Goal: Transaction & Acquisition: Subscribe to service/newsletter

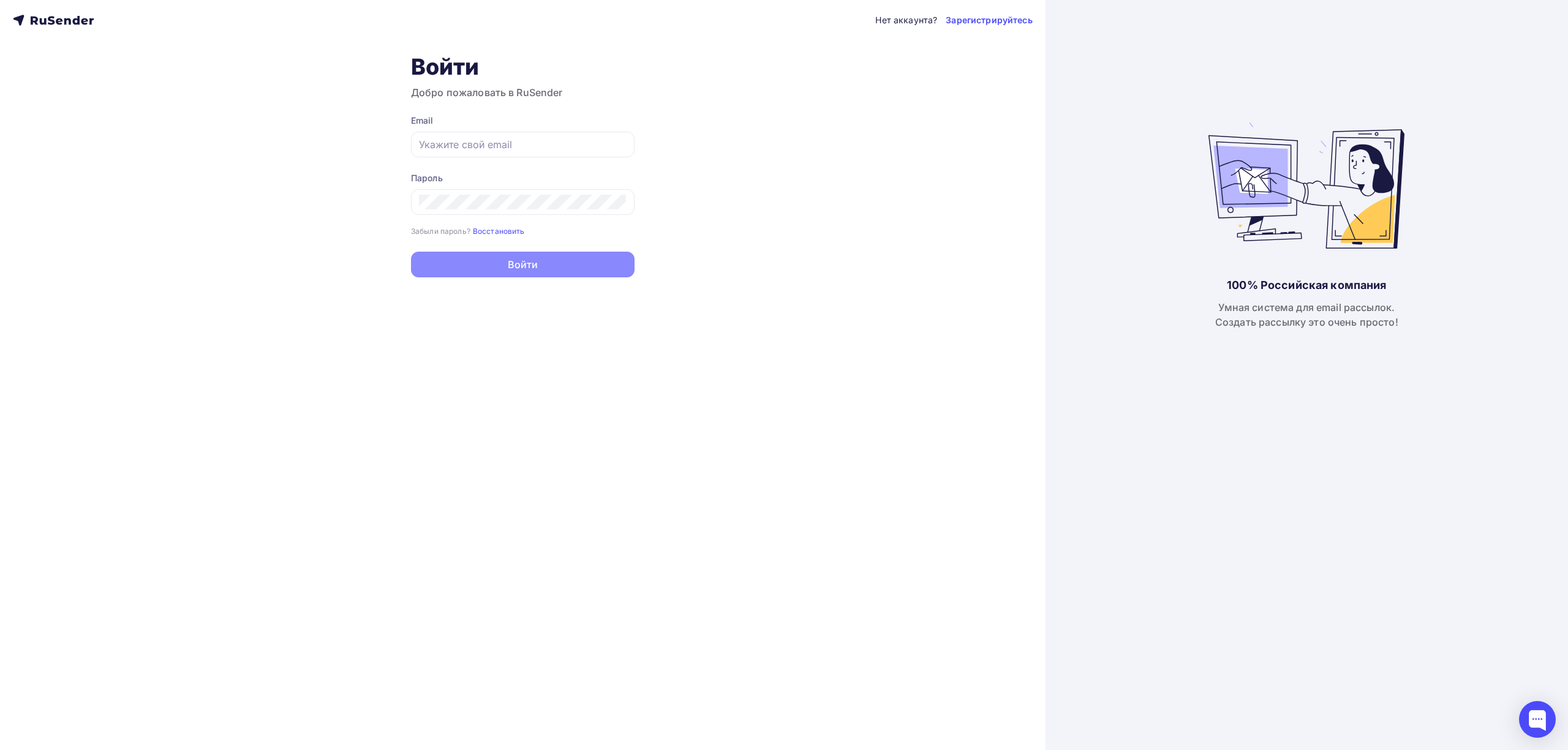
type input "[EMAIL_ADDRESS][DOMAIN_NAME]"
click at [517, 278] on button "Войти" at bounding box center [523, 265] width 223 height 26
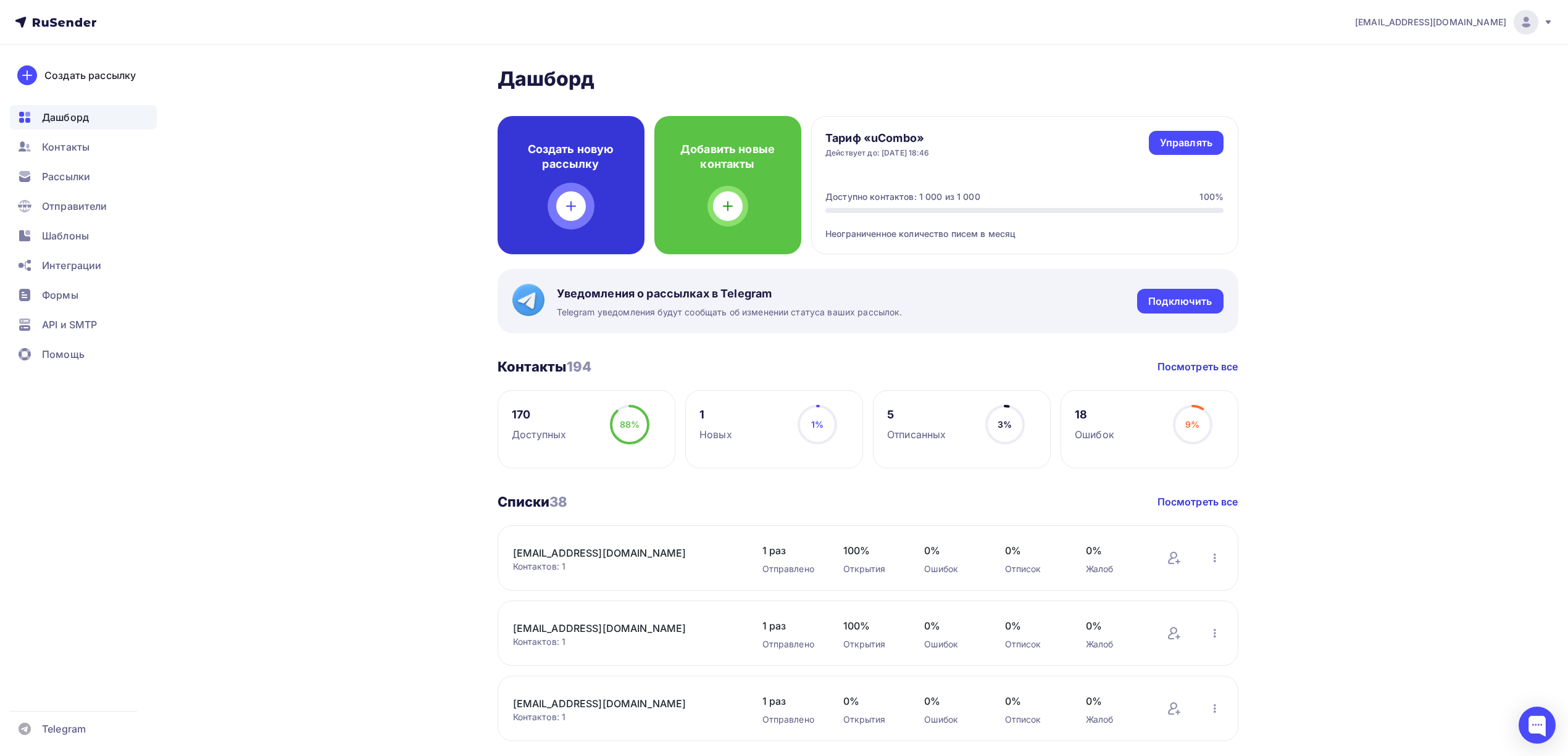
click at [600, 208] on div "Создать новую рассылку" at bounding box center [570, 185] width 147 height 139
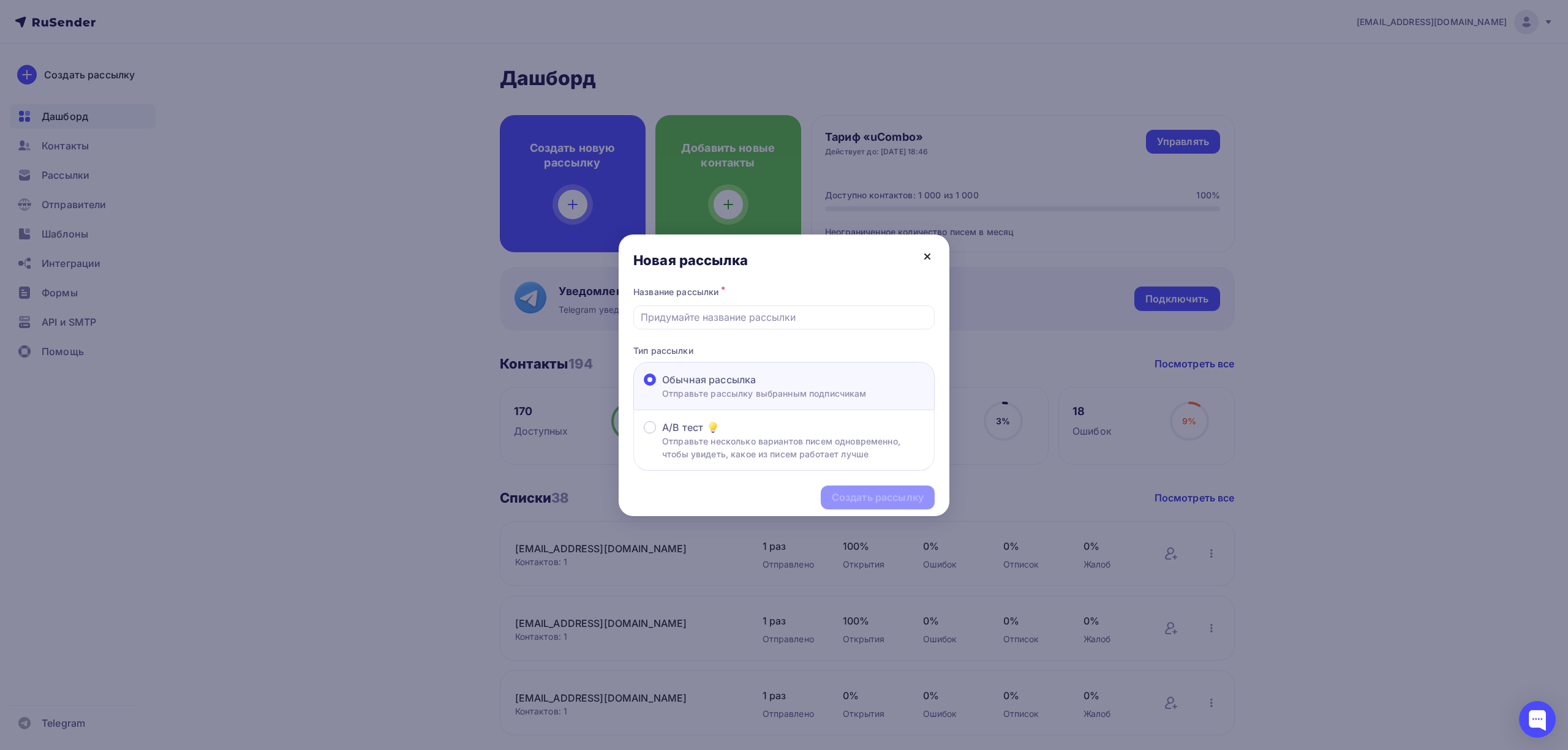
drag, startPoint x: 926, startPoint y: 256, endPoint x: 125, endPoint y: 72, distance: 821.9
click at [923, 256] on icon at bounding box center [928, 257] width 15 height 15
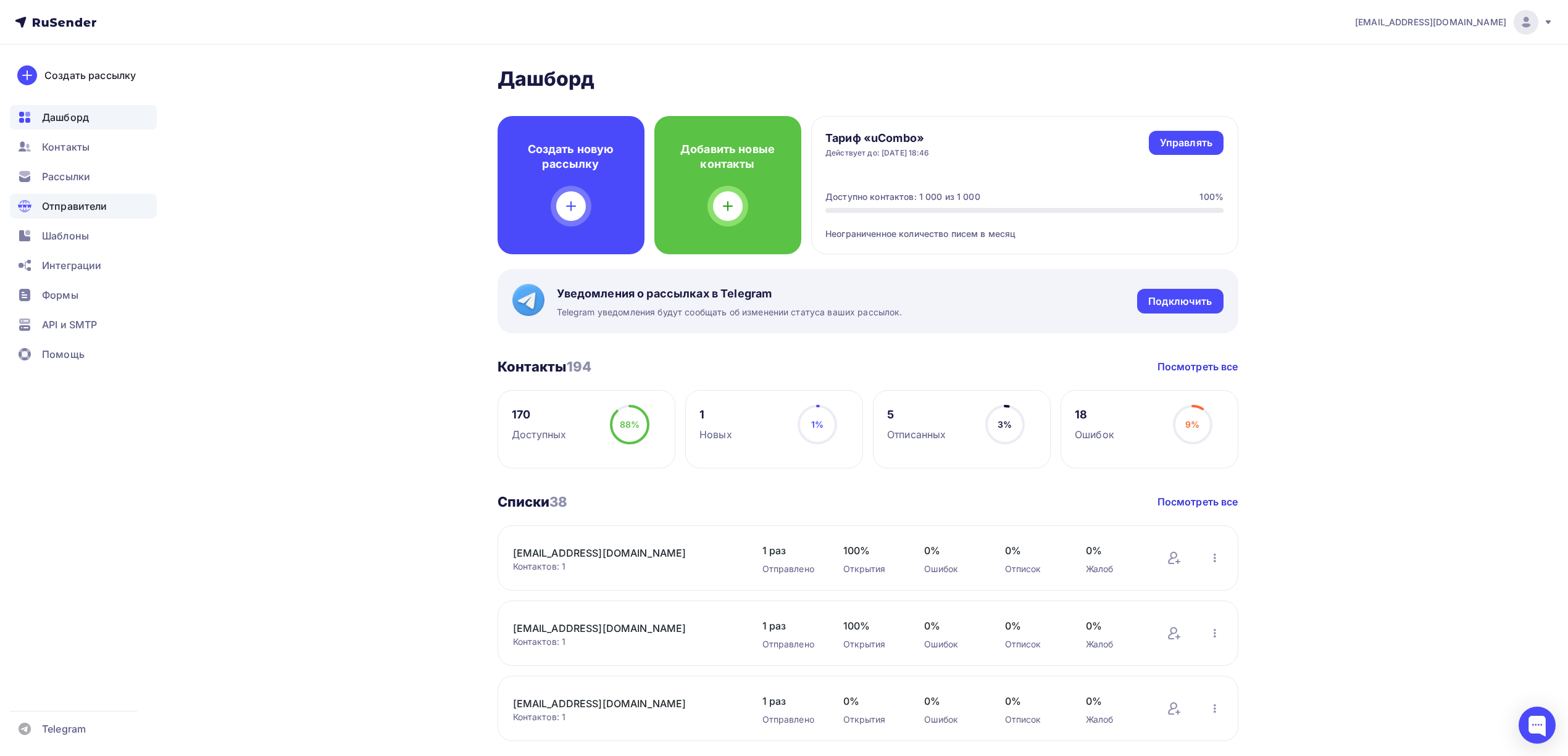
click at [64, 194] on div "Отправители" at bounding box center [83, 206] width 147 height 25
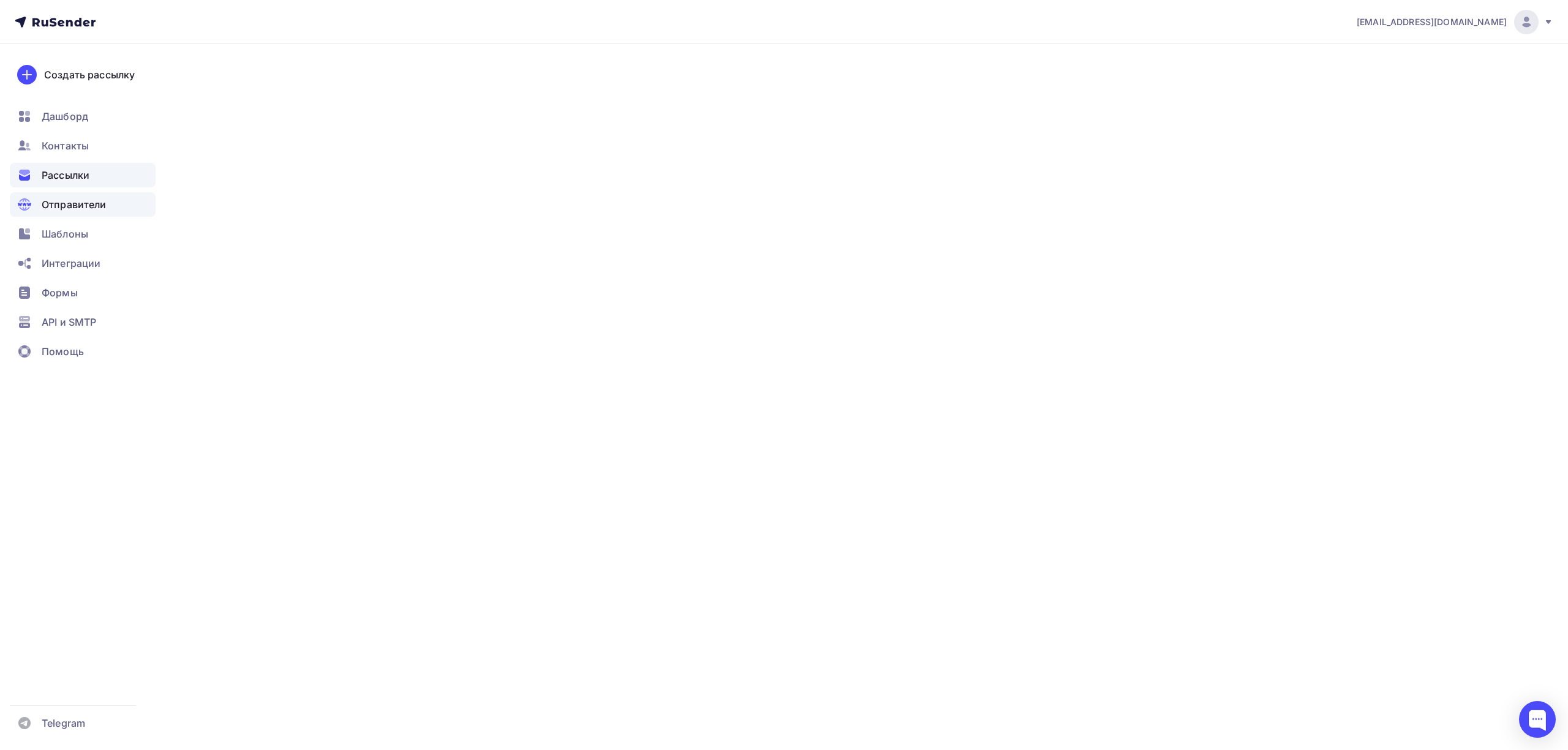
click at [49, 177] on span "Рассылки" at bounding box center [66, 175] width 48 height 15
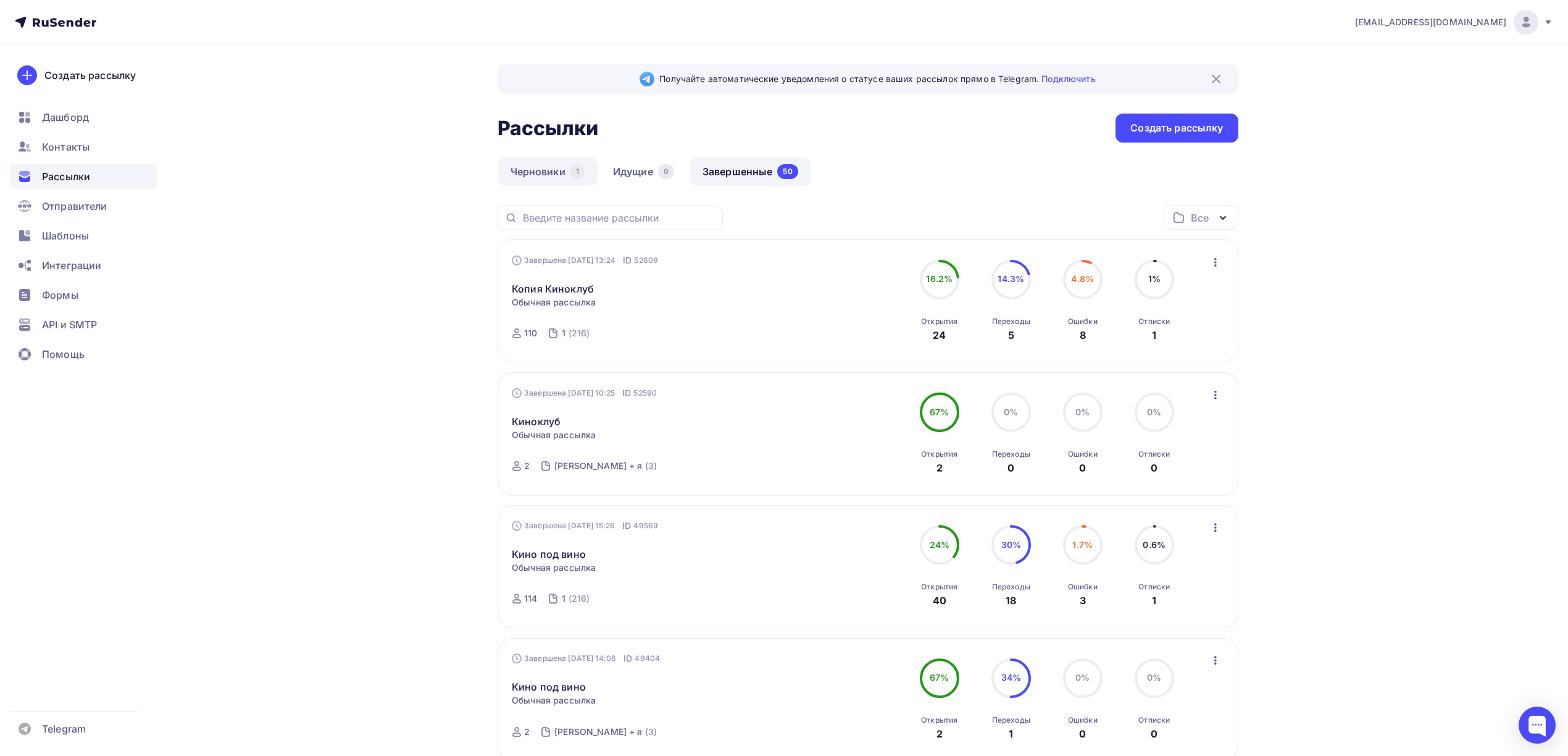
click at [557, 171] on link "Черновики 1" at bounding box center [547, 172] width 100 height 29
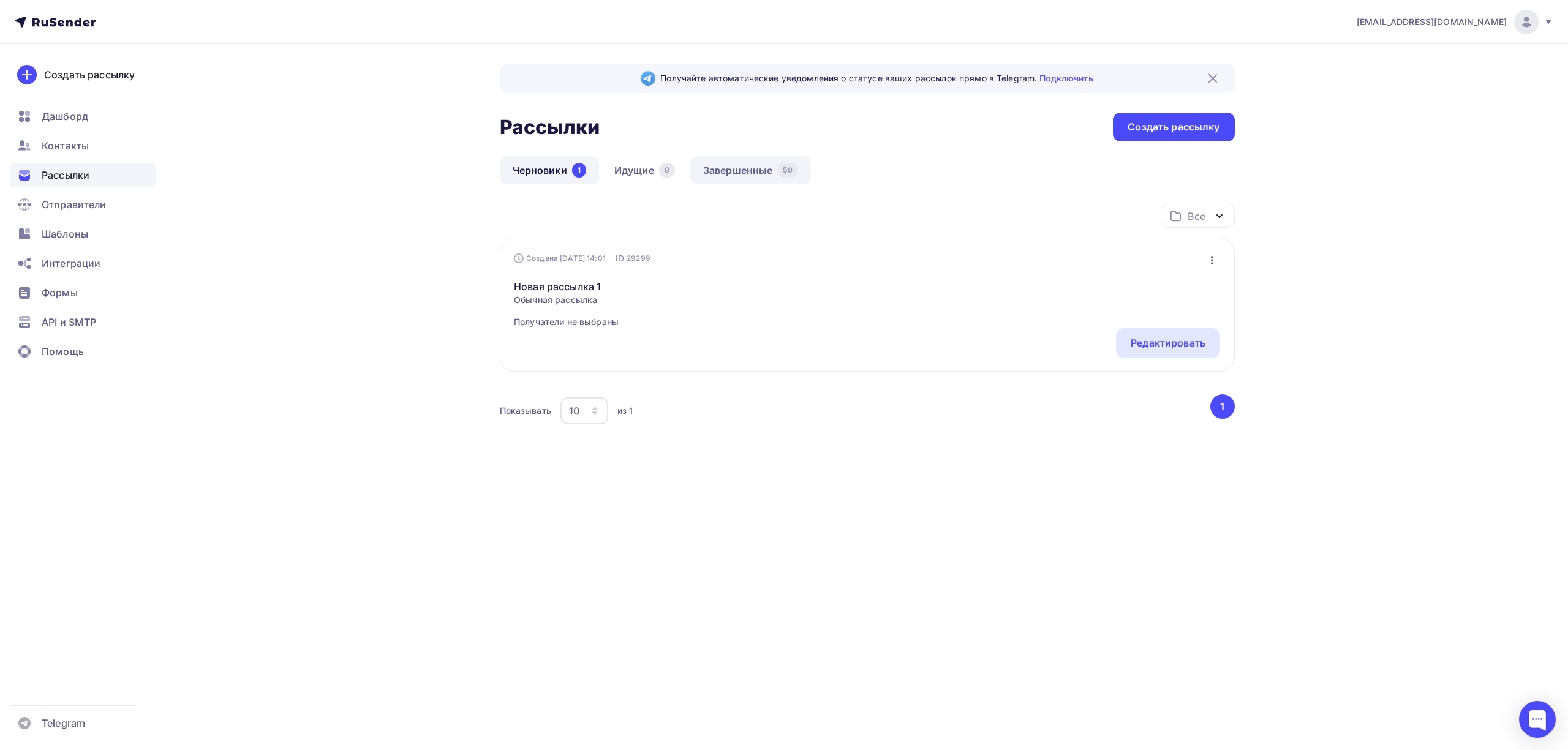
click at [705, 163] on link "Завершенные 50" at bounding box center [750, 171] width 121 height 28
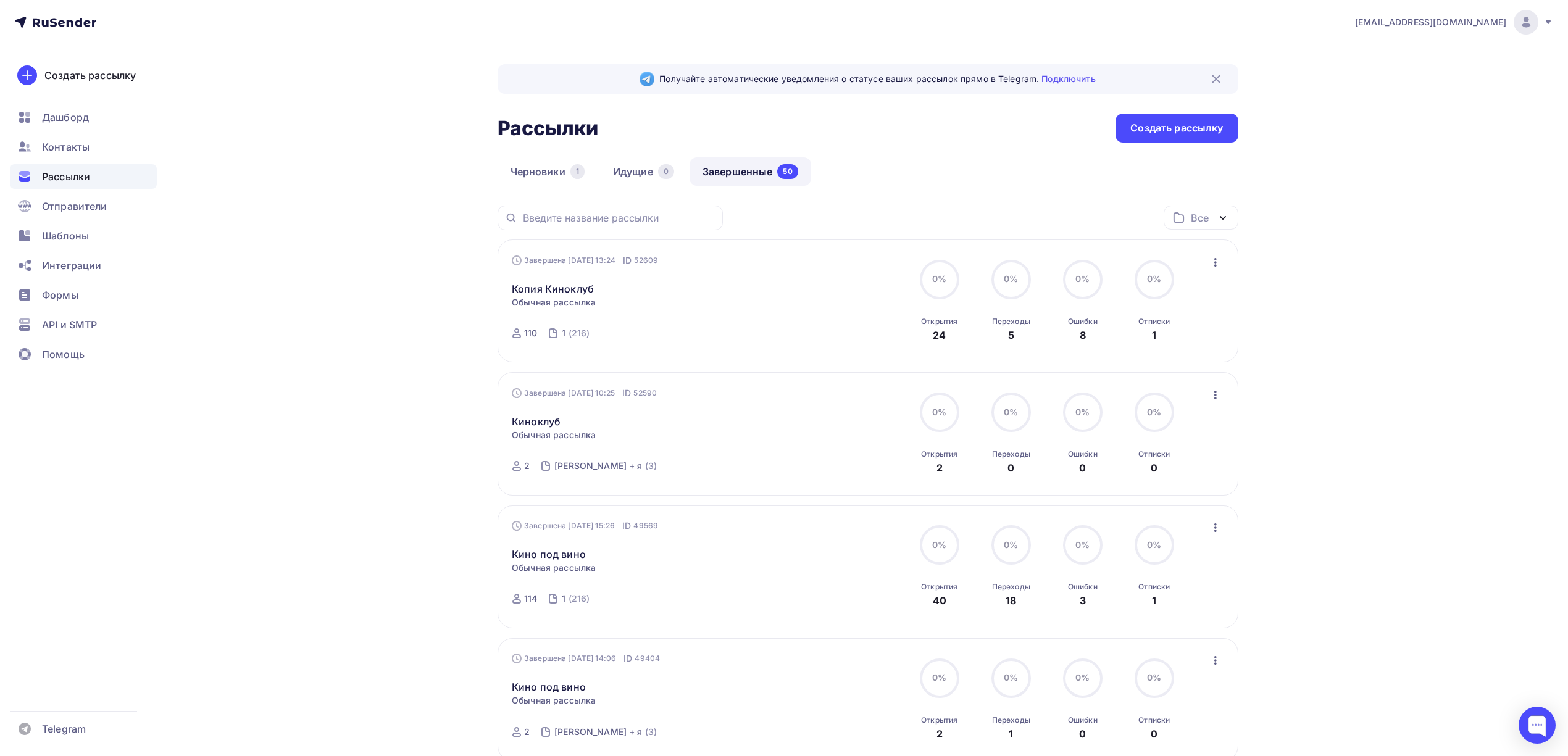
click at [46, 250] on ul "Дашборд Контакты Рассылки Отправители Шаблоны Интеграции Формы API и SMTP Помощь" at bounding box center [83, 239] width 147 height 268
click at [40, 235] on div "Шаблоны" at bounding box center [83, 235] width 147 height 25
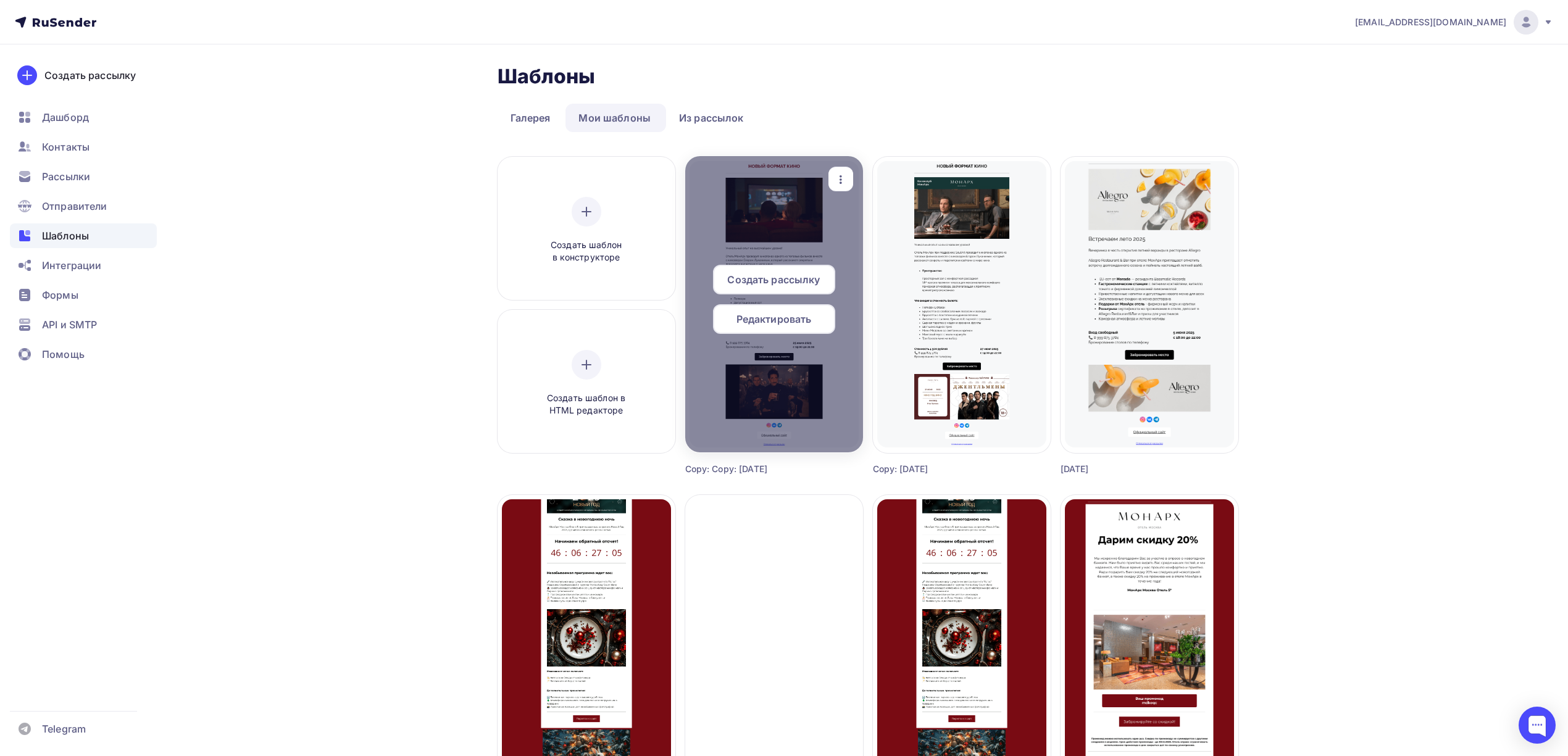
click at [838, 168] on div "button" at bounding box center [841, 179] width 25 height 24
click at [918, 274] on link "Копировать" at bounding box center [898, 265] width 124 height 25
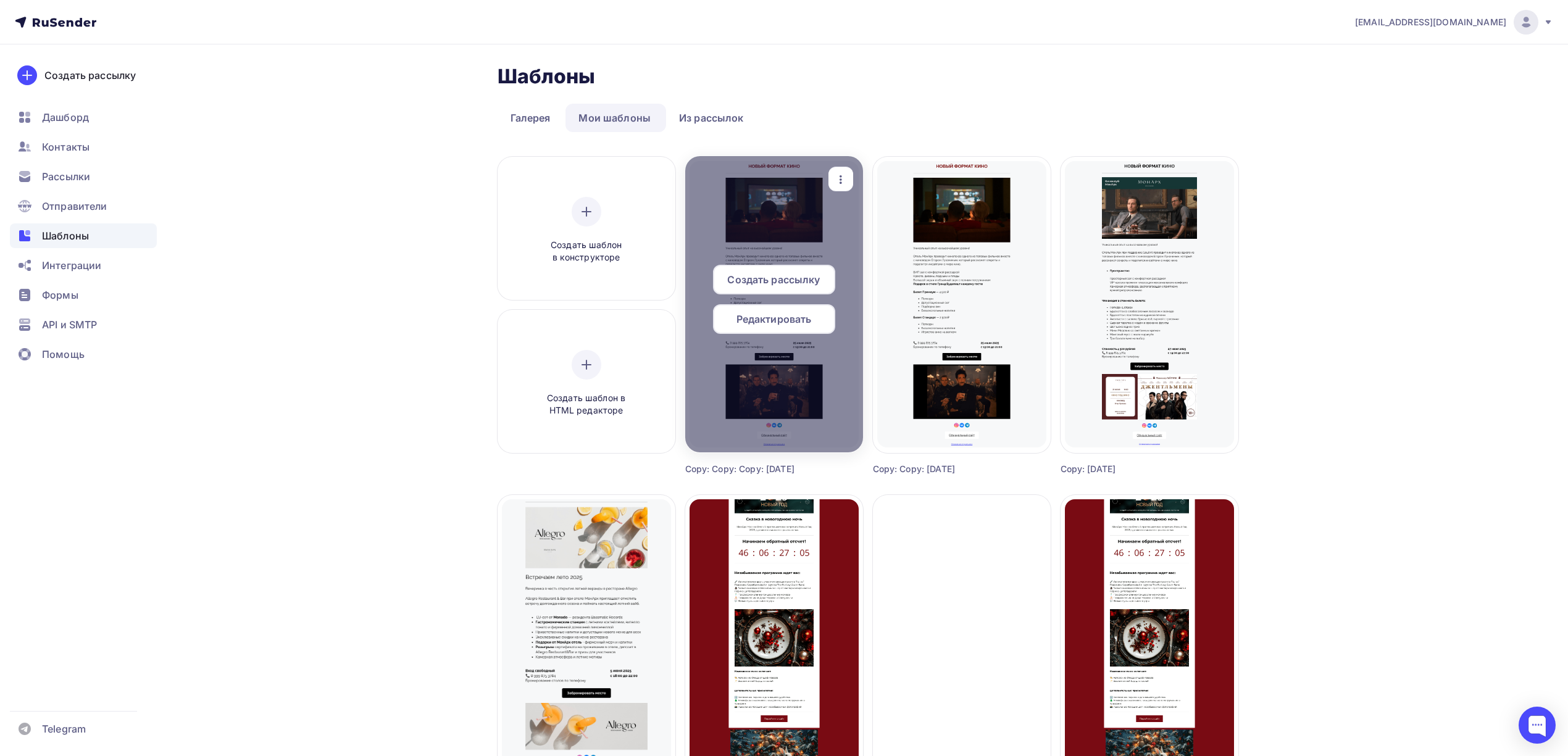
click at [763, 328] on div "Редактировать" at bounding box center [774, 319] width 122 height 29
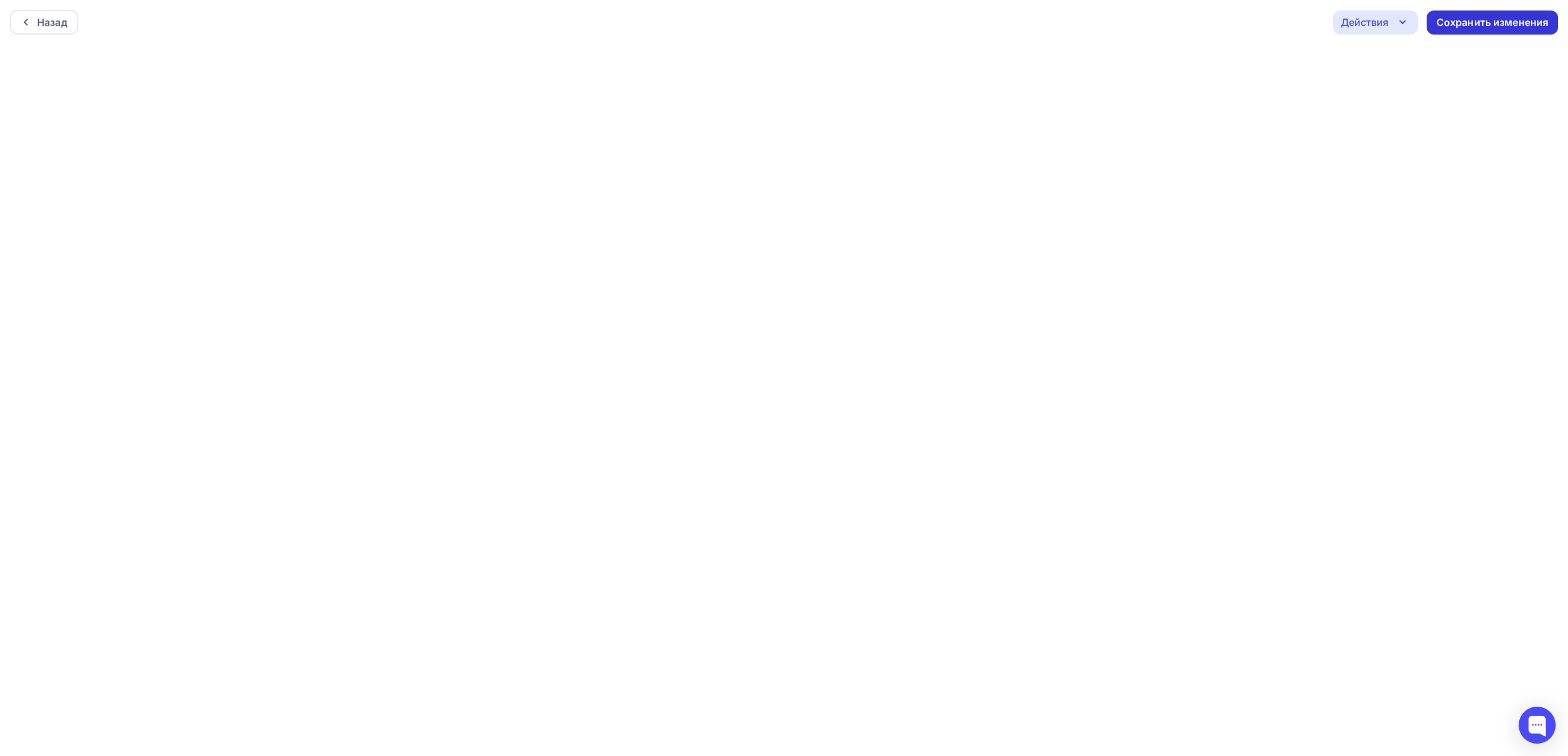
click at [1487, 16] on div "Сохранить изменения" at bounding box center [1492, 23] width 113 height 14
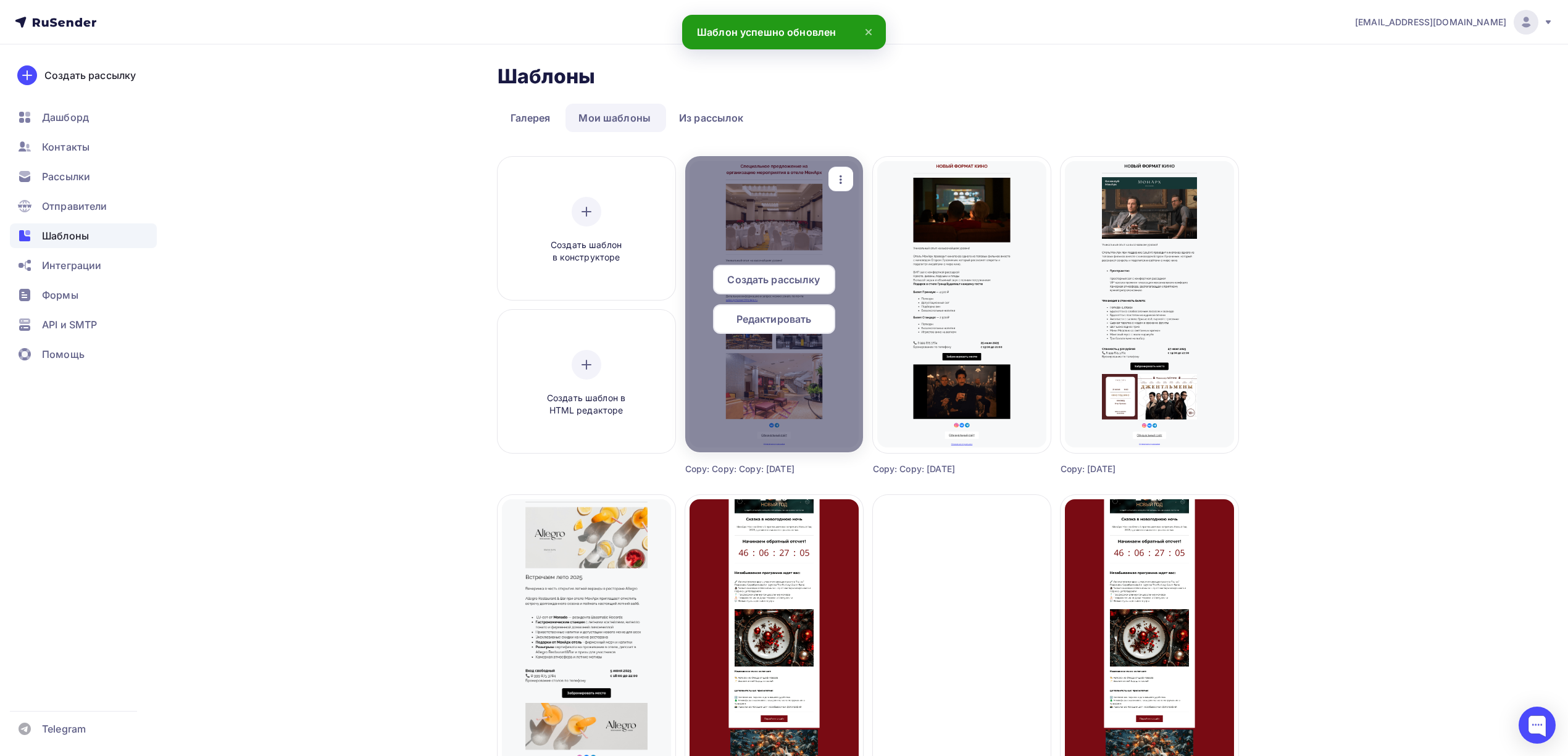
click at [761, 280] on span "Создать рассылку" at bounding box center [774, 280] width 93 height 15
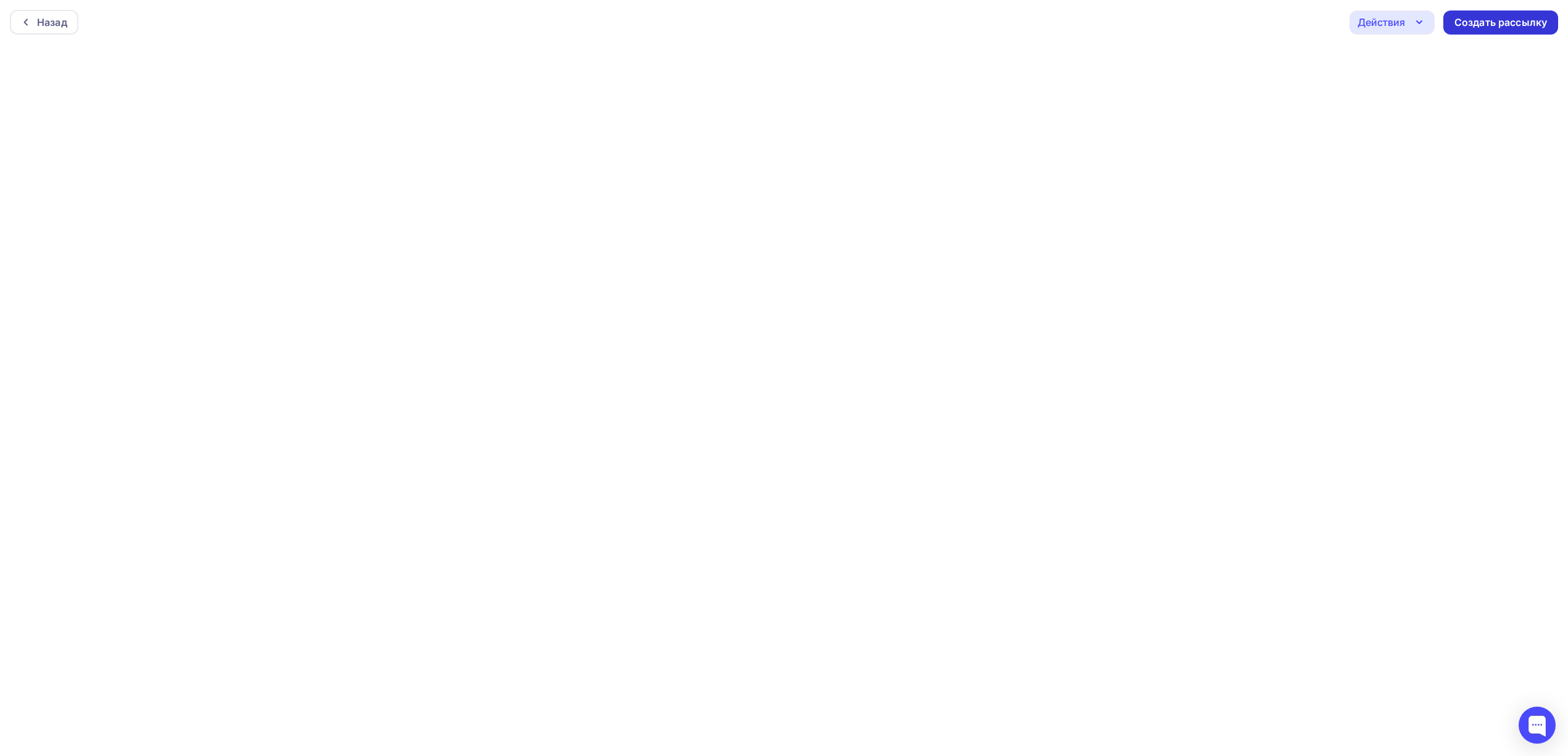
click at [1497, 20] on div "Создать рассылку" at bounding box center [1500, 23] width 93 height 14
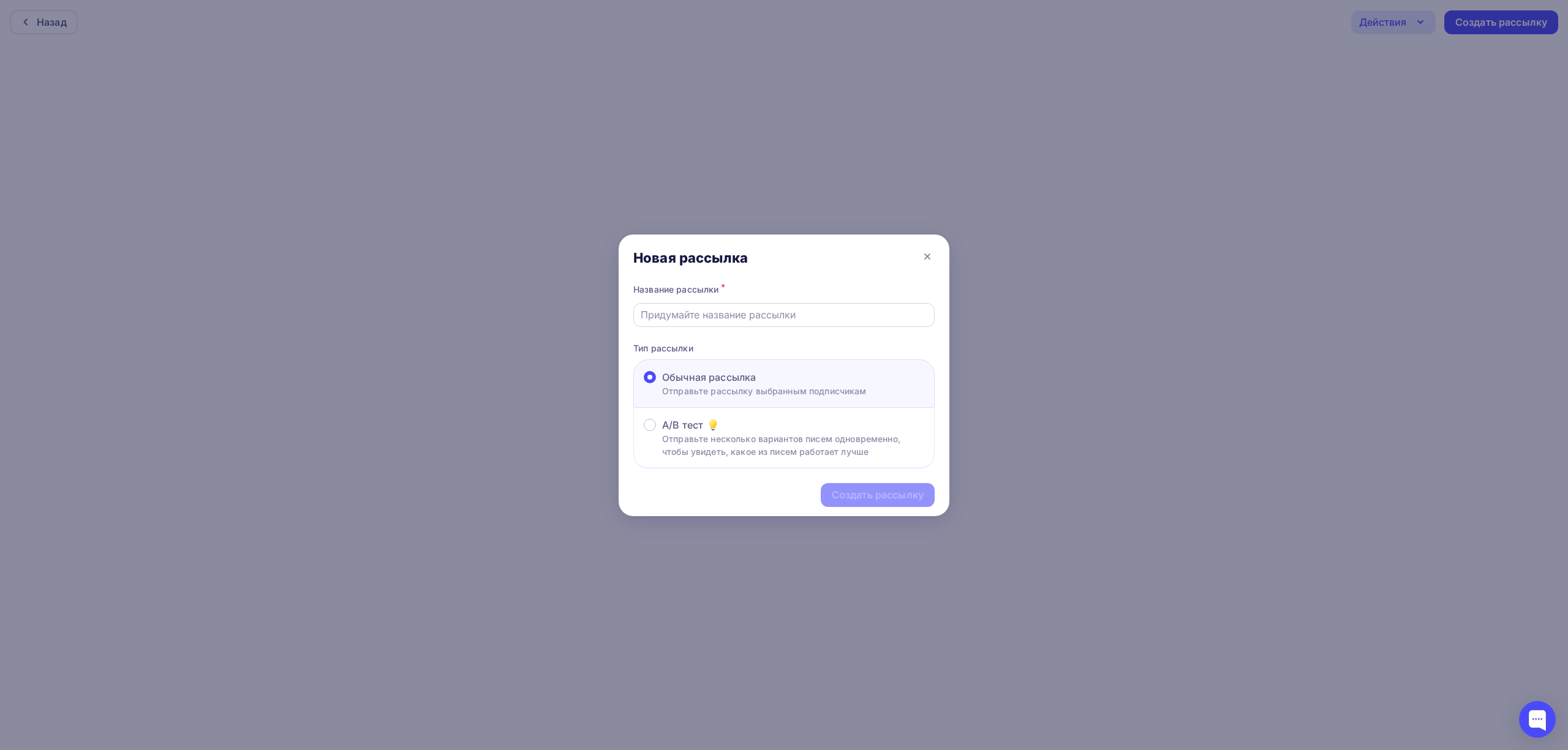
click at [756, 311] on input "text" at bounding box center [784, 315] width 287 height 15
type input "Спец предложение"
click at [851, 510] on div "Создать рассылку" at bounding box center [784, 495] width 330 height 53
click at [836, 498] on div "Создать рассылку" at bounding box center [877, 495] width 92 height 14
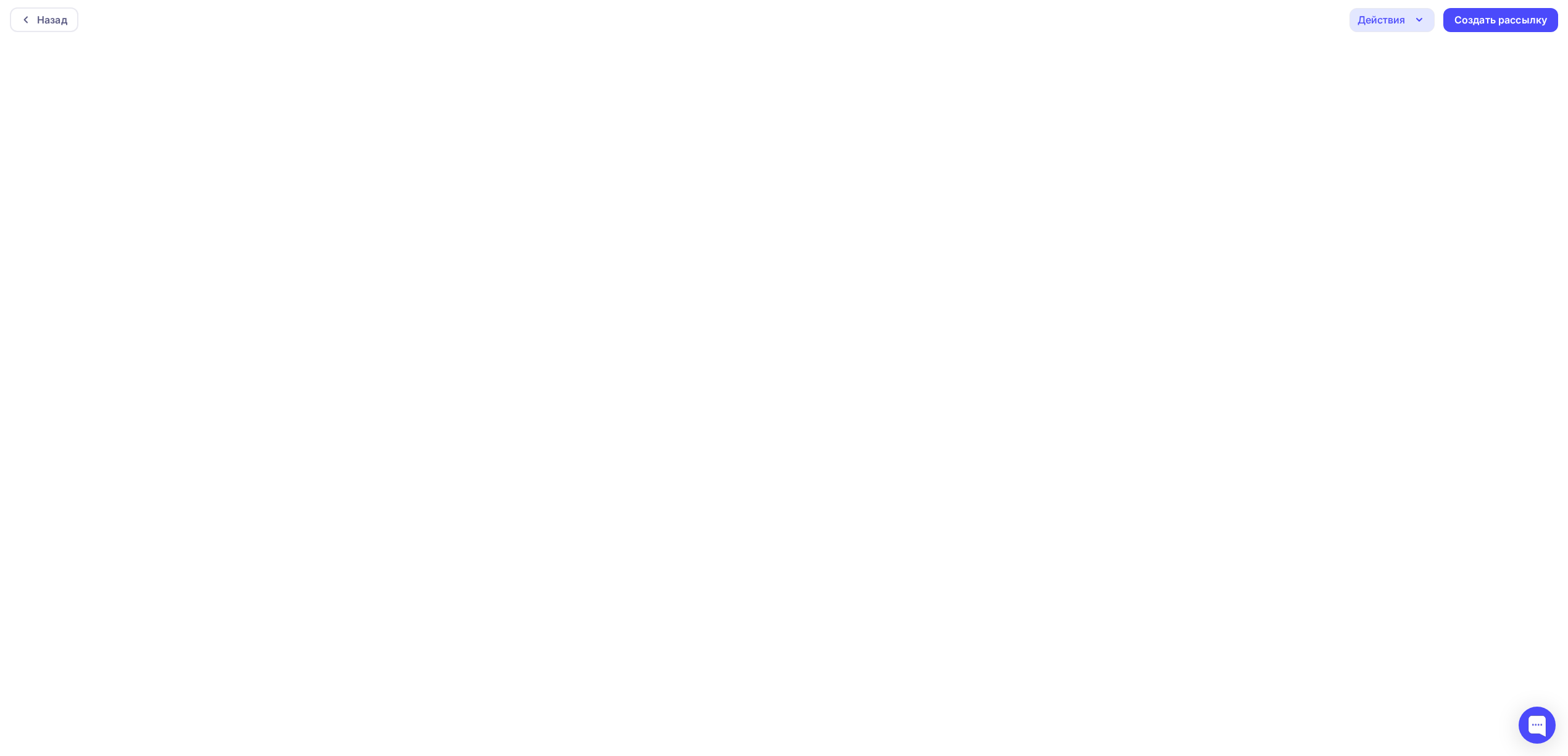
scroll to position [3, 0]
click at [1462, 21] on div "Создать рассылку" at bounding box center [1500, 19] width 93 height 14
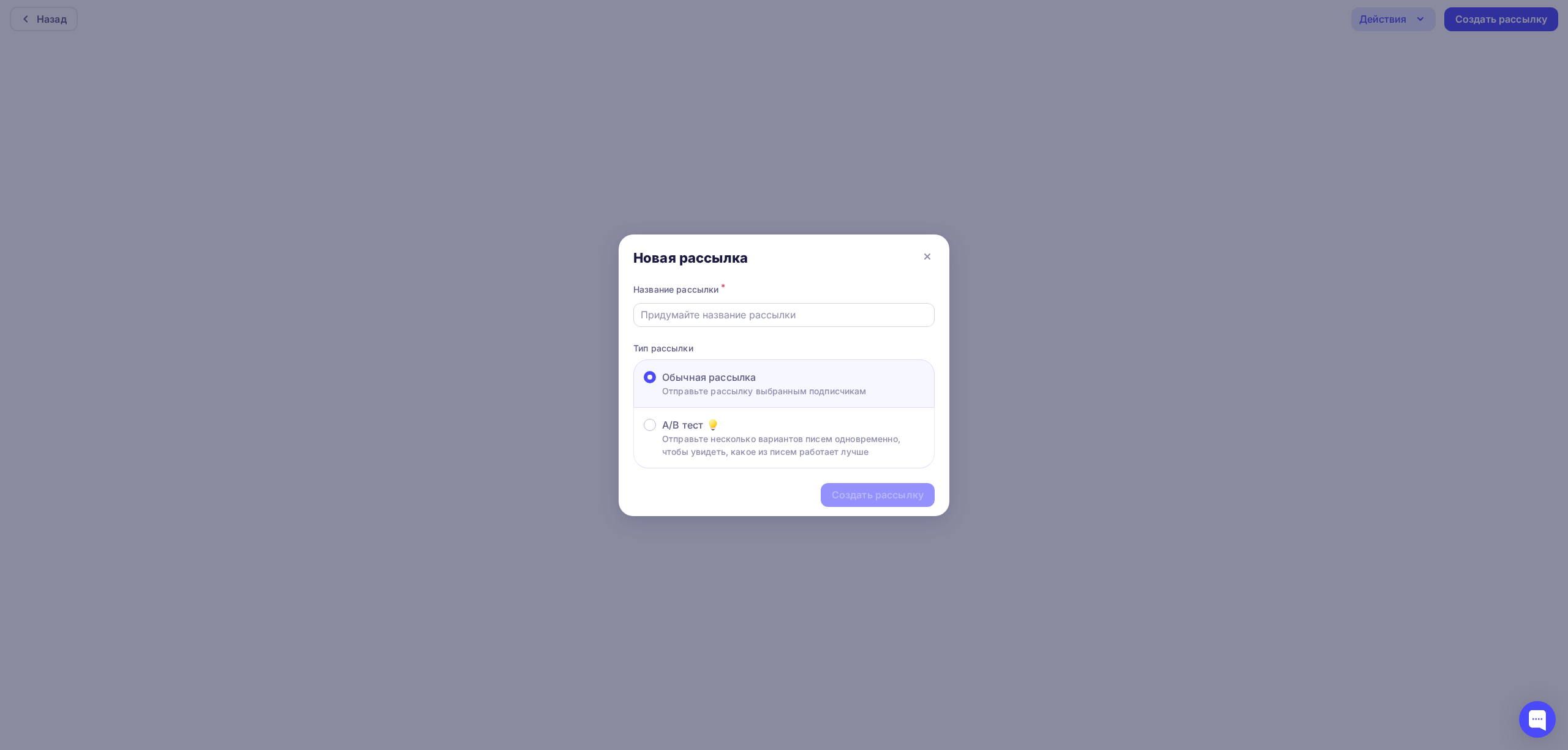
click at [702, 317] on input "text" at bounding box center [784, 315] width 287 height 15
click at [736, 322] on input "text" at bounding box center [784, 315] width 287 height 15
type input "Спец предложение майс"
click at [875, 501] on div "Создать рассылку" at bounding box center [877, 495] width 92 height 14
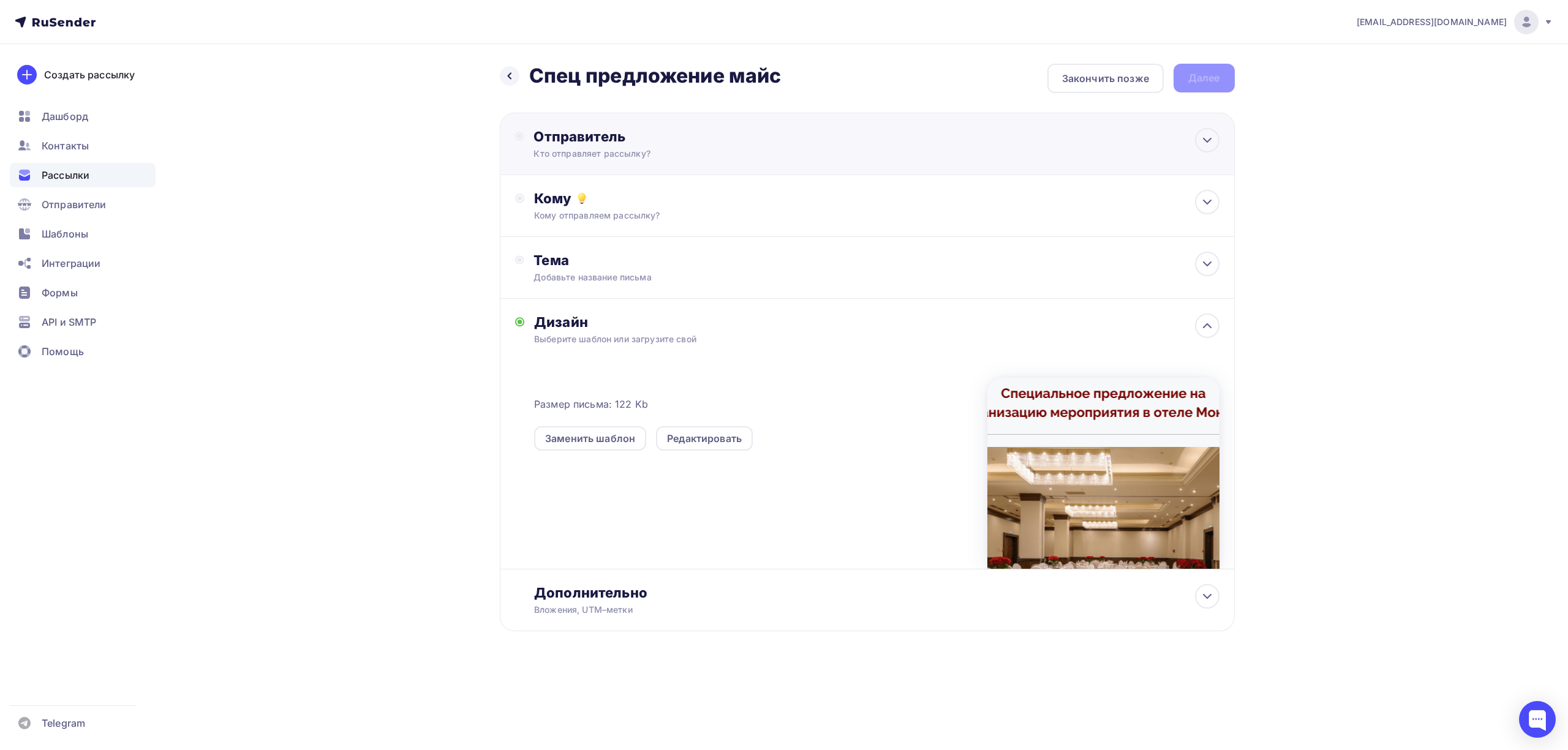
click at [630, 154] on div "Кто отправляет рассылку?" at bounding box center [653, 154] width 239 height 12
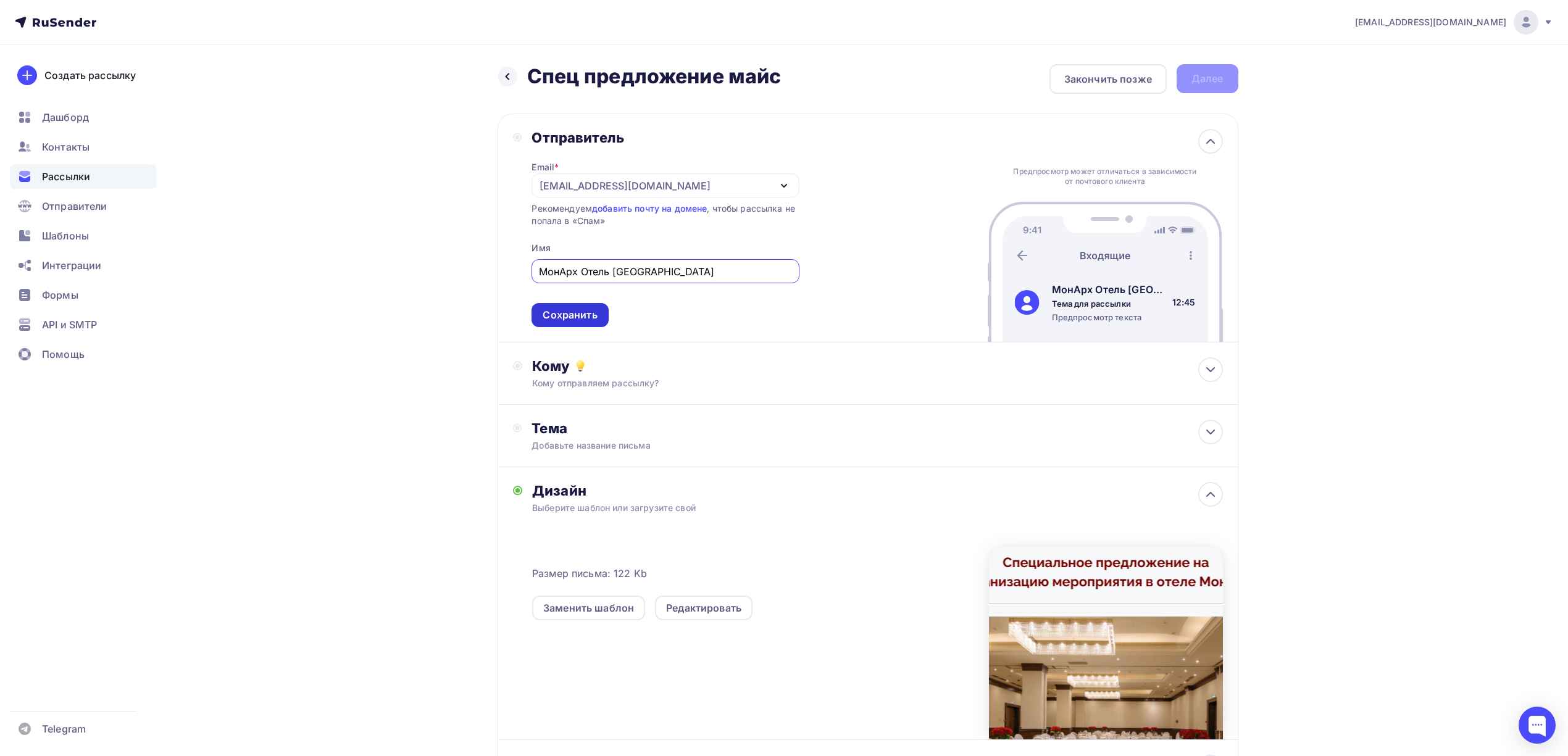
type input "МонАрх Отель Москва"
click at [579, 317] on div "Сохранить" at bounding box center [570, 315] width 55 height 14
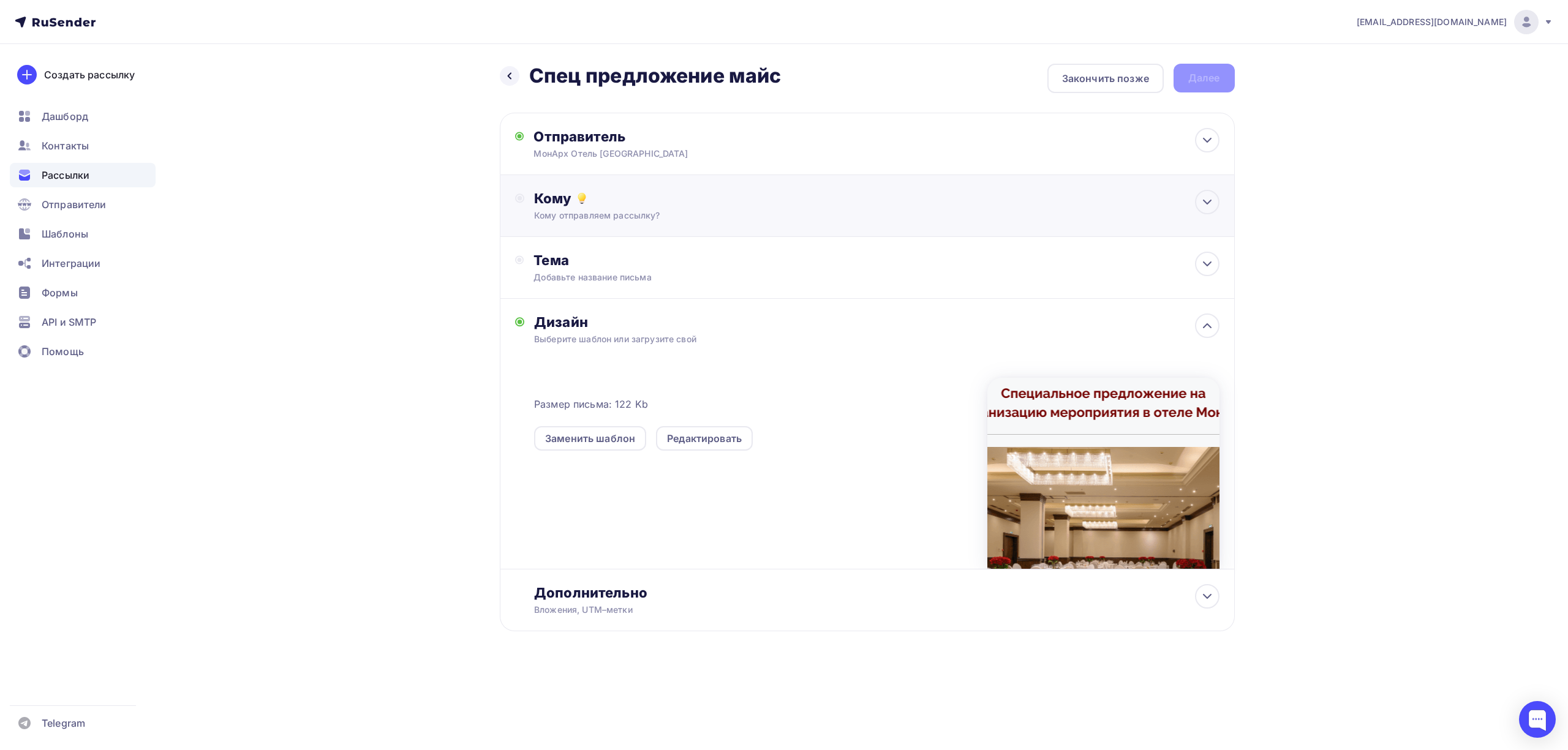
click at [609, 197] on div "Кому" at bounding box center [876, 198] width 684 height 17
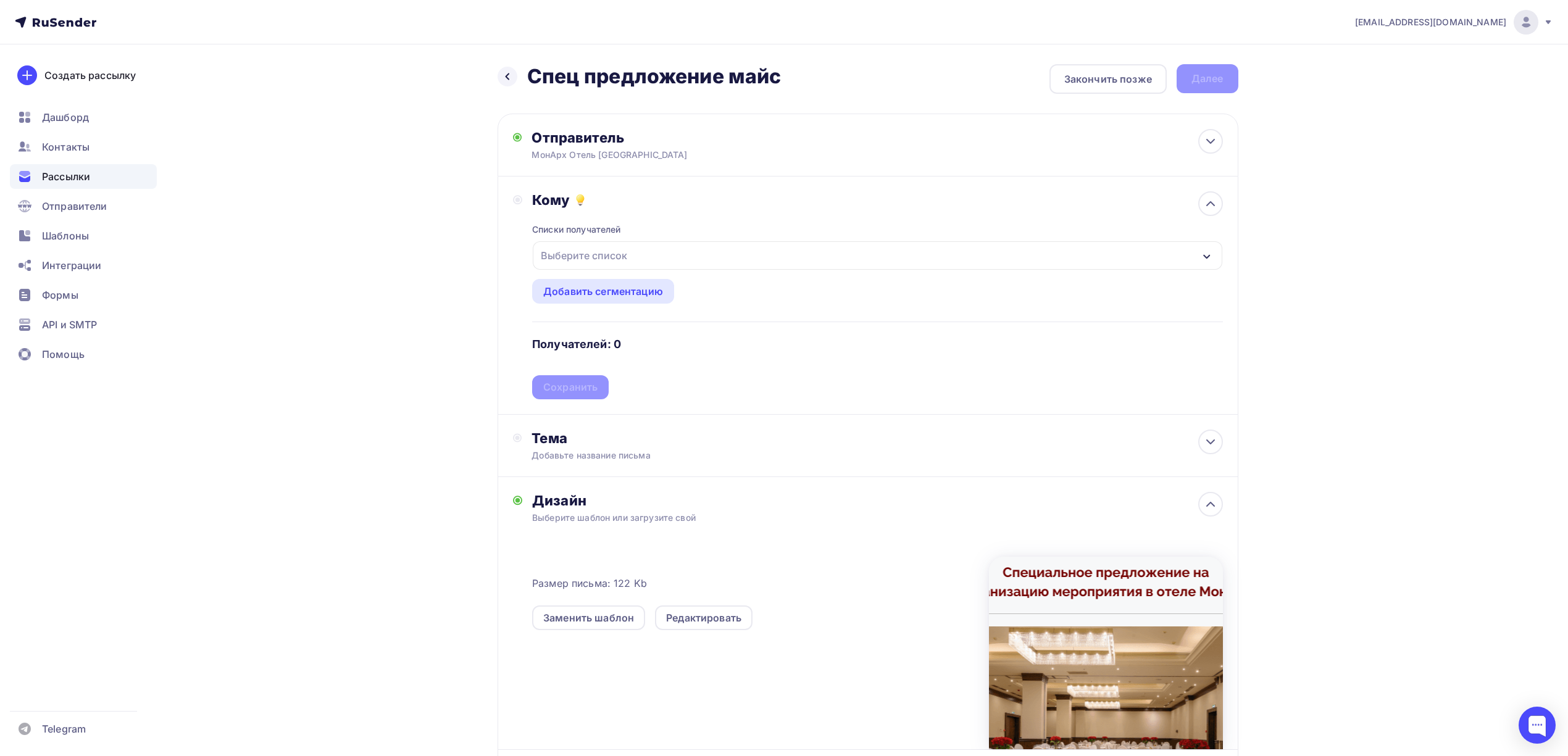
click at [635, 253] on div "Выберите список" at bounding box center [877, 256] width 688 height 29
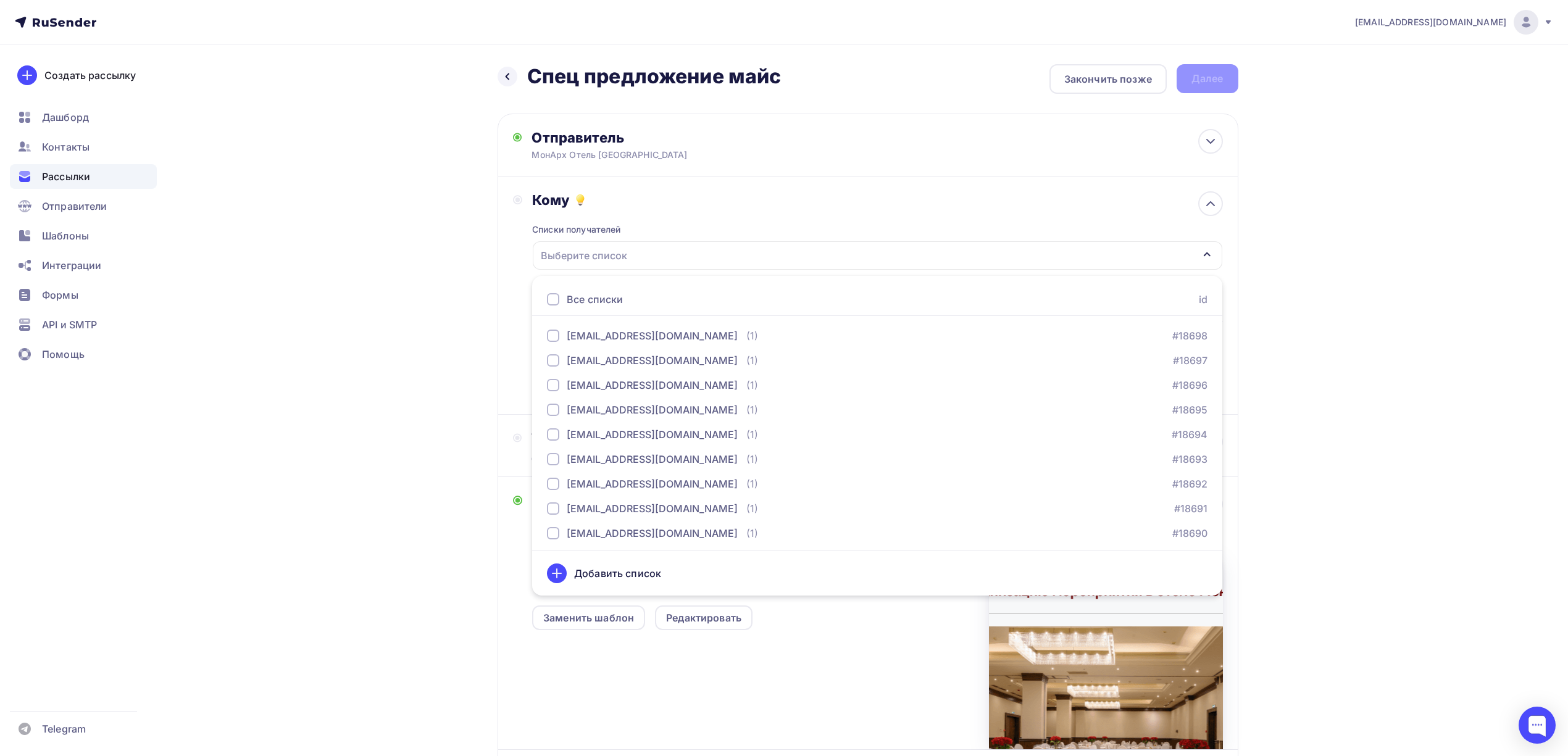
click at [628, 575] on div "Добавить список" at bounding box center [618, 573] width 87 height 15
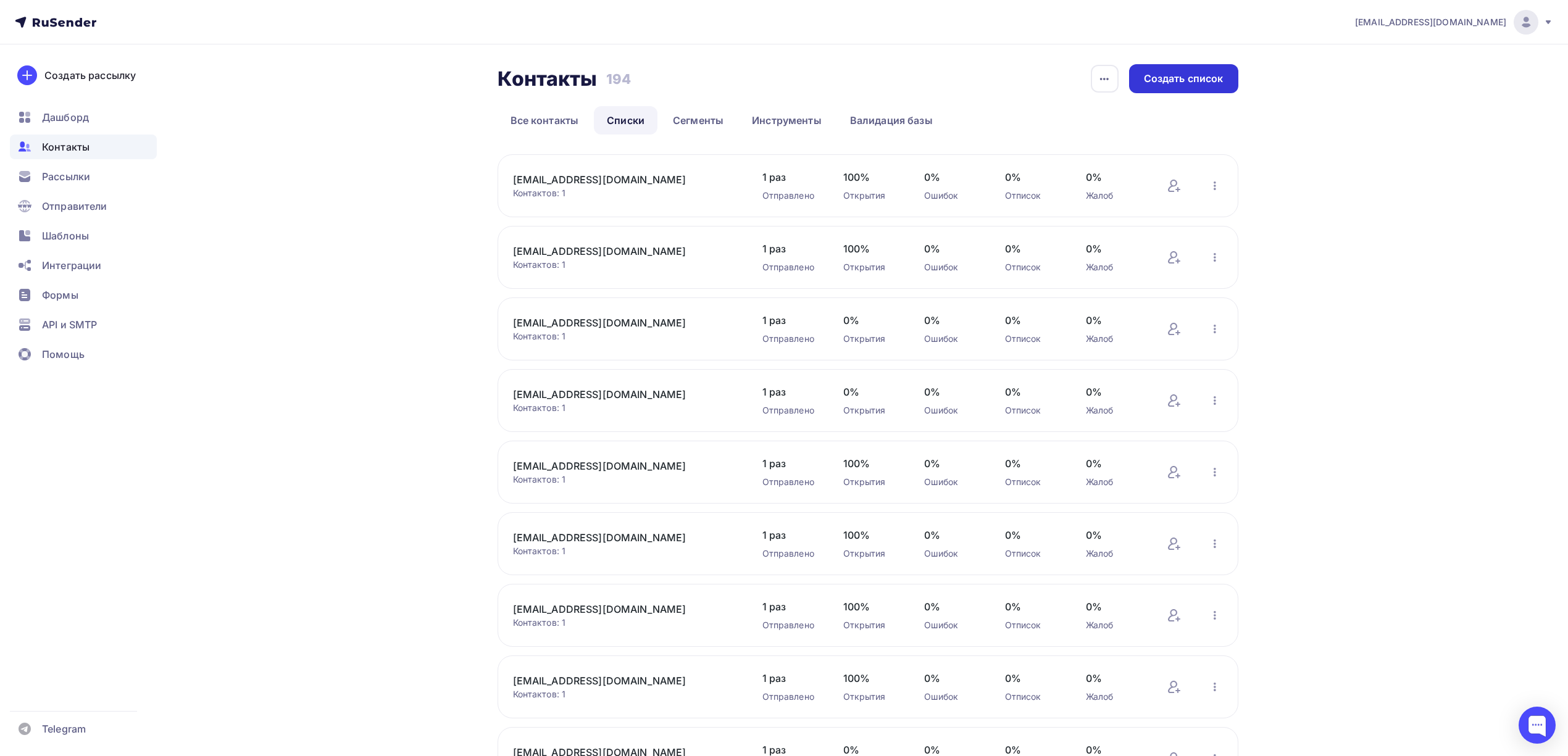
click at [1191, 79] on div "Создать список" at bounding box center [1183, 78] width 80 height 14
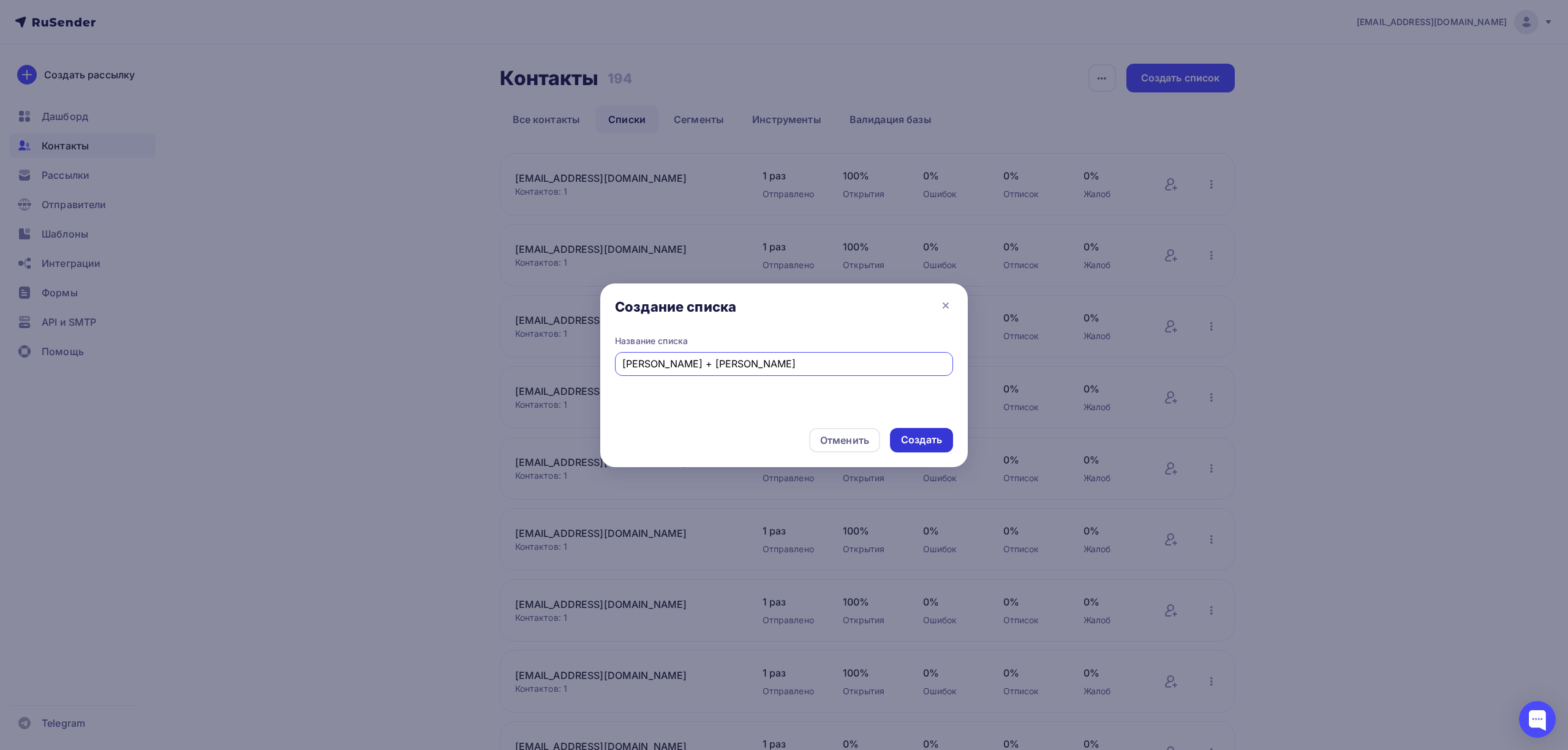
type input "Даша + Михаил"
click at [897, 447] on div "Создать" at bounding box center [921, 440] width 63 height 24
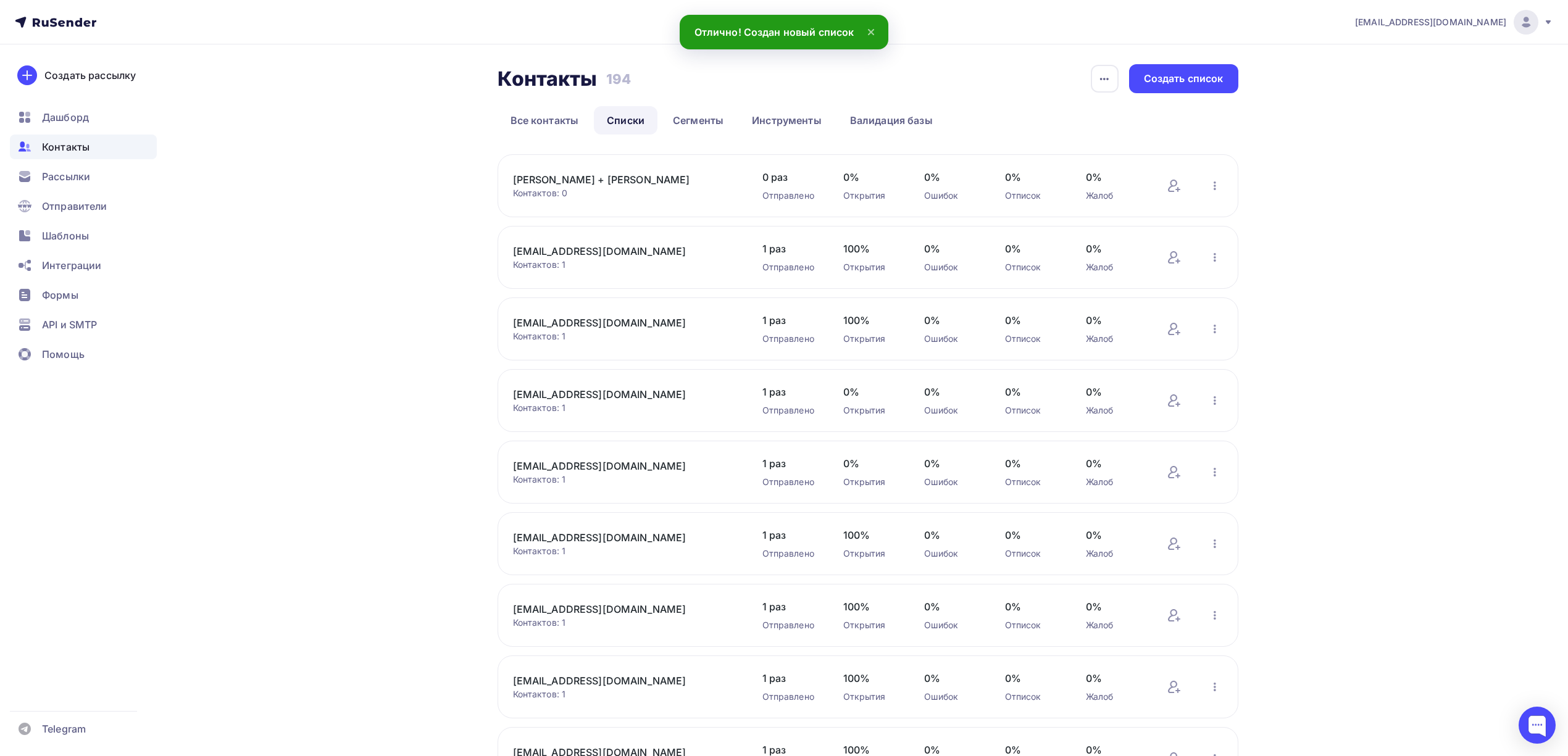
click at [577, 178] on link "Даша + Михаил" at bounding box center [618, 179] width 210 height 15
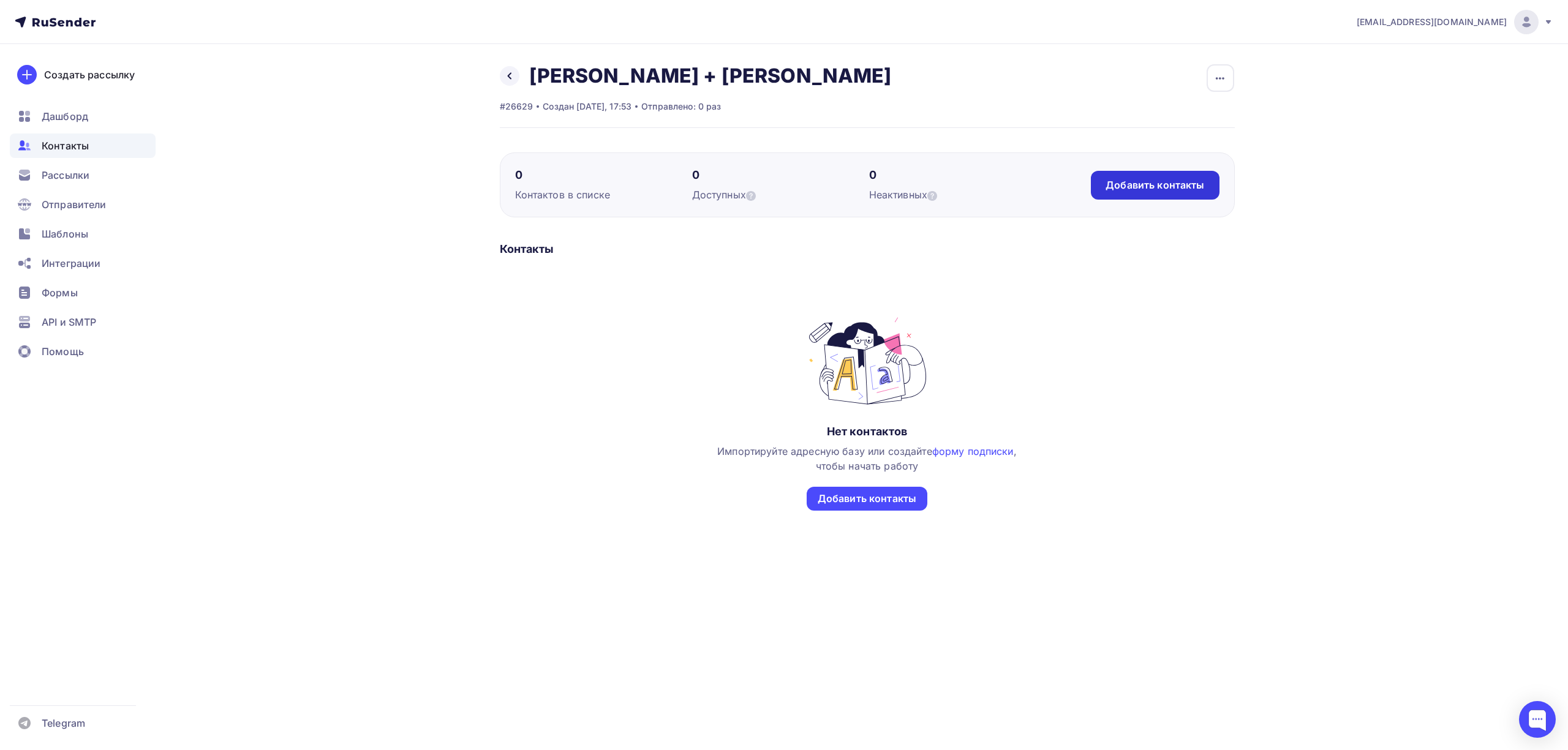
click at [1187, 184] on div "Добавить контакты" at bounding box center [1155, 185] width 99 height 14
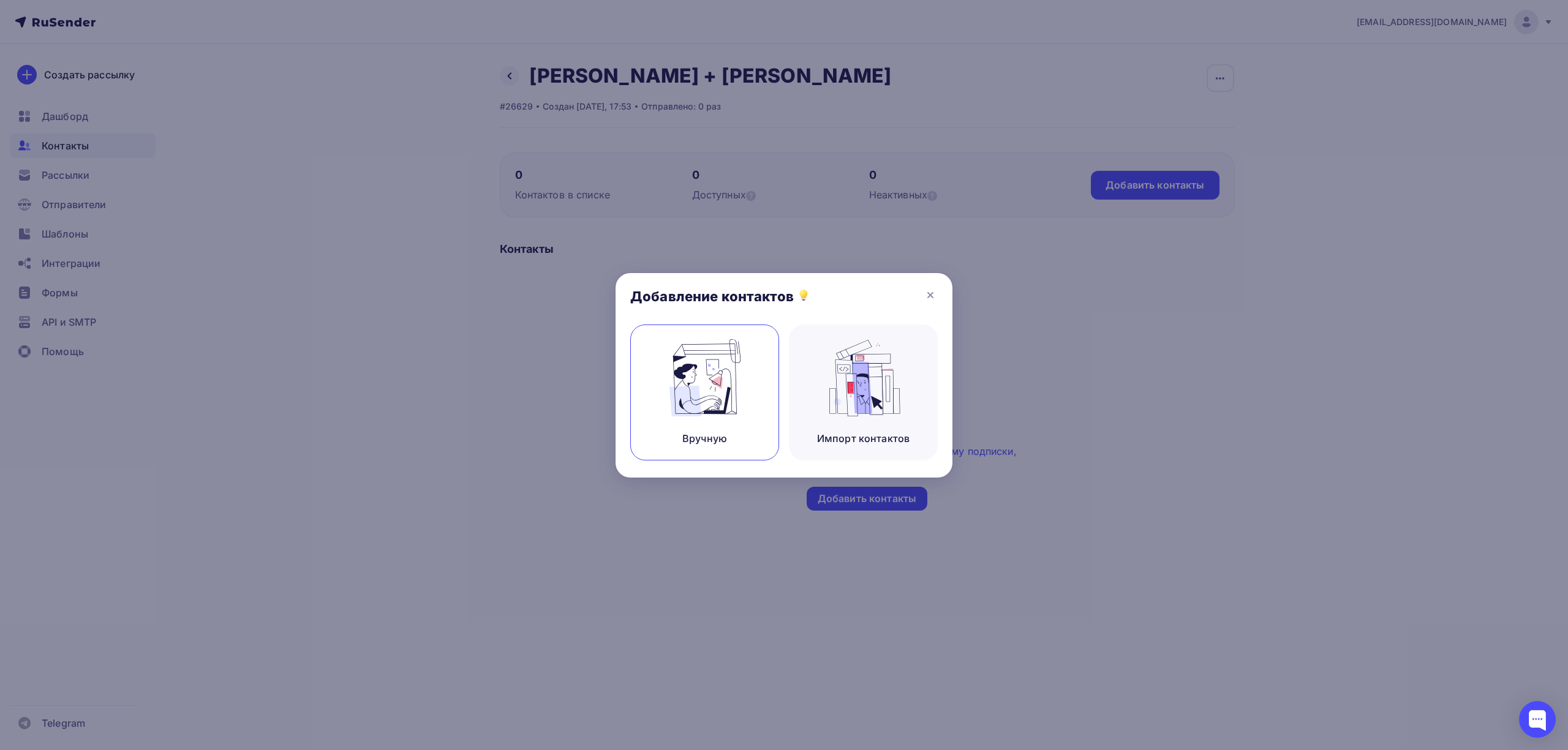
click at [735, 378] on img at bounding box center [705, 378] width 82 height 77
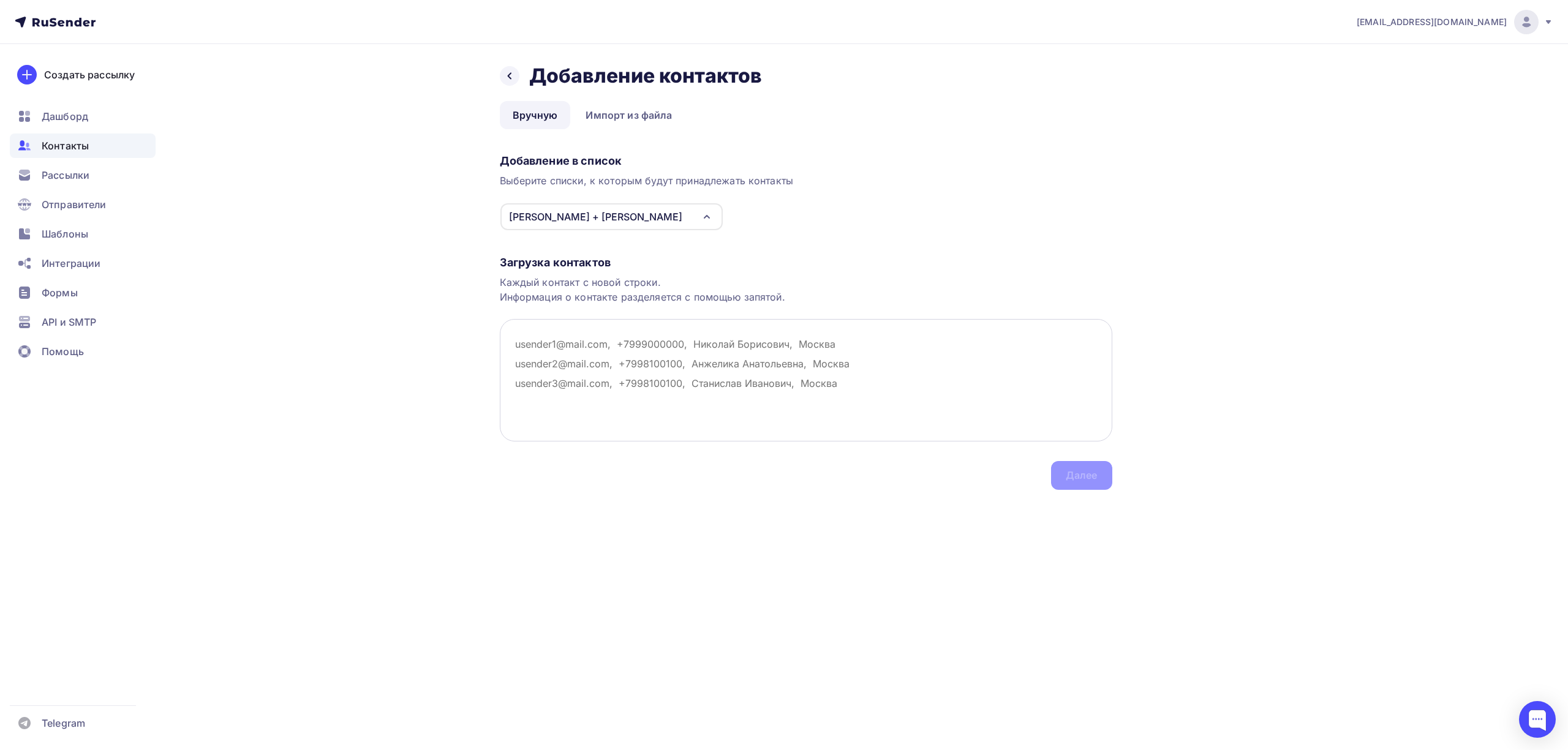
paste textarea "gelmanova.darya@monarchhotels.ru"
paste textarea "Verichev.Mikhail@monarchhotels.ru"
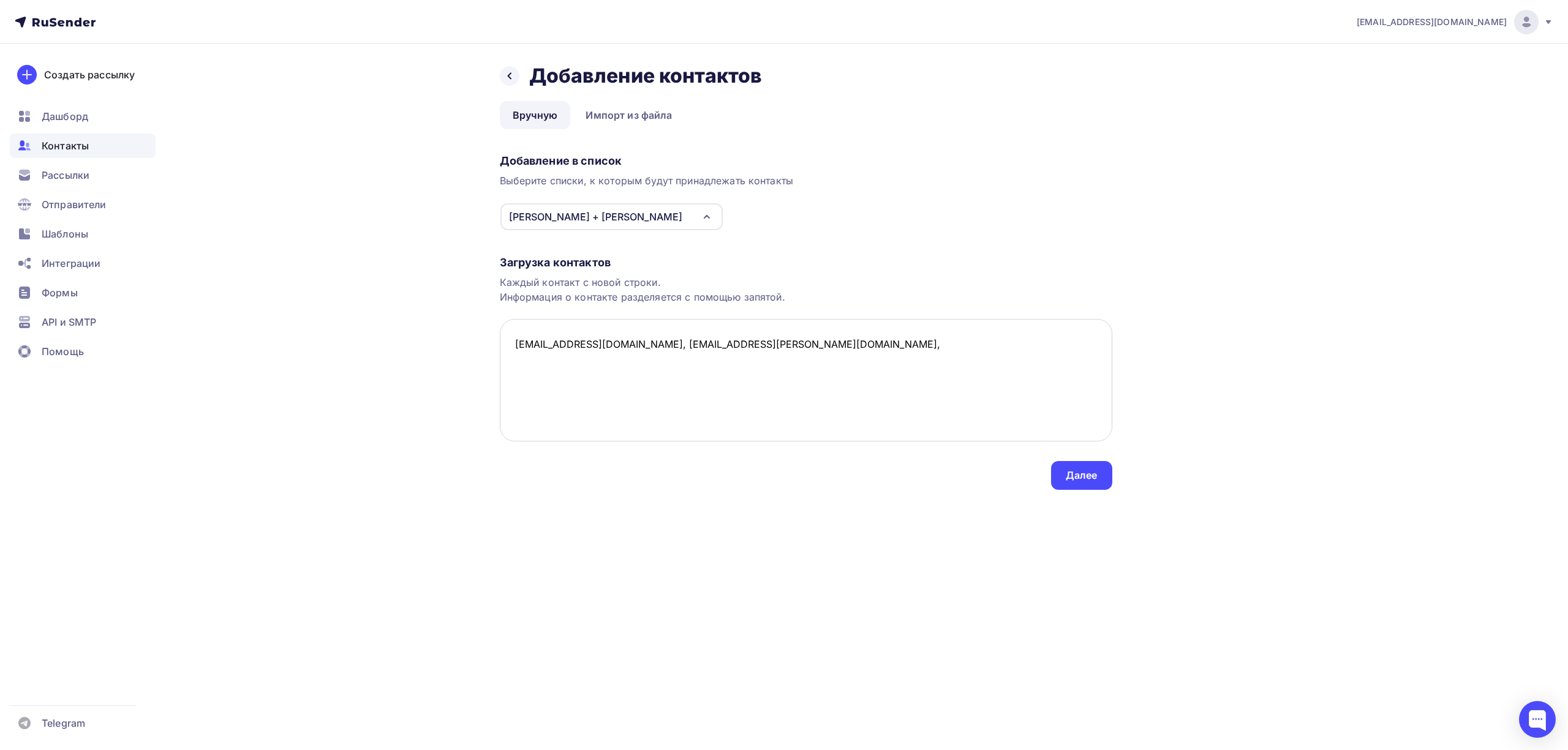
paste textarea "[EMAIL_ADDRESS][DOMAIN_NAME]"
type textarea "gelmanova.darya@monarchhotels.ru, Verichev.Mikhail@monarchhotels.ru, marketing@…"
click at [1089, 483] on div "Далее" at bounding box center [1081, 475] width 61 height 29
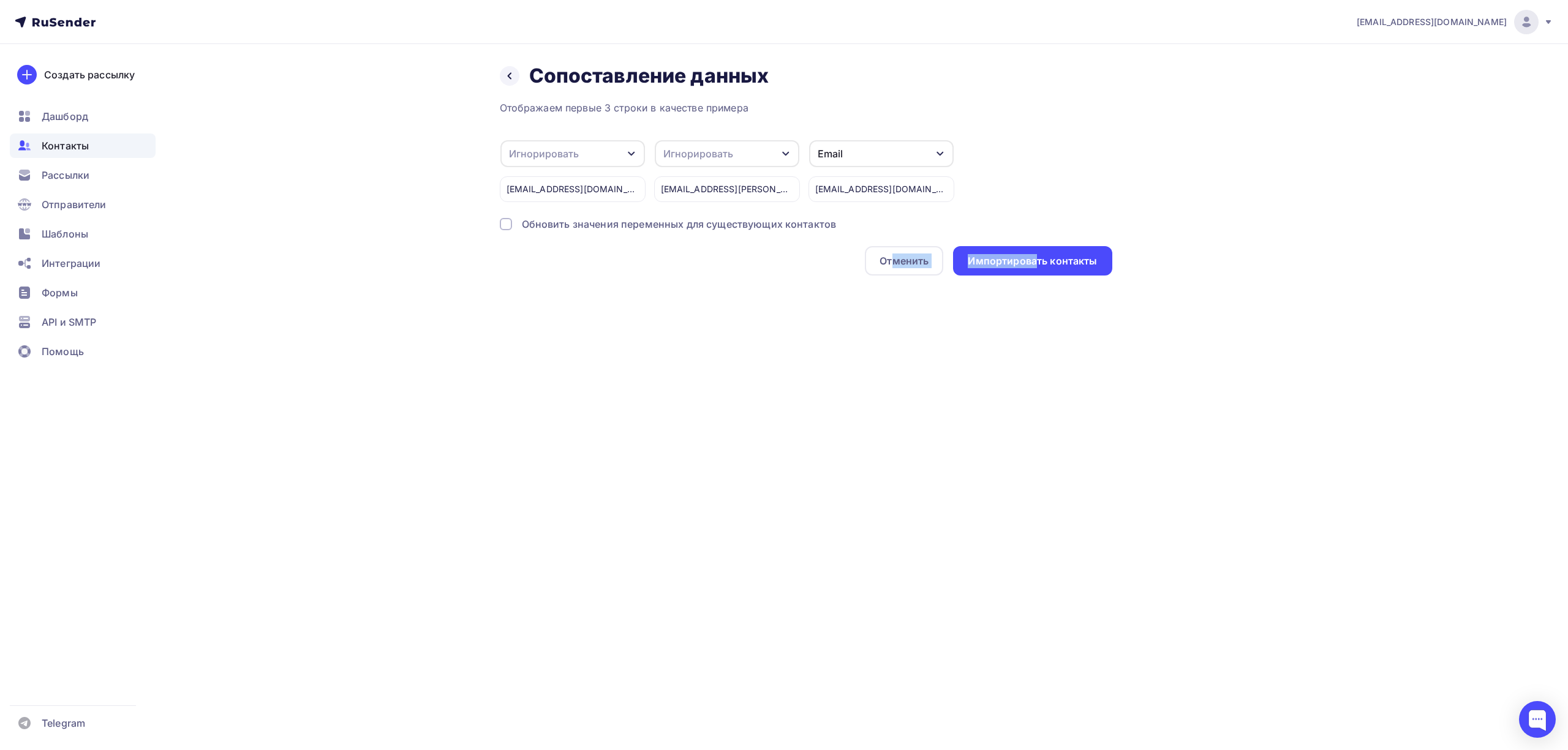
drag, startPoint x: 1037, startPoint y: 265, endPoint x: 768, endPoint y: 250, distance: 269.4
click at [881, 359] on div "marketing@monarchhotels.ru Аккаунт Тарифы Выйти Создать рассылку Дашборд Контак…" at bounding box center [784, 375] width 1568 height 750
click at [572, 157] on div "Игнорировать" at bounding box center [544, 154] width 70 height 15
click at [615, 297] on div "Назад Сопоставление данных Сопоставление данных Отображаем первые 3 строки в ка…" at bounding box center [784, 184] width 1004 height 280
click at [613, 155] on div "Игнорировать" at bounding box center [572, 154] width 144 height 27
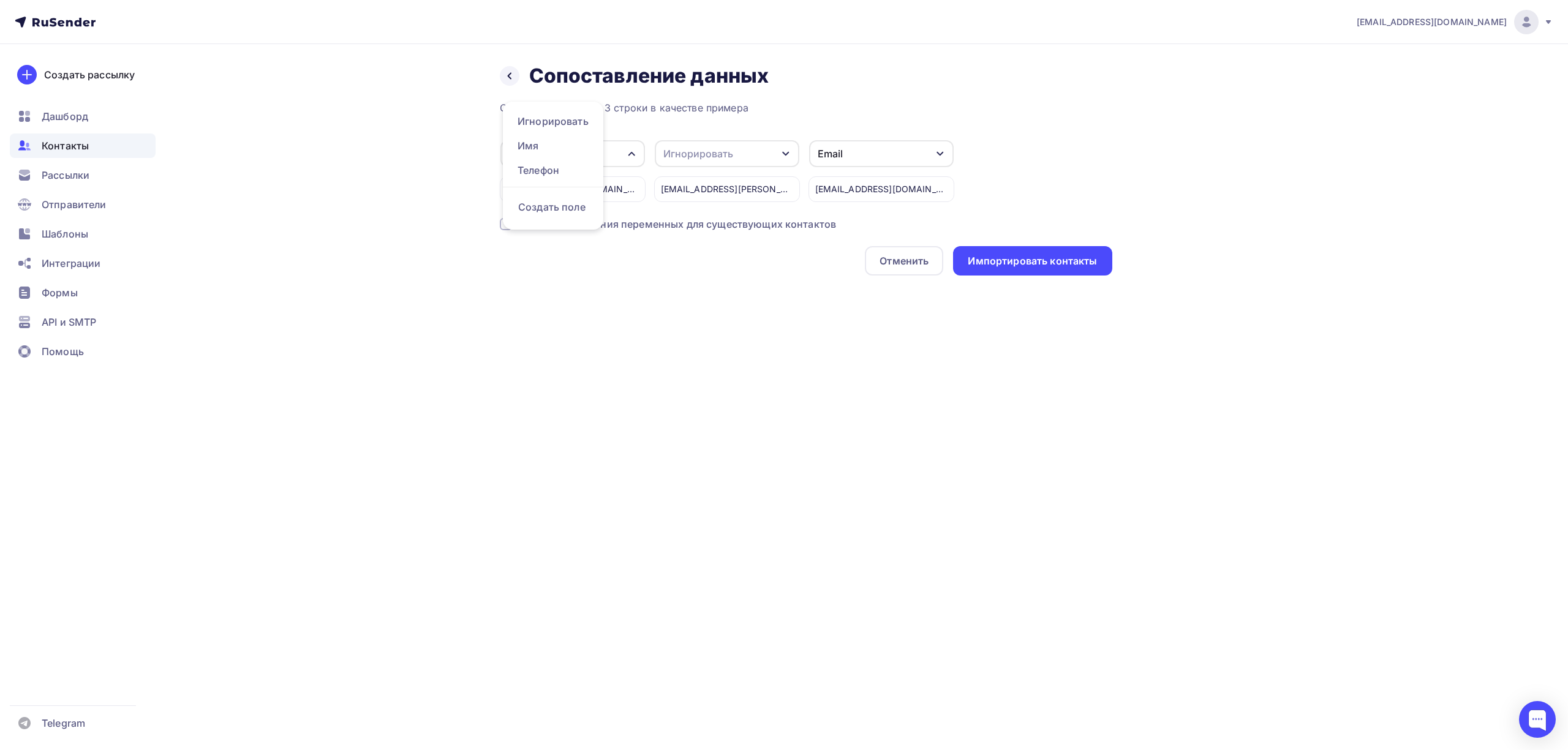
click at [808, 275] on div "Назад Сопоставление данных Сопоставление данных Отображаем первые 3 строки в ка…" at bounding box center [784, 184] width 1004 height 280
click at [510, 80] on icon at bounding box center [509, 76] width 9 height 9
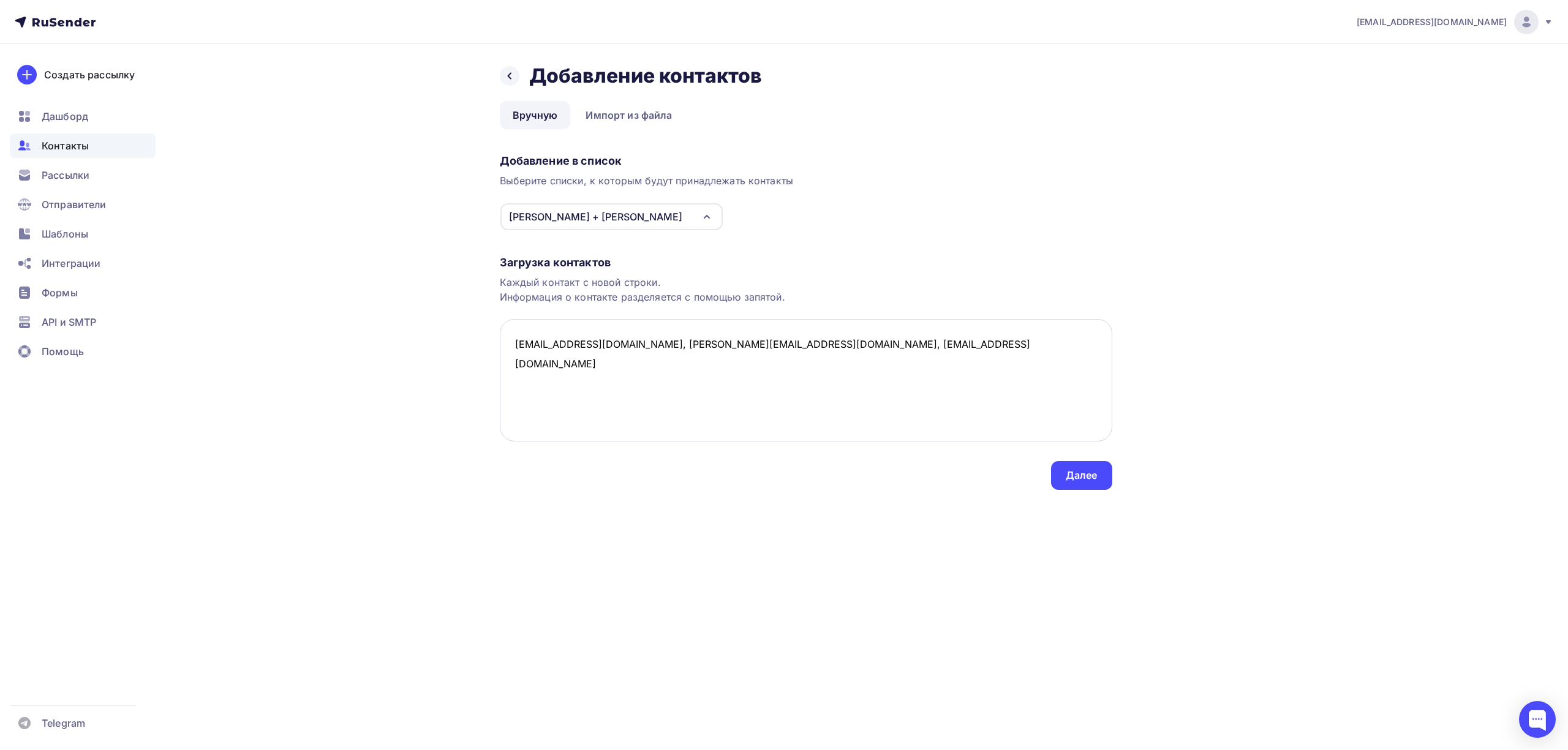
click at [689, 347] on textarea "gelmanova.darya@monarchhotels.ru, Verichev.Mikhail@monarchhotels.ru, marketing@…" at bounding box center [806, 380] width 613 height 123
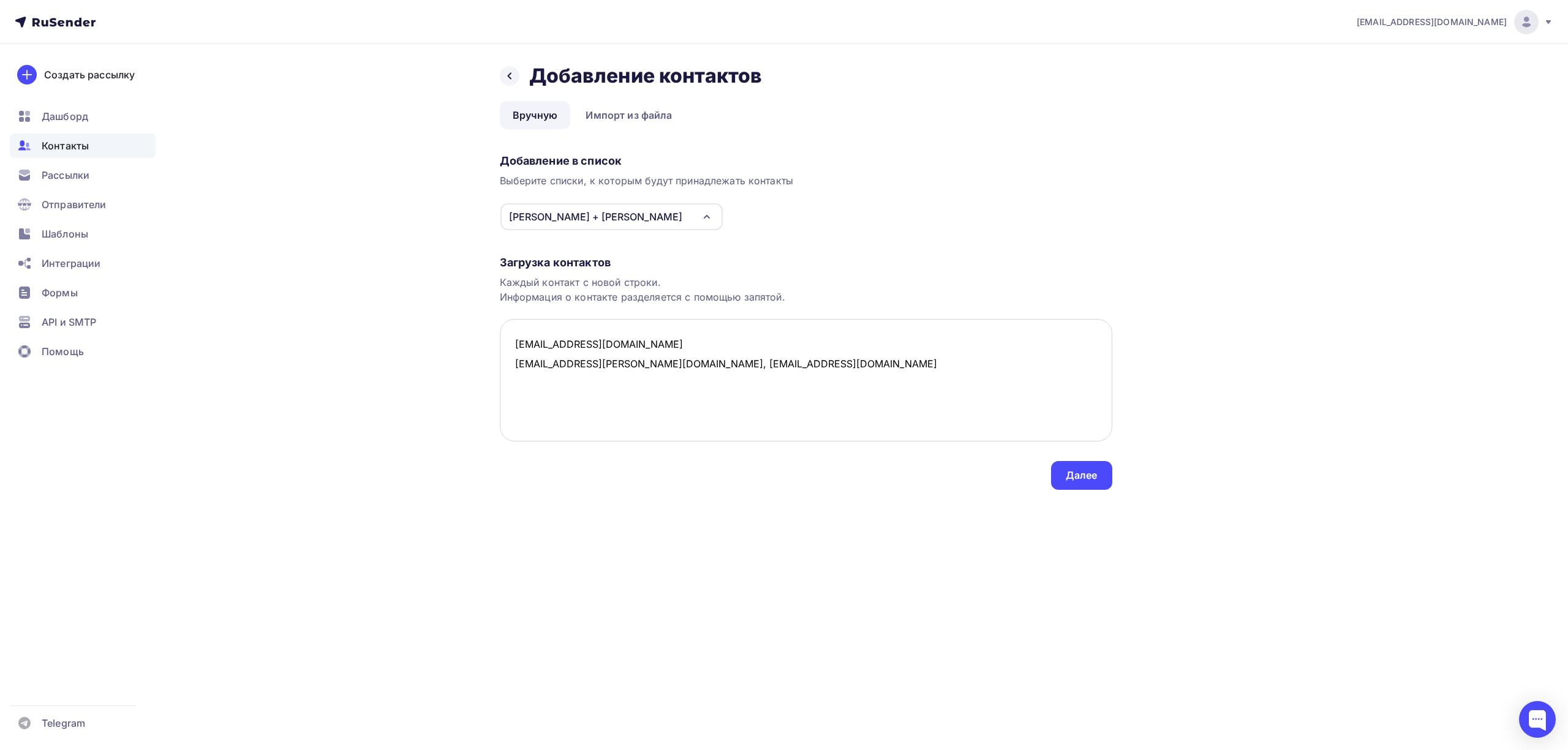
click at [681, 366] on textarea "gelmanova.darya@monarchhotels.ru Verichev.Mikhail@monarchhotels.ru, marketing@m…" at bounding box center [806, 380] width 613 height 123
type textarea "gelmanova.darya@monarchhotels.ru Verichev.Mikhail@monarchhotels.ru marketing@mo…"
click at [1058, 476] on div "Далее" at bounding box center [1081, 475] width 61 height 29
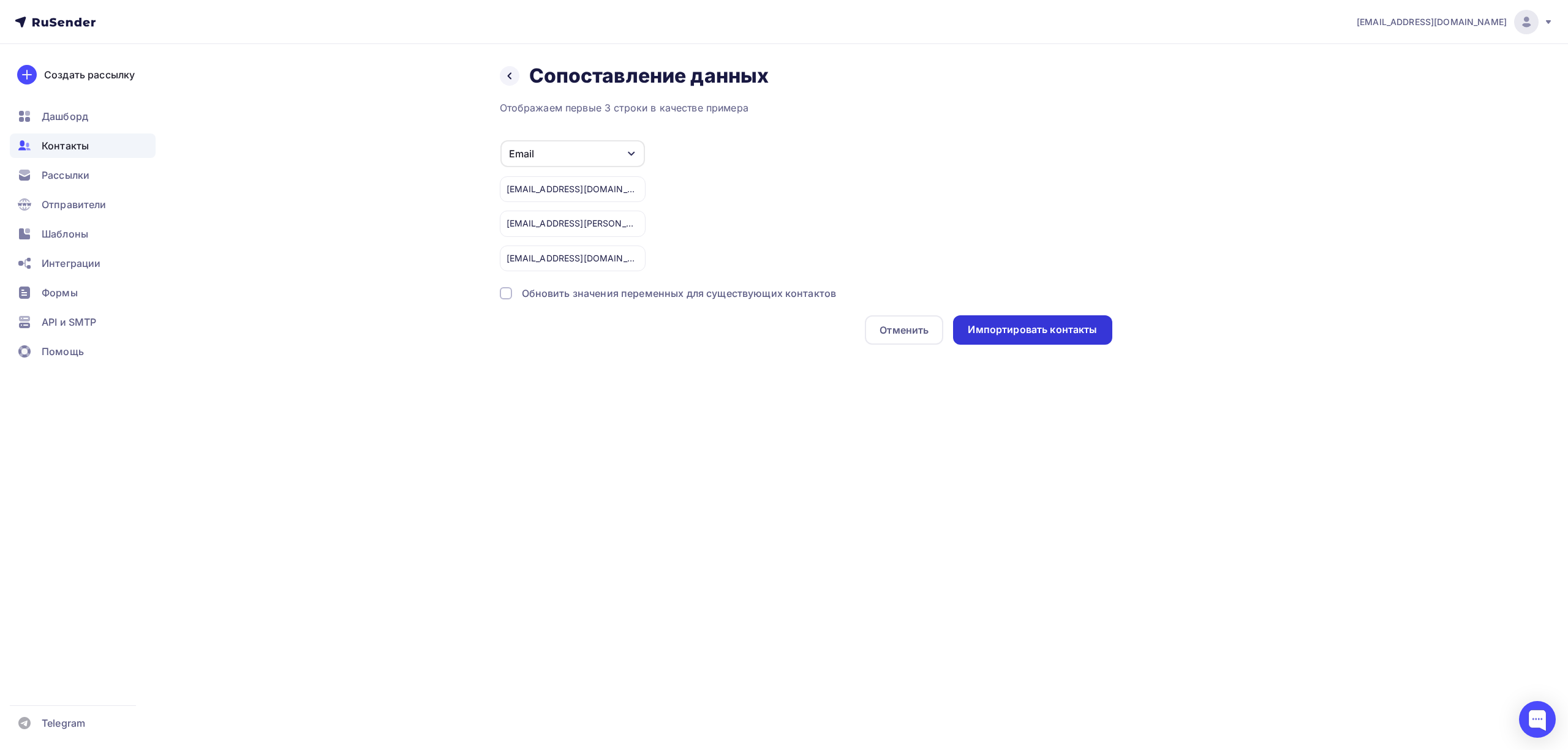
click at [1043, 330] on div "Импортировать контакты" at bounding box center [1032, 330] width 129 height 14
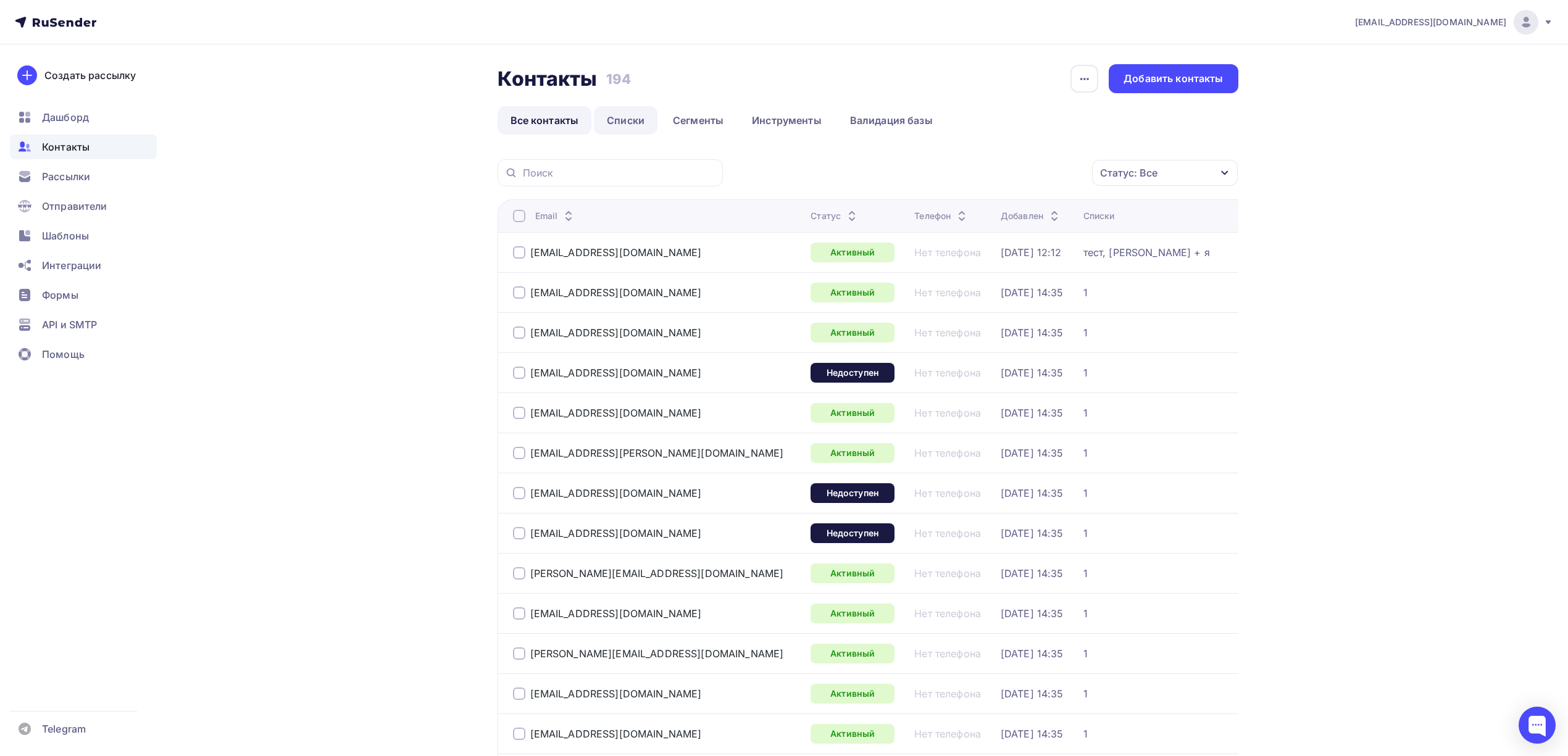
click at [621, 122] on link "Списки" at bounding box center [625, 121] width 63 height 29
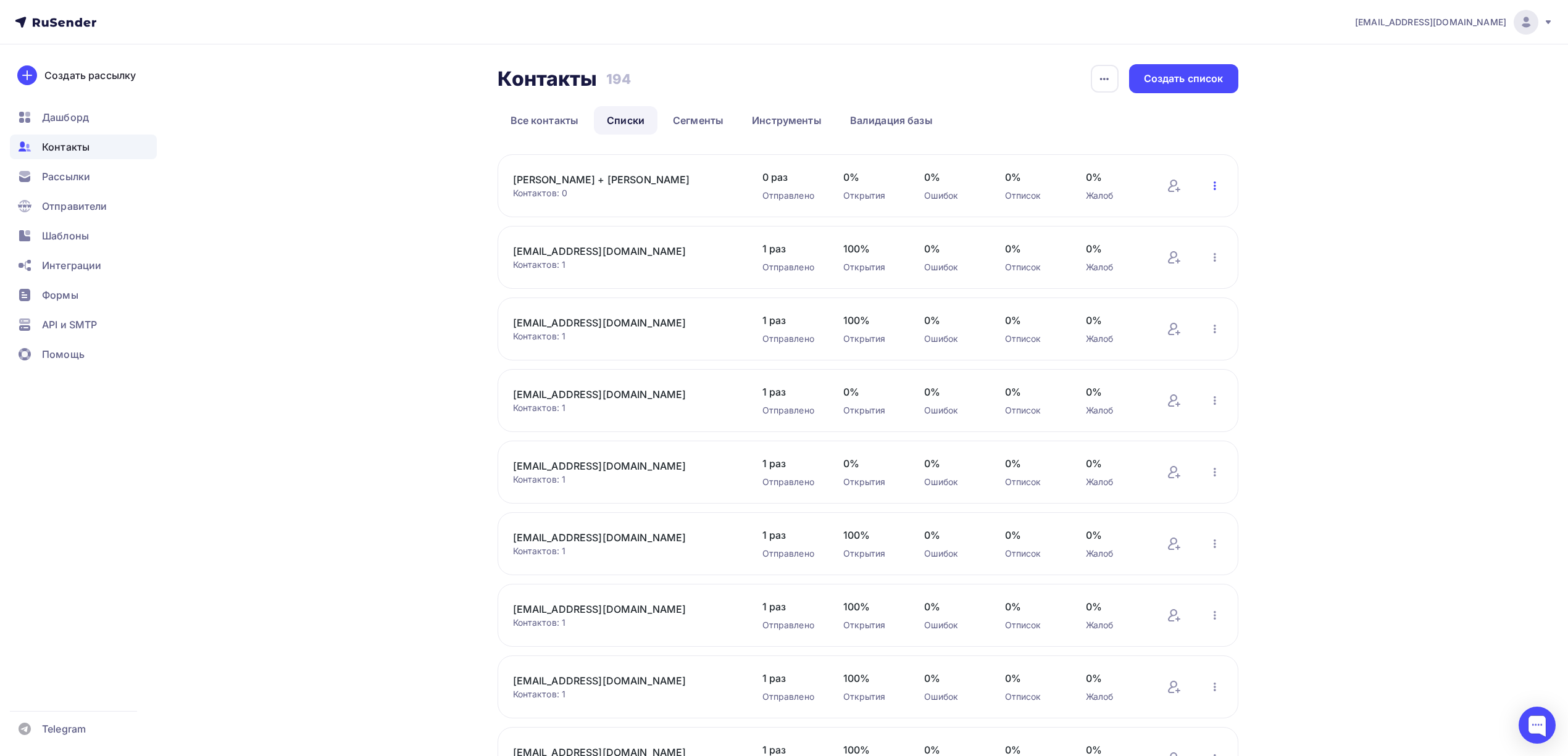
click at [1210, 191] on icon "button" at bounding box center [1215, 186] width 15 height 15
click at [610, 171] on div "Даша + Михаил Контактов: 0 Добавить контакты Переименовать список Скачать списо…" at bounding box center [867, 186] width 740 height 63
click at [570, 176] on link "Даша + Михаил" at bounding box center [618, 179] width 210 height 15
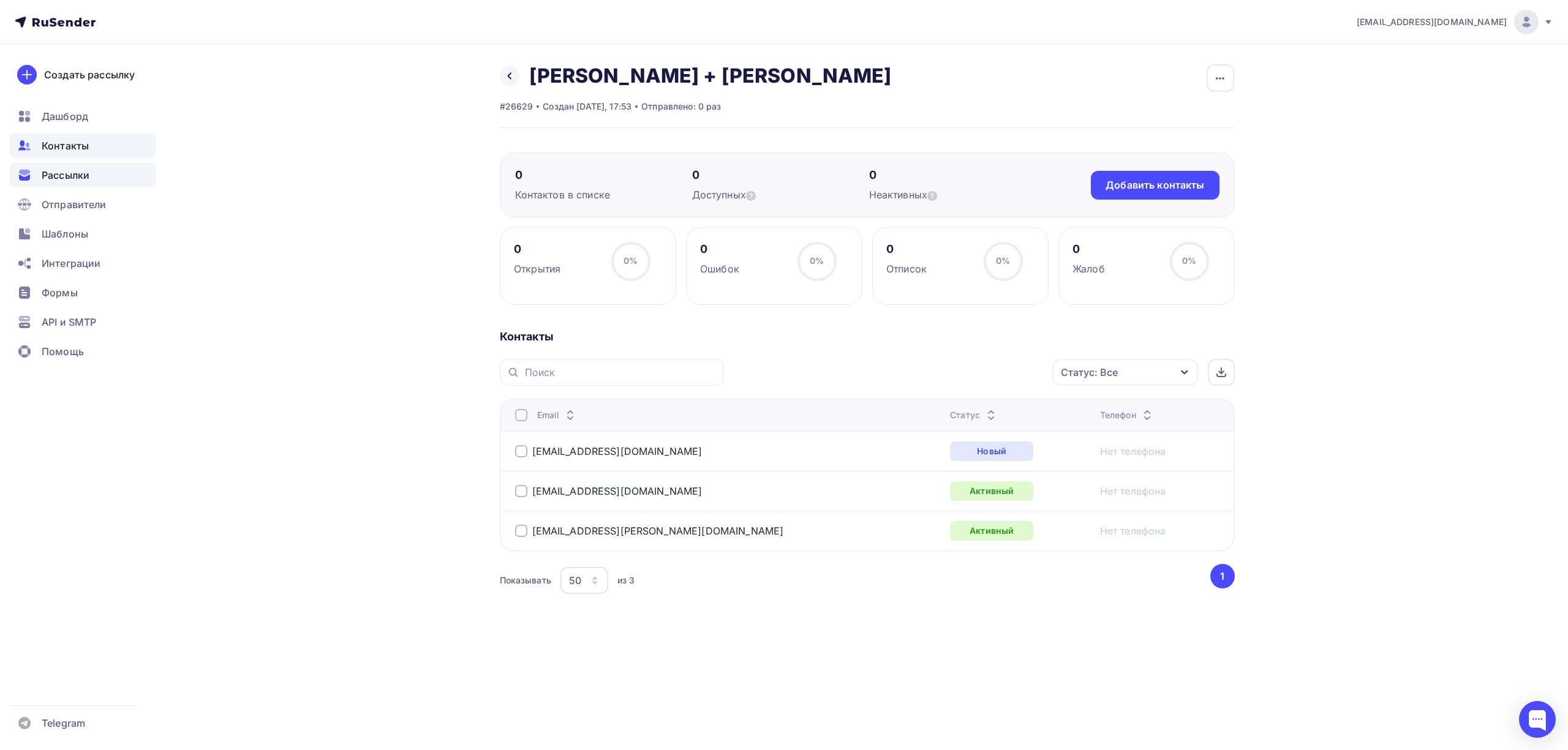
click at [64, 172] on span "Рассылки" at bounding box center [66, 175] width 48 height 15
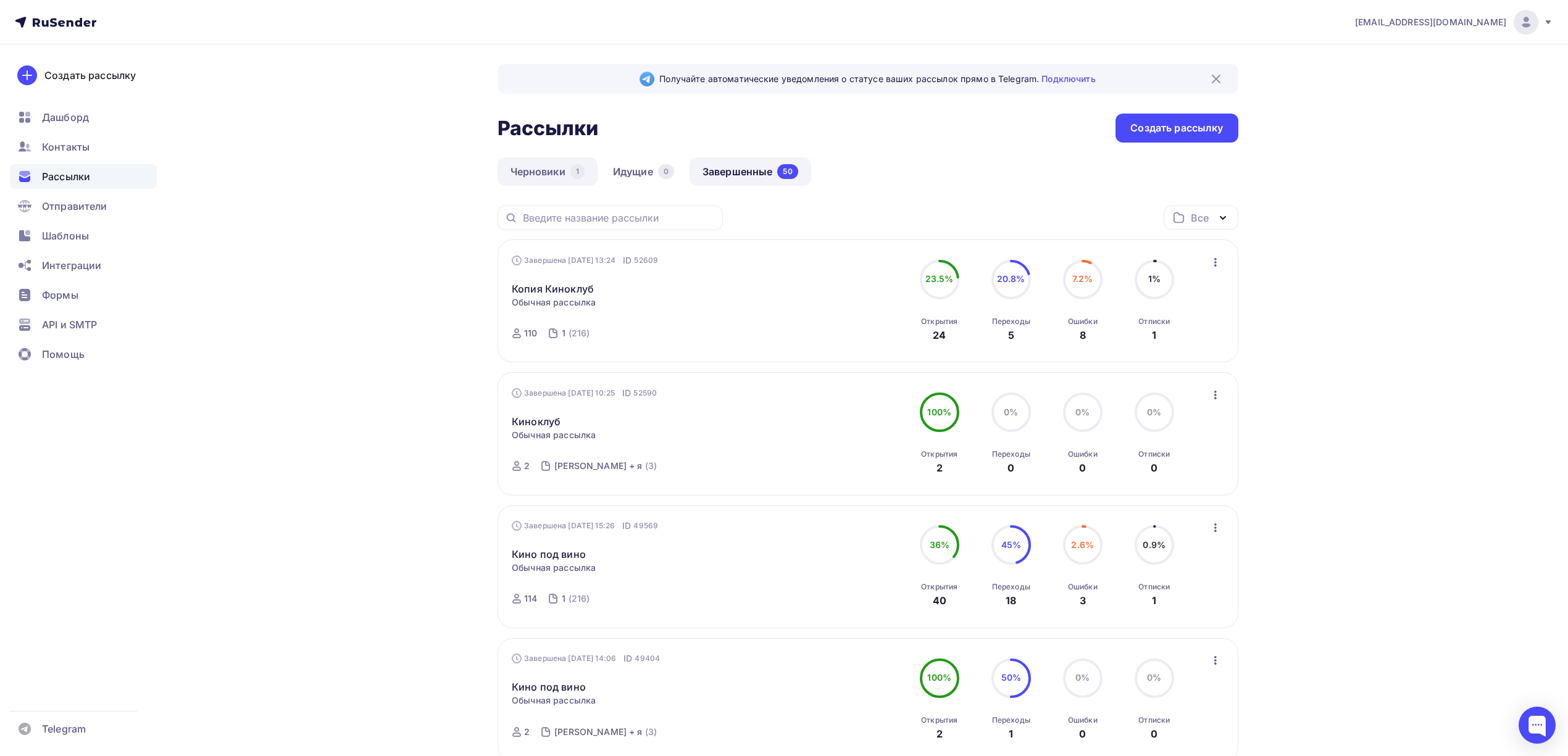
click at [538, 171] on link "Черновики 1" at bounding box center [547, 172] width 100 height 29
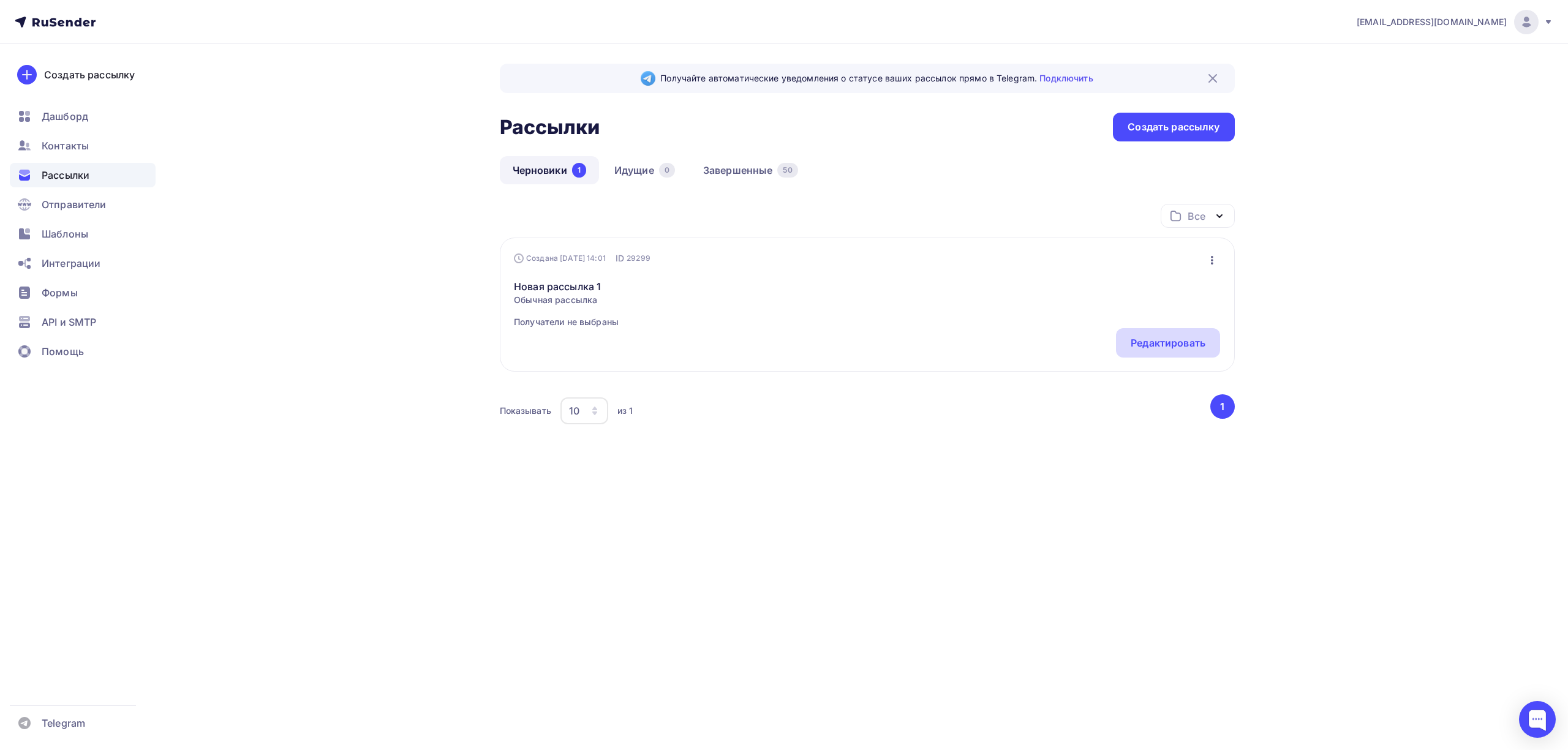
drag, startPoint x: 1198, startPoint y: 341, endPoint x: 1164, endPoint y: 341, distance: 34.0
click at [1197, 341] on div "Редактировать" at bounding box center [1168, 343] width 74 height 15
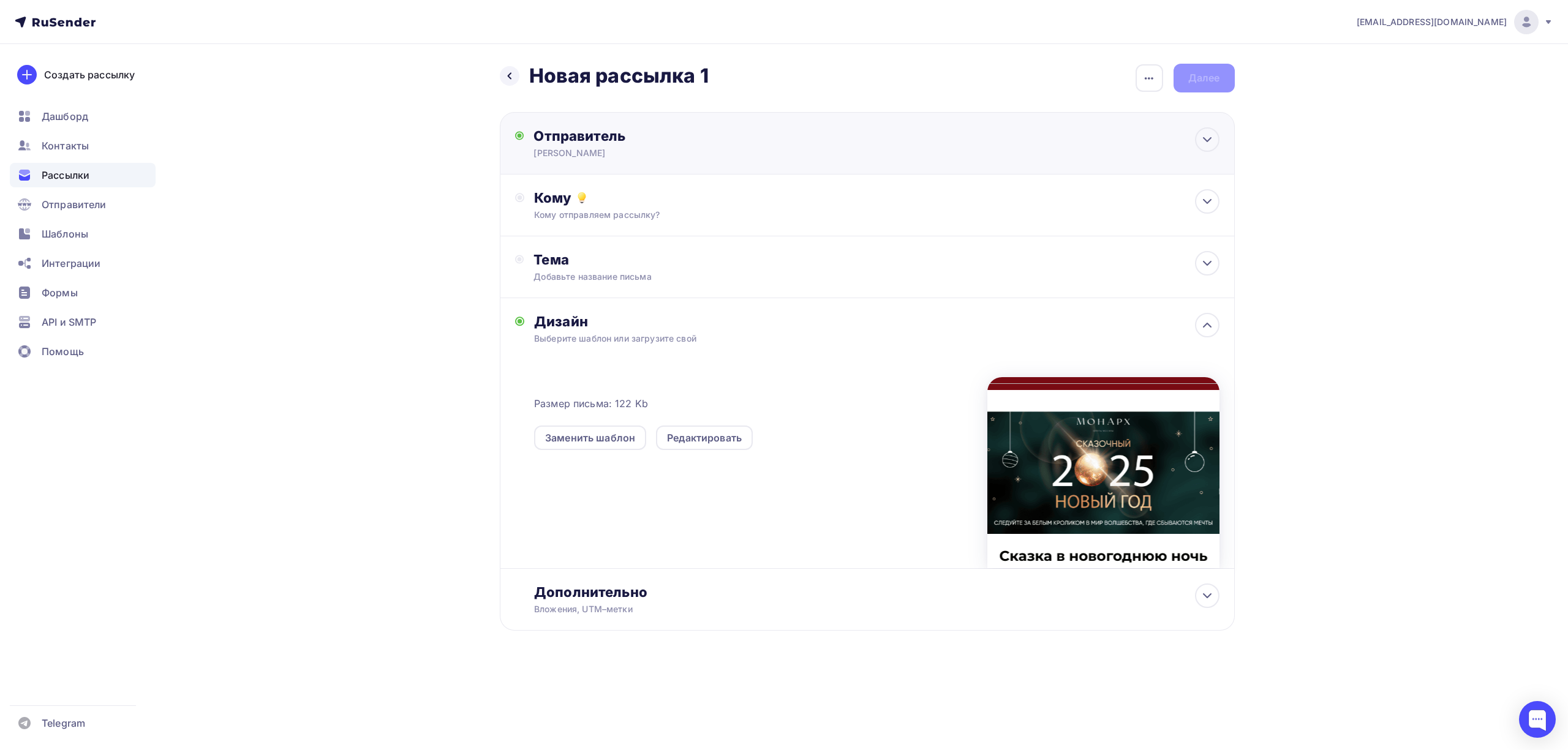
click at [600, 147] on div "Евгения Браун" at bounding box center [653, 153] width 239 height 12
type input "Евгения Браун"
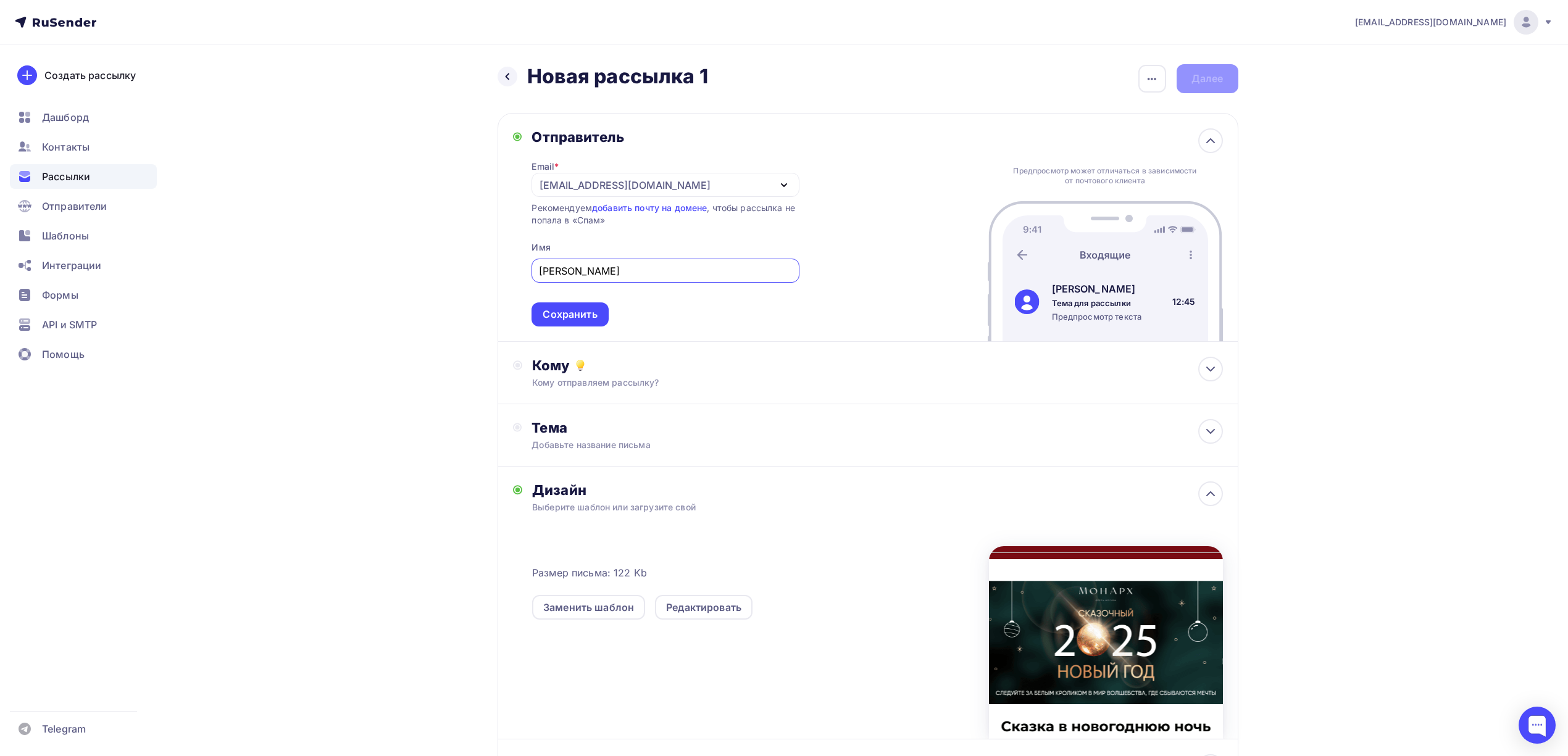
drag, startPoint x: 621, startPoint y: 270, endPoint x: 448, endPoint y: 282, distance: 173.4
click at [448, 282] on div "Назад Новая рассылка 1 Новая рассылка 1 Закончить позже Переименовать рассылку …" at bounding box center [784, 463] width 1012 height 837
click at [509, 73] on icon at bounding box center [507, 76] width 10 height 10
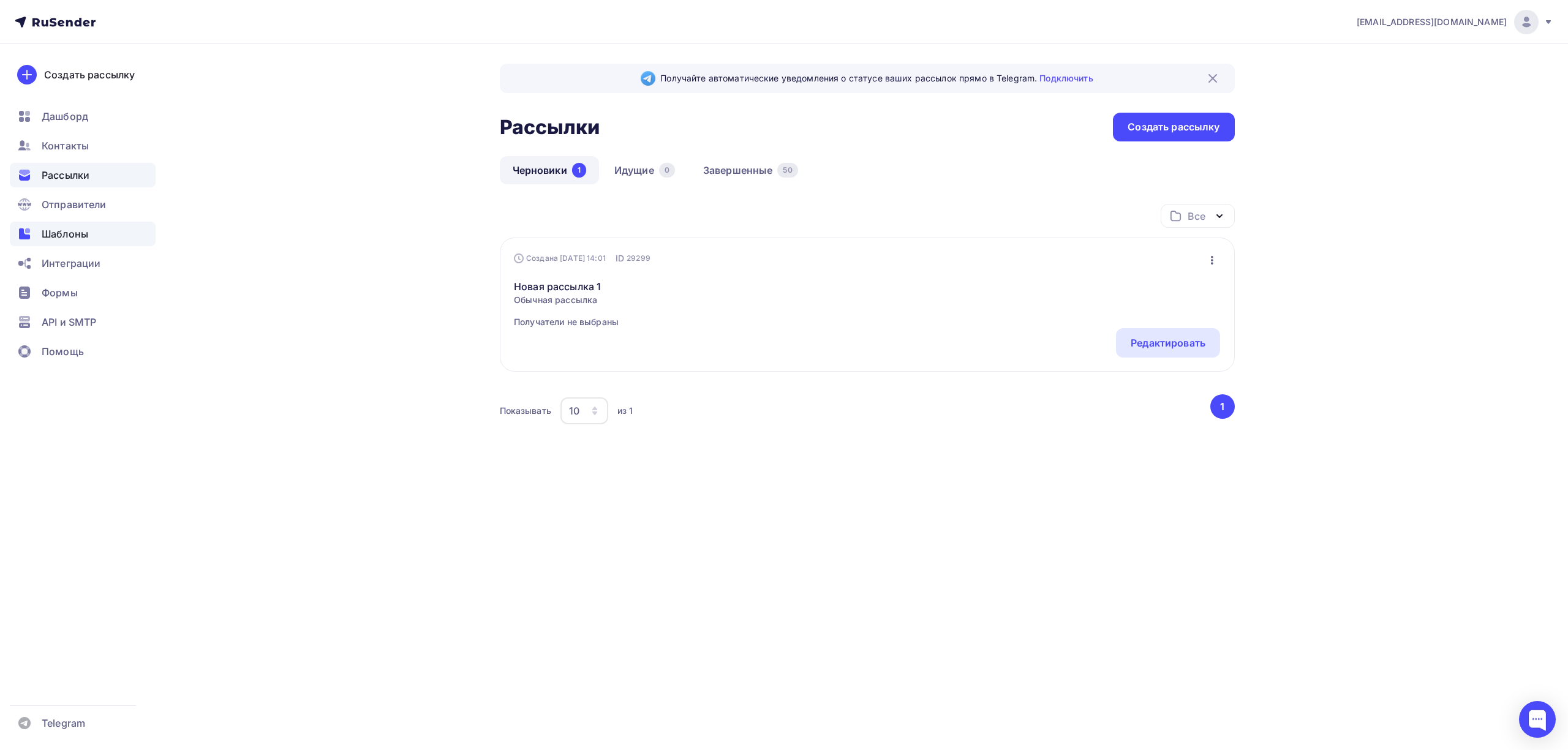
click at [85, 235] on span "Шаблоны" at bounding box center [65, 234] width 47 height 15
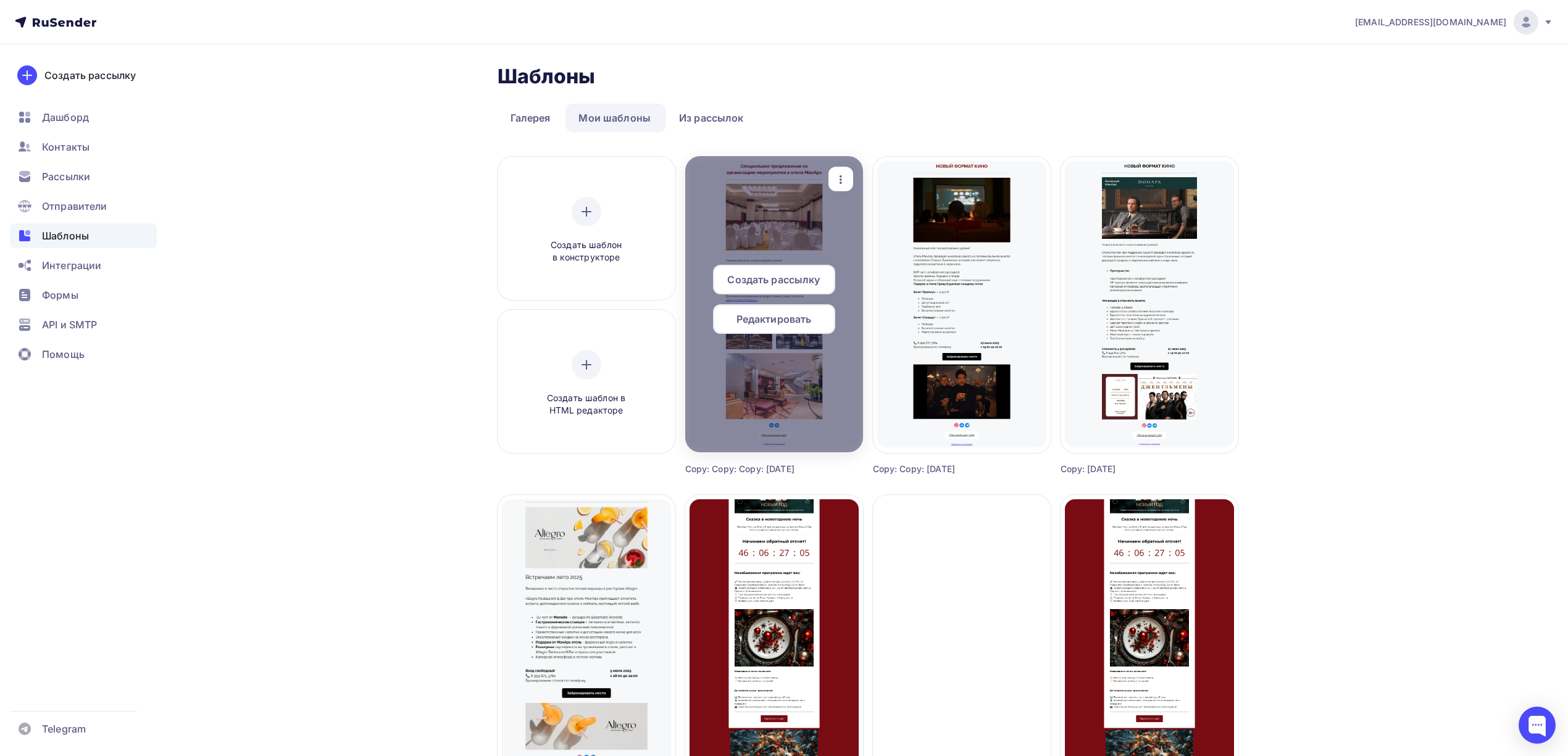
click at [781, 319] on span "Редактировать" at bounding box center [774, 319] width 75 height 15
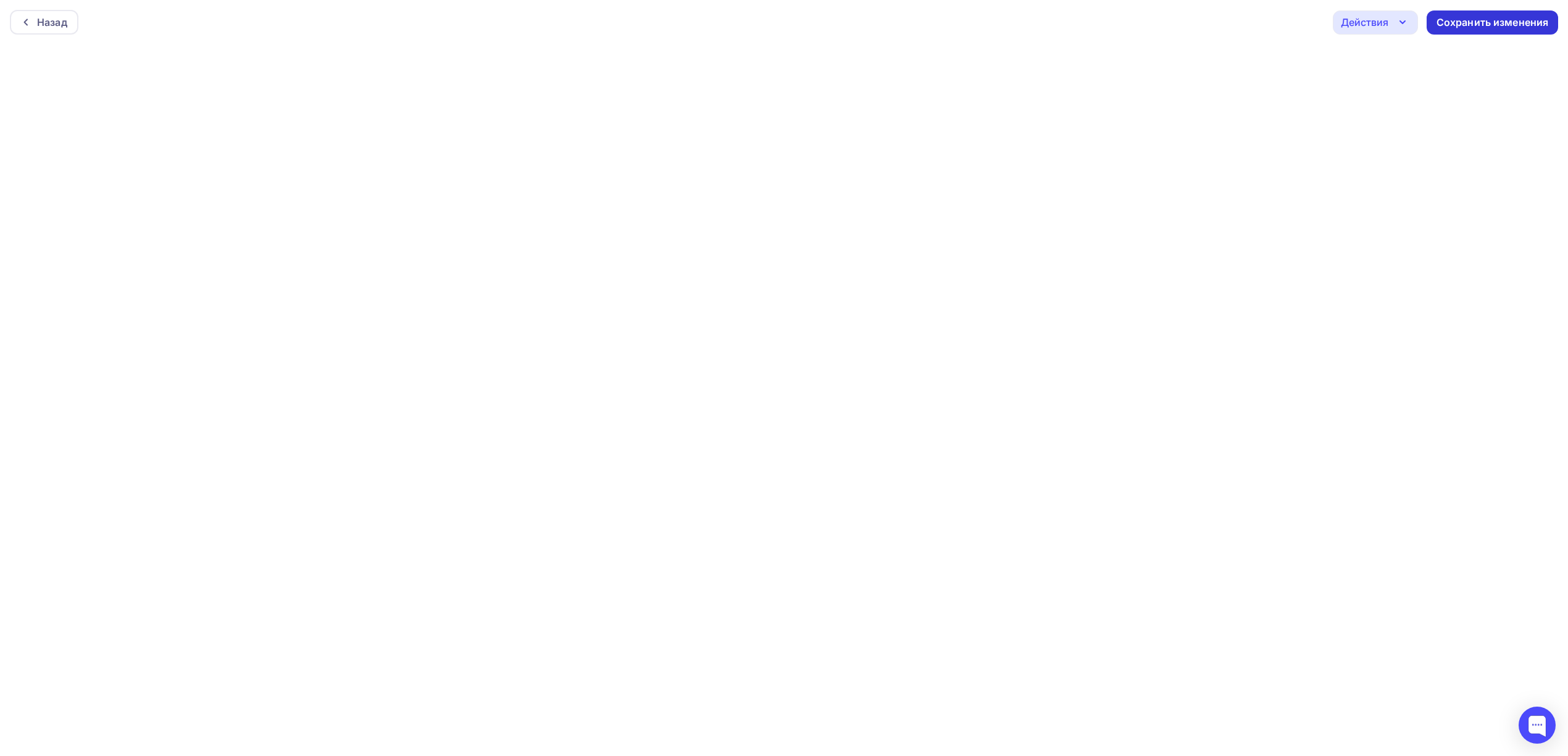
click at [1519, 23] on div "Сохранить изменения" at bounding box center [1492, 23] width 113 height 14
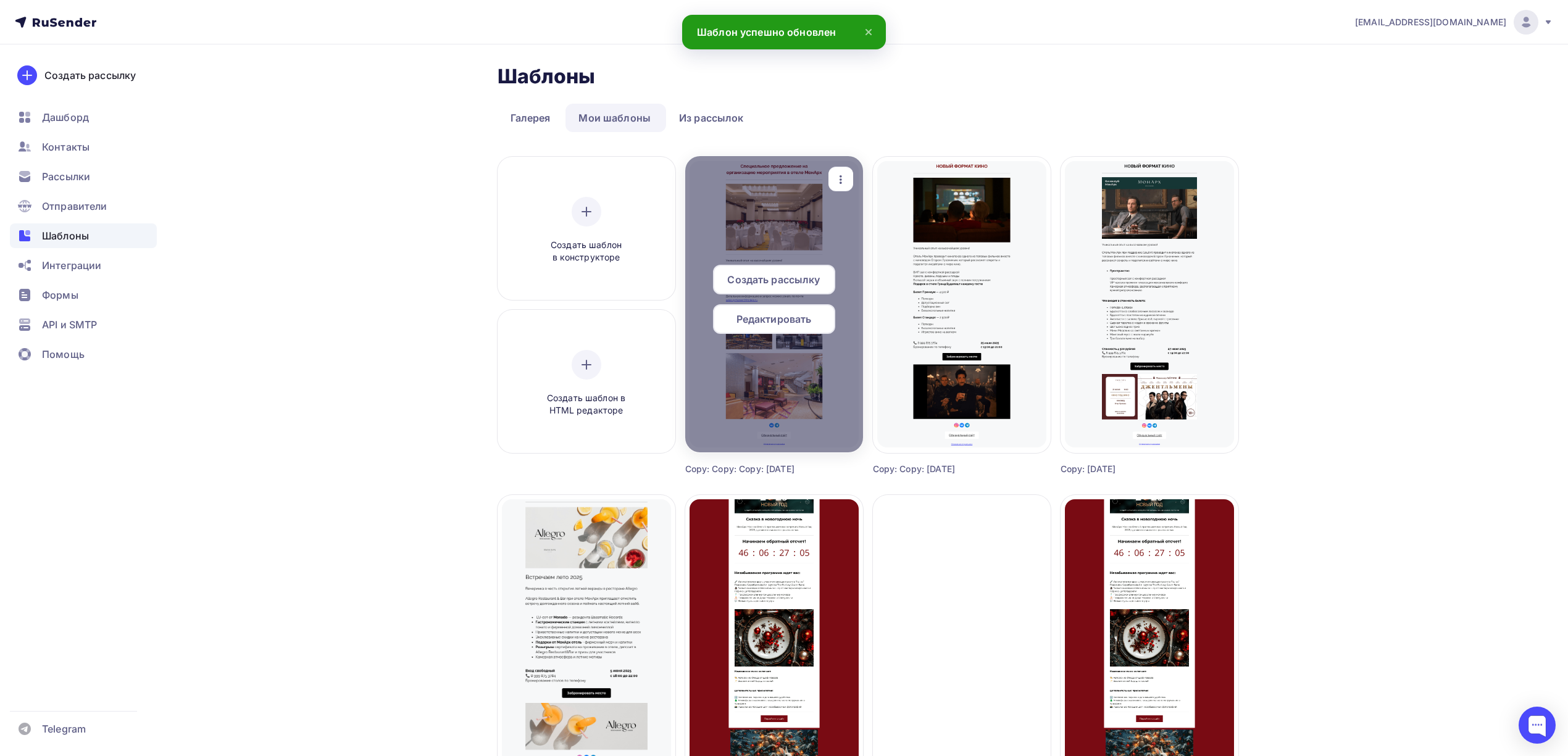
click at [753, 285] on span "Создать рассылку" at bounding box center [774, 280] width 93 height 15
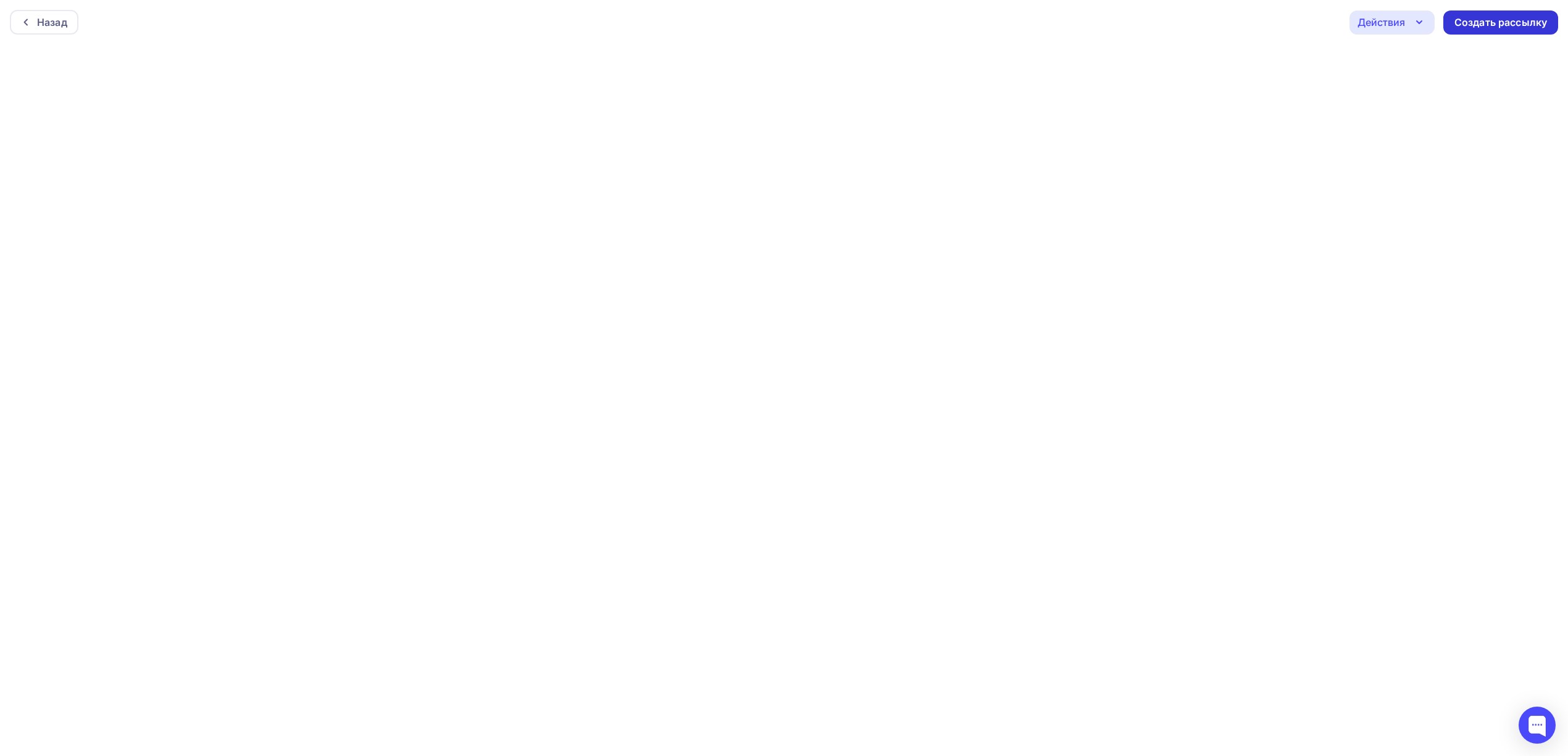
click at [1536, 23] on div "Создать рассылку" at bounding box center [1500, 23] width 93 height 14
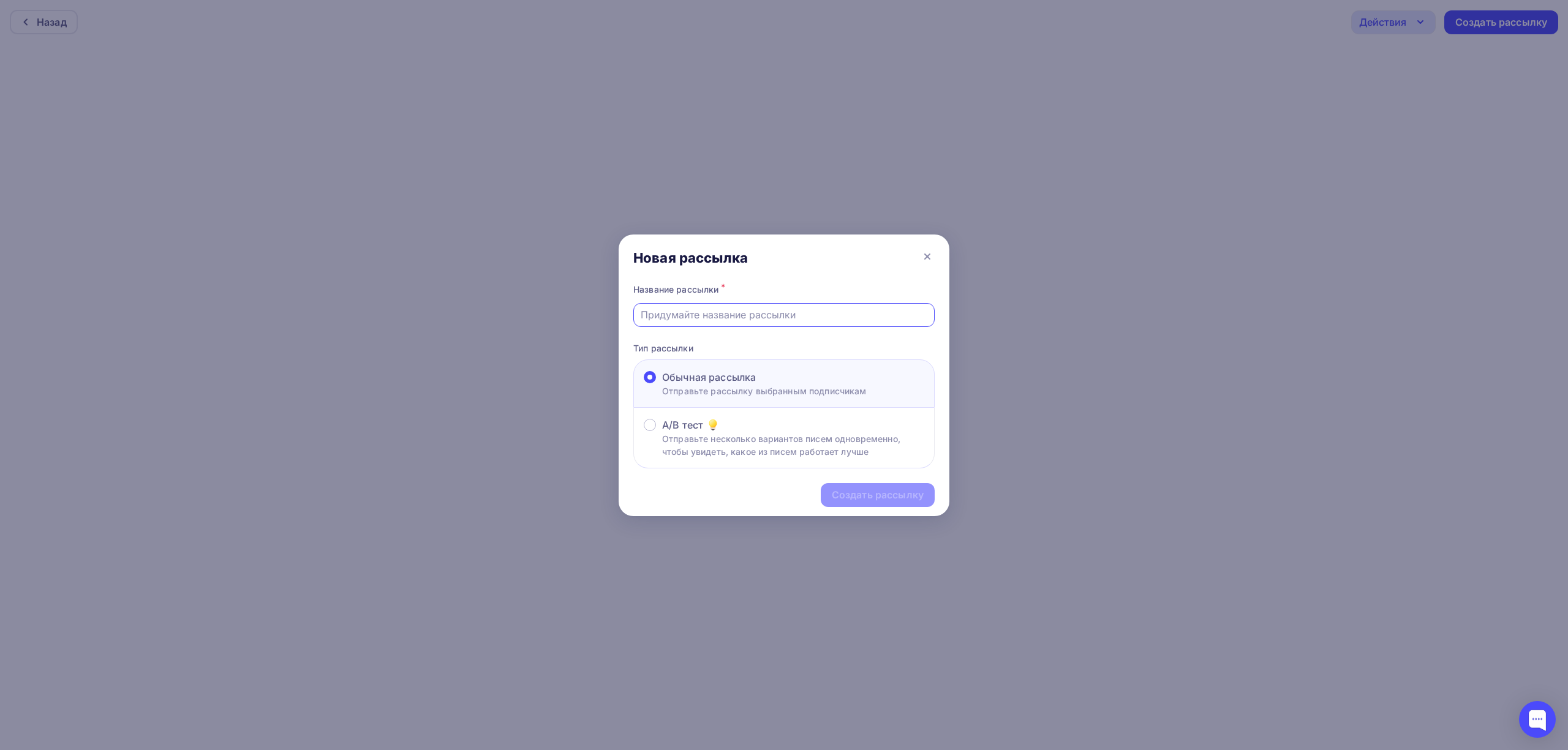
click at [728, 321] on input "text" at bounding box center [784, 315] width 287 height 15
type input "Спец предложение майс"
click at [858, 495] on div "Создать рассылку" at bounding box center [877, 495] width 92 height 14
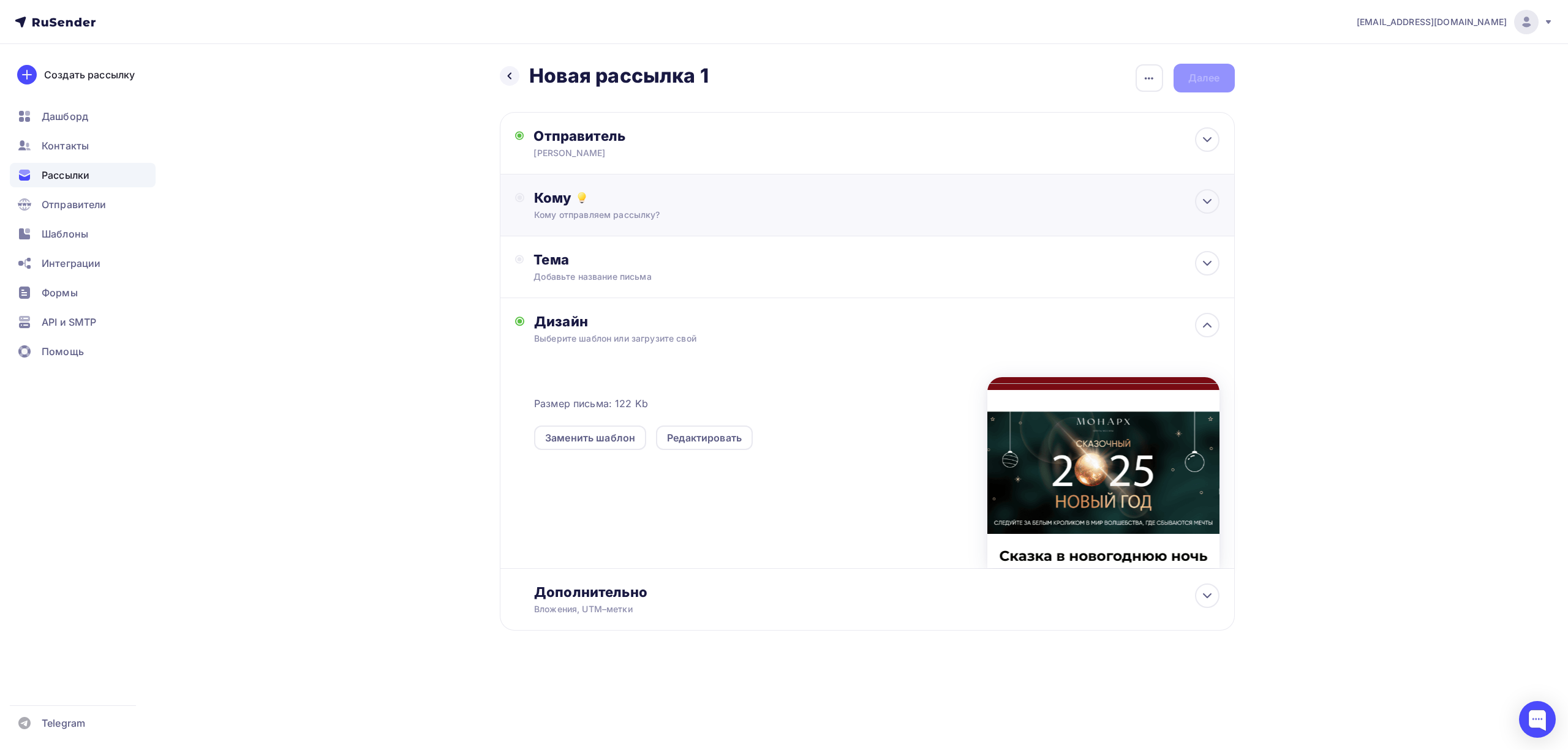
click at [617, 185] on div "Кому Кому отправляем рассылку? Списки получателей Выберите список Все списки id…" at bounding box center [867, 205] width 735 height 62
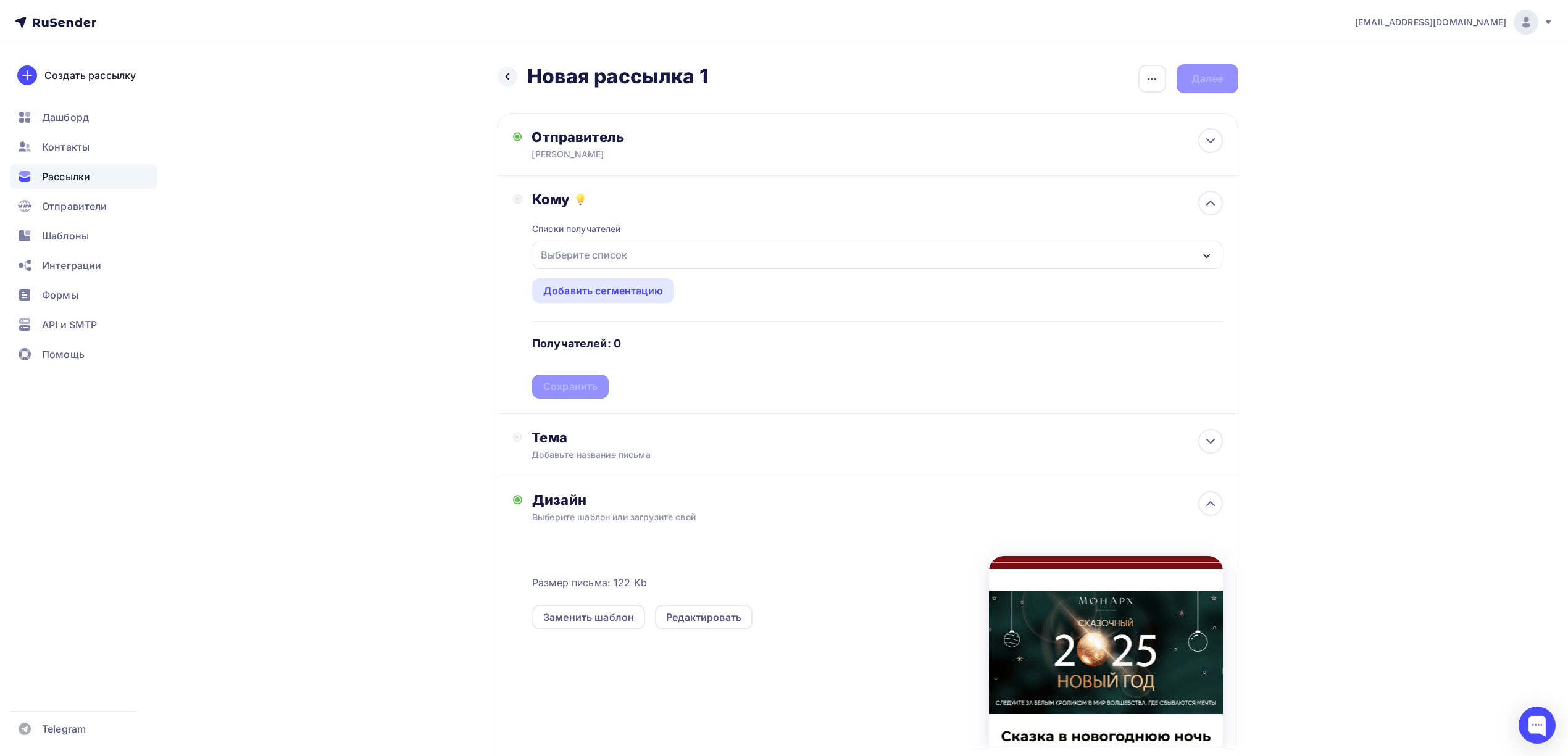
click at [668, 262] on div "Выберите список" at bounding box center [877, 255] width 688 height 29
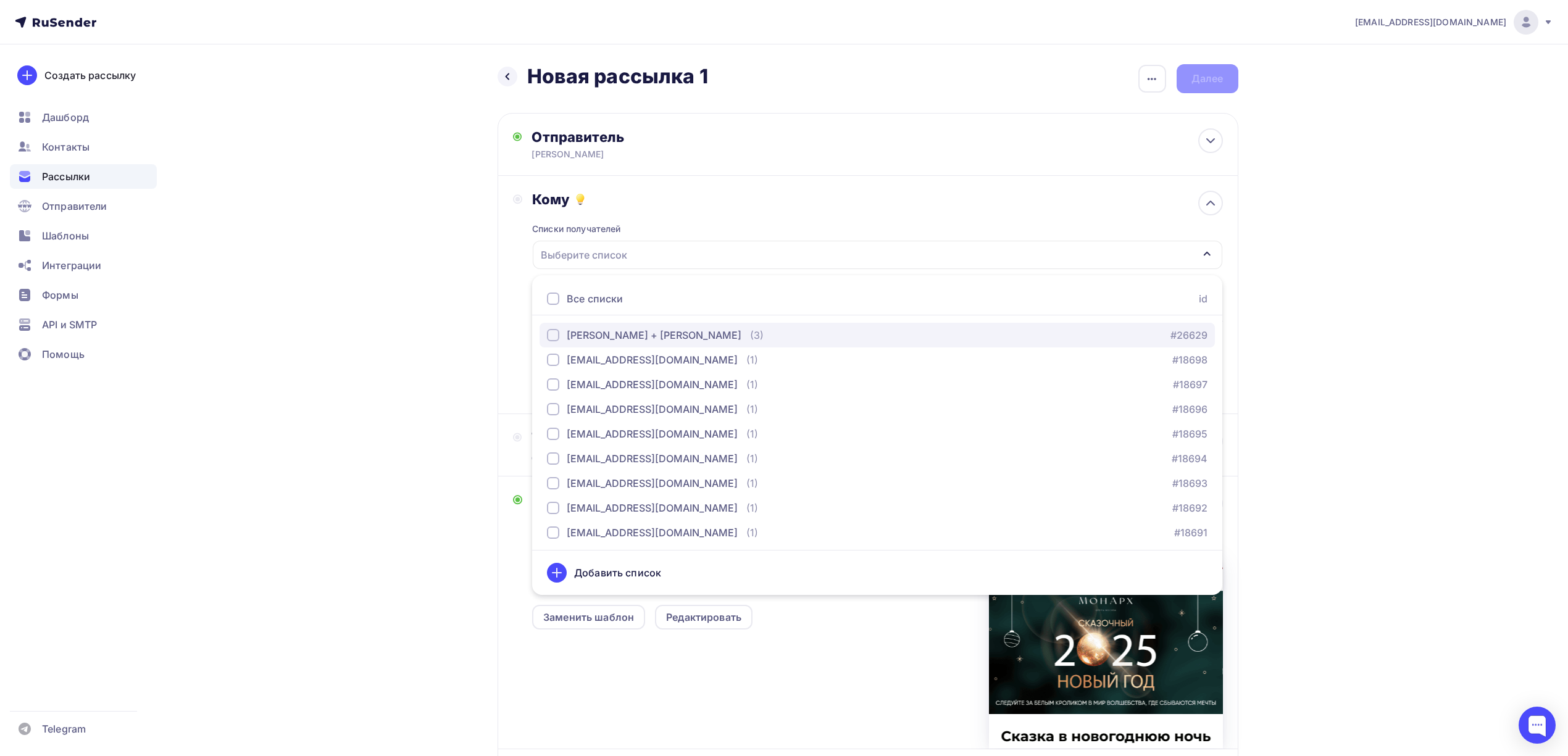
click at [552, 336] on div "button" at bounding box center [553, 335] width 12 height 12
click at [460, 297] on div "Назад Новая рассылка 1 Новая рассылка 1 Закончить позже Переименовать рассылку …" at bounding box center [784, 467] width 1012 height 847
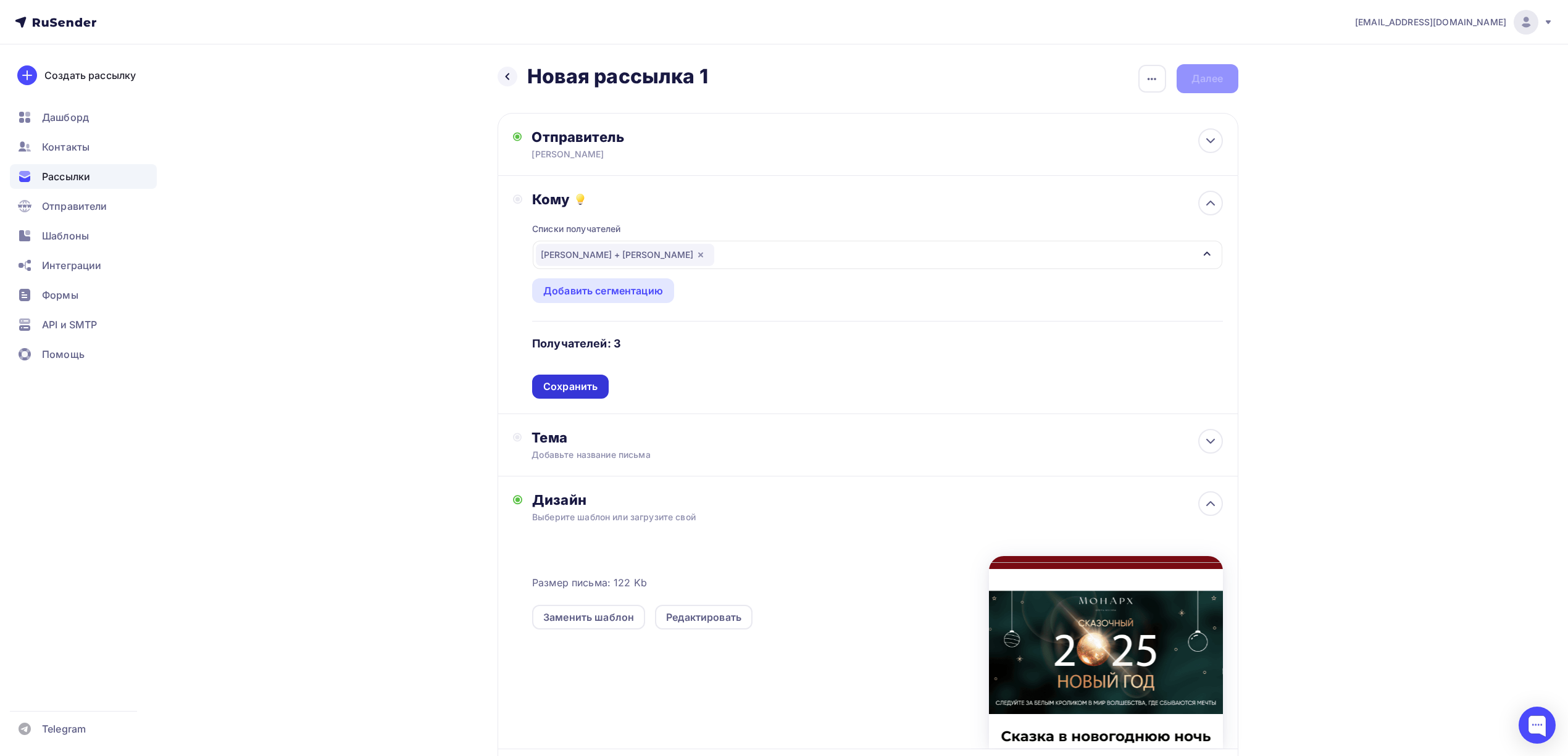
click at [559, 394] on div "Сохранить" at bounding box center [570, 386] width 55 height 14
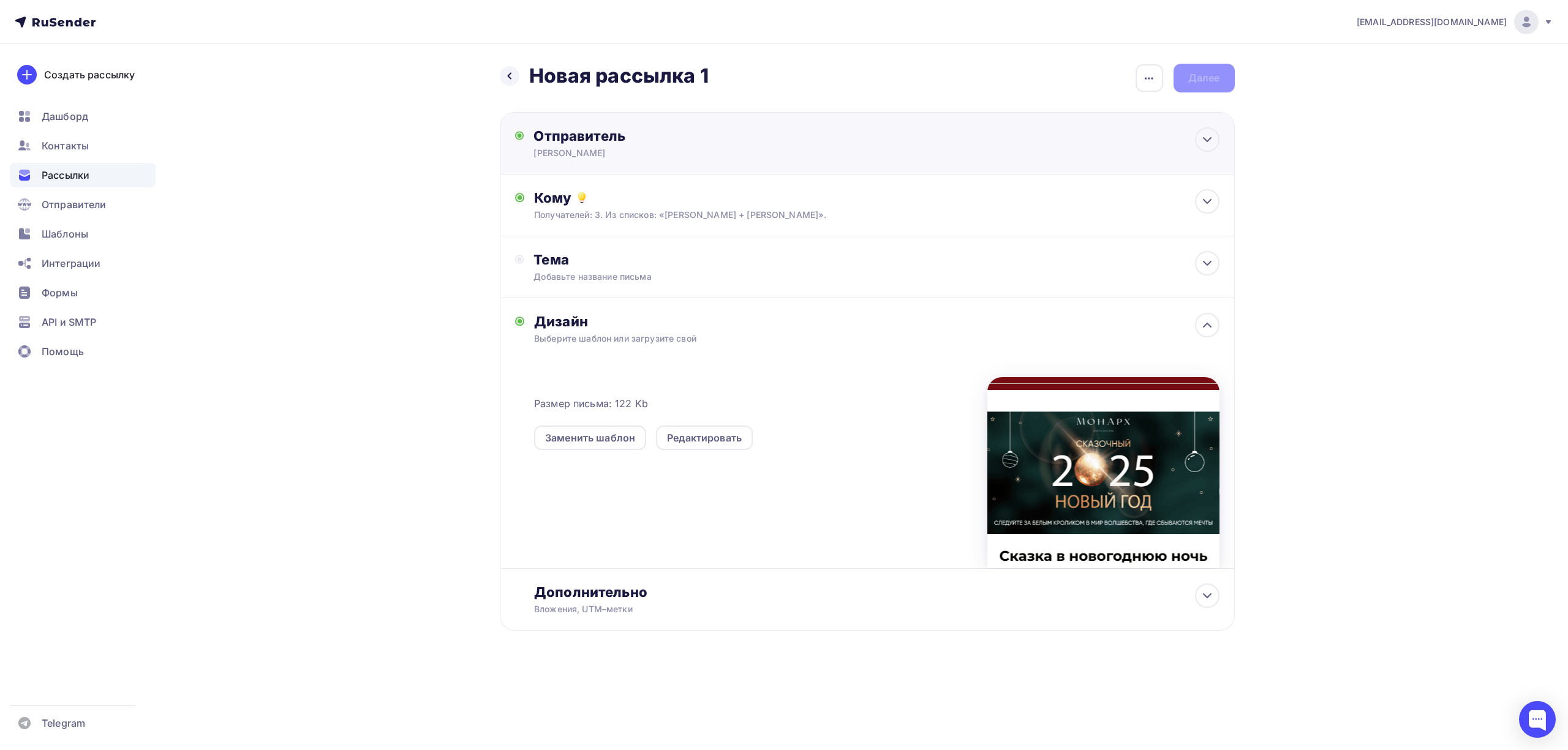
click at [625, 152] on div "Евгения Браун" at bounding box center [653, 153] width 239 height 12
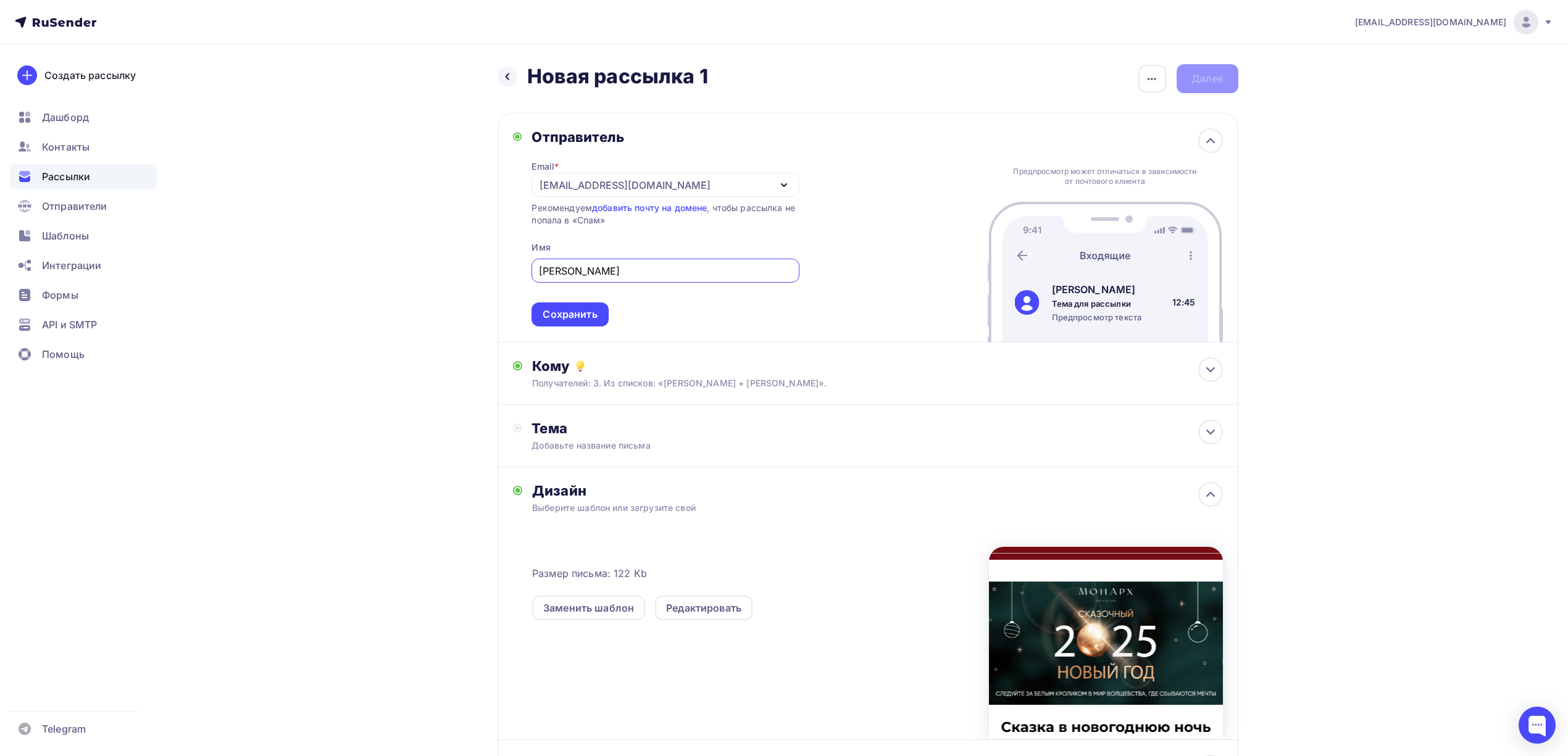
scroll to position [1, 0]
drag, startPoint x: 630, startPoint y: 279, endPoint x: 512, endPoint y: 281, distance: 118.0
click at [512, 281] on div "Отправитель Email * marketing@monarchhotels.ru marketing@monarchhotels.ru Добав…" at bounding box center [867, 228] width 740 height 229
type input "МонАрх Отель Москва"
click at [540, 302] on span "МонАрх Отель Москва Сохранить" at bounding box center [665, 290] width 267 height 73
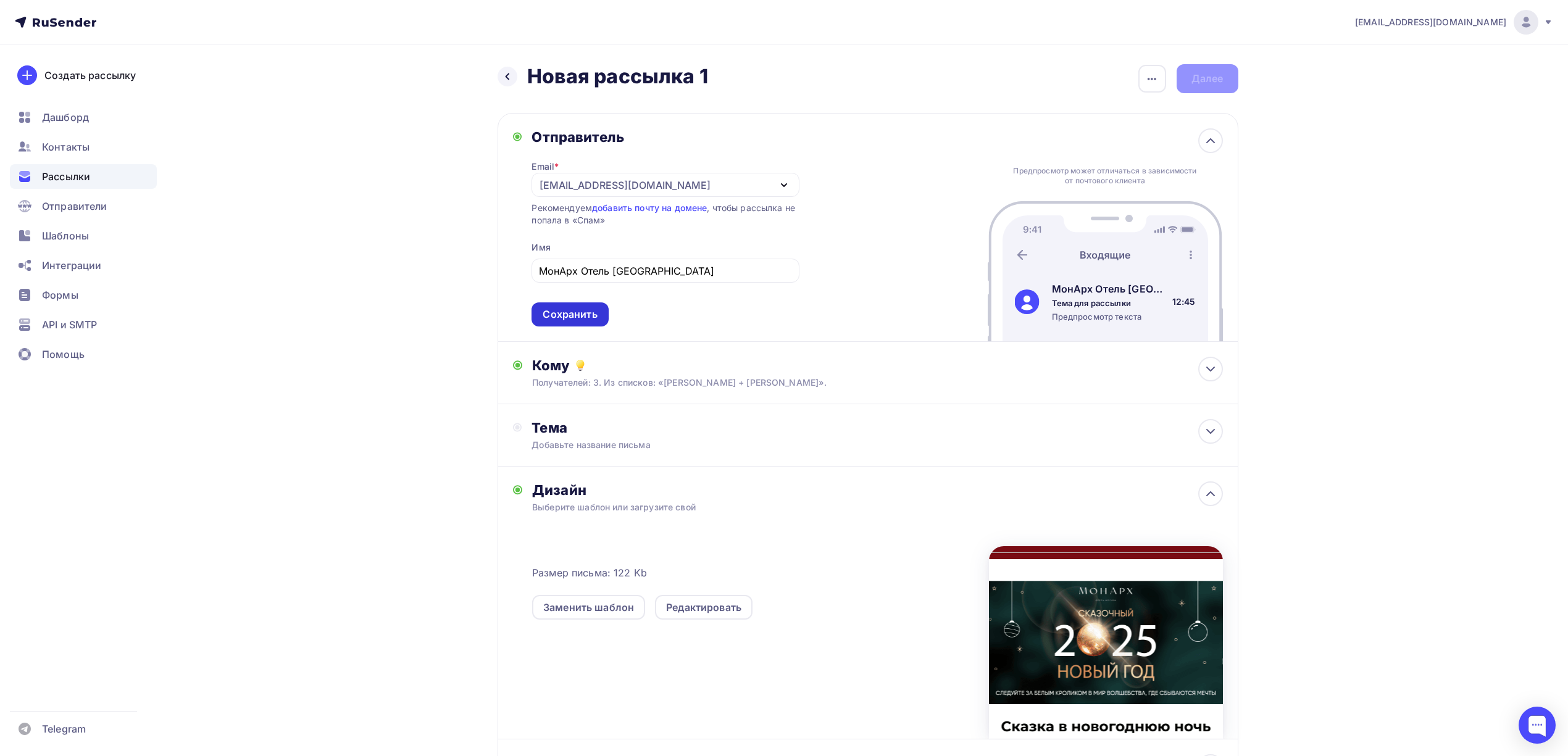
click at [560, 315] on div "Сохранить" at bounding box center [570, 314] width 55 height 14
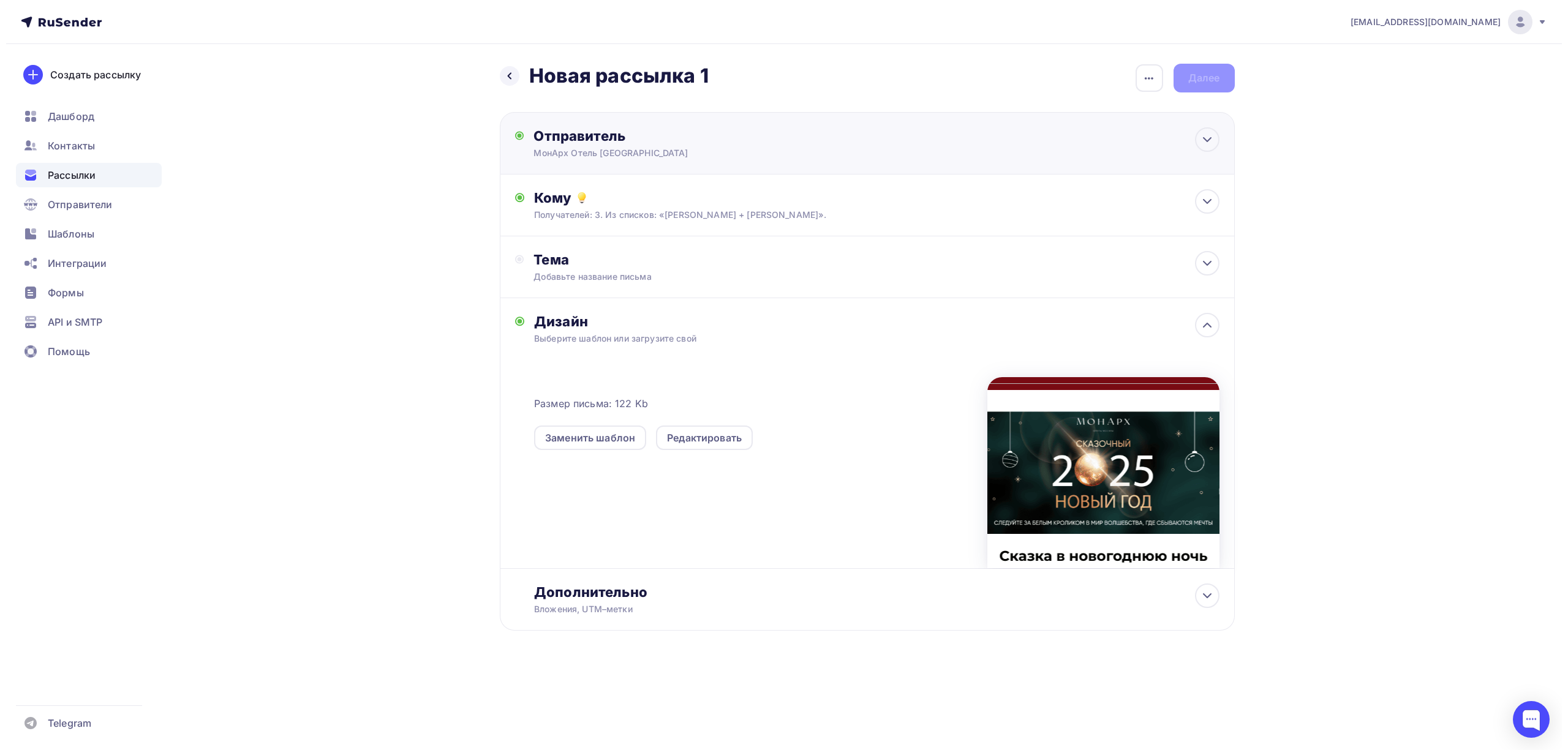
scroll to position [0, 0]
click at [567, 286] on div "Тема Добавьте название письма Тема * Рекомендуем использовать не более 150 симв…" at bounding box center [867, 267] width 735 height 62
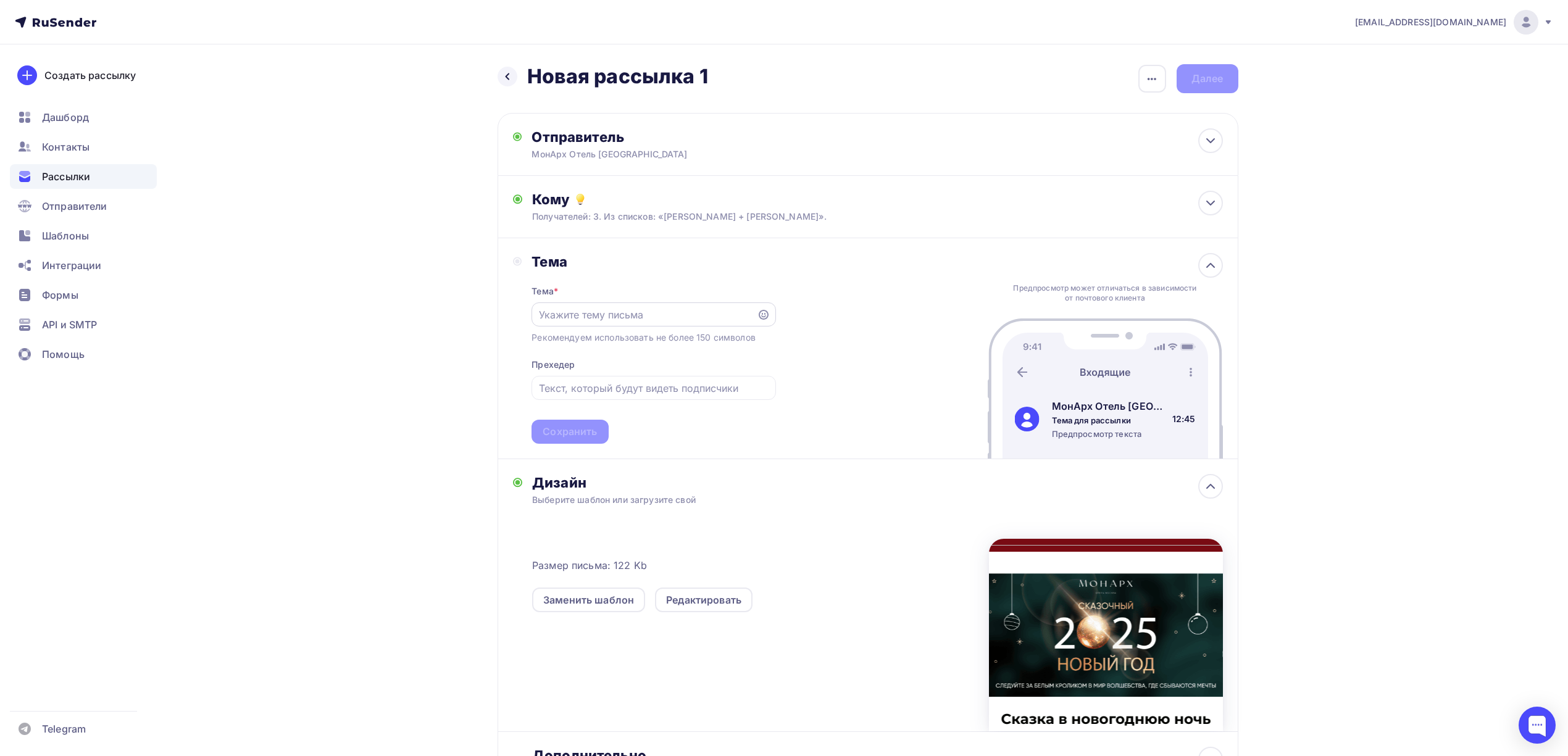
click at [616, 304] on div at bounding box center [653, 314] width 244 height 24
click at [615, 316] on input "text" at bounding box center [644, 315] width 211 height 15
type input "Организуйте мероприятие в отеле МонАрх"
click at [583, 386] on input "text" at bounding box center [654, 388] width 229 height 15
type input "Специальные предложения"
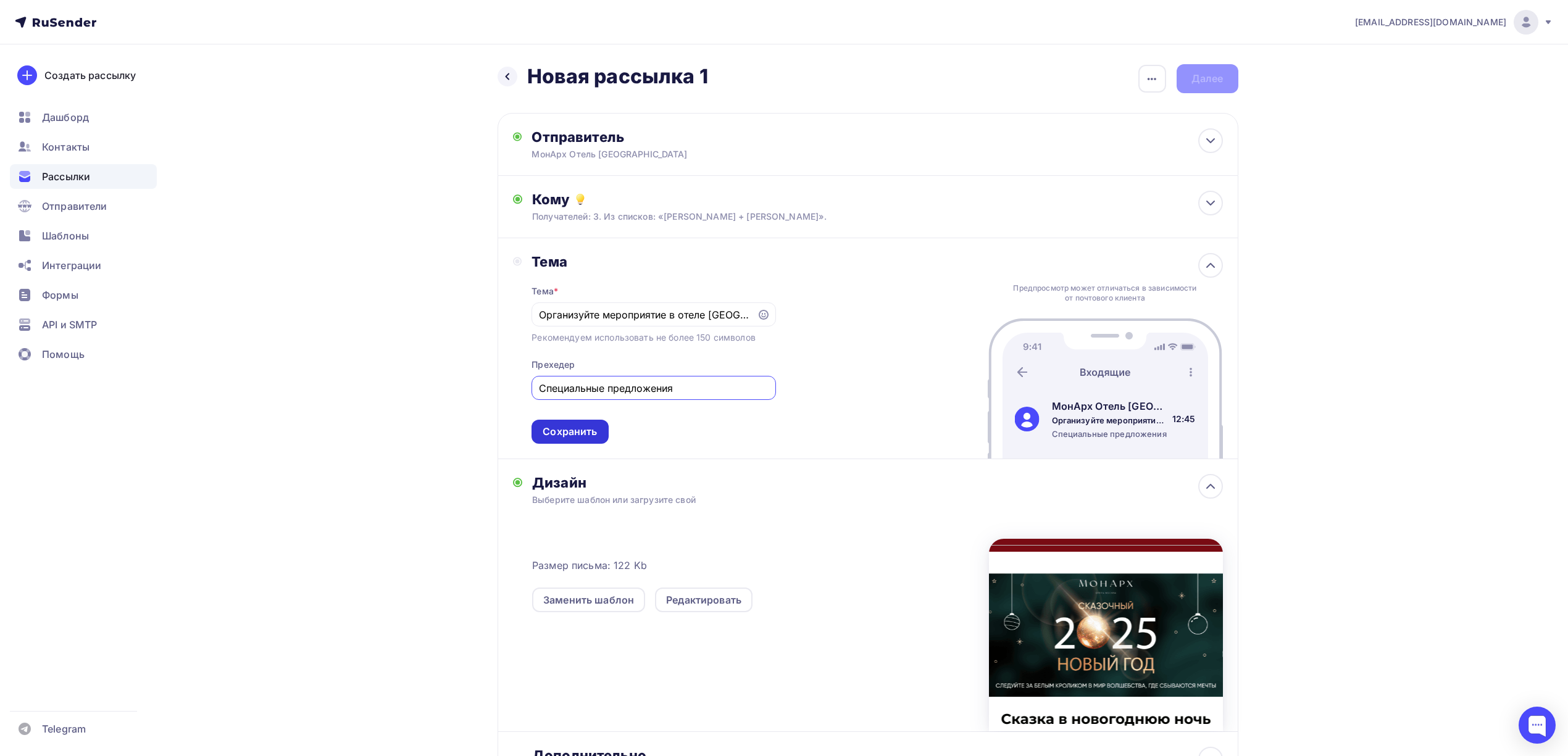
click at [548, 435] on div "Сохранить" at bounding box center [570, 431] width 55 height 14
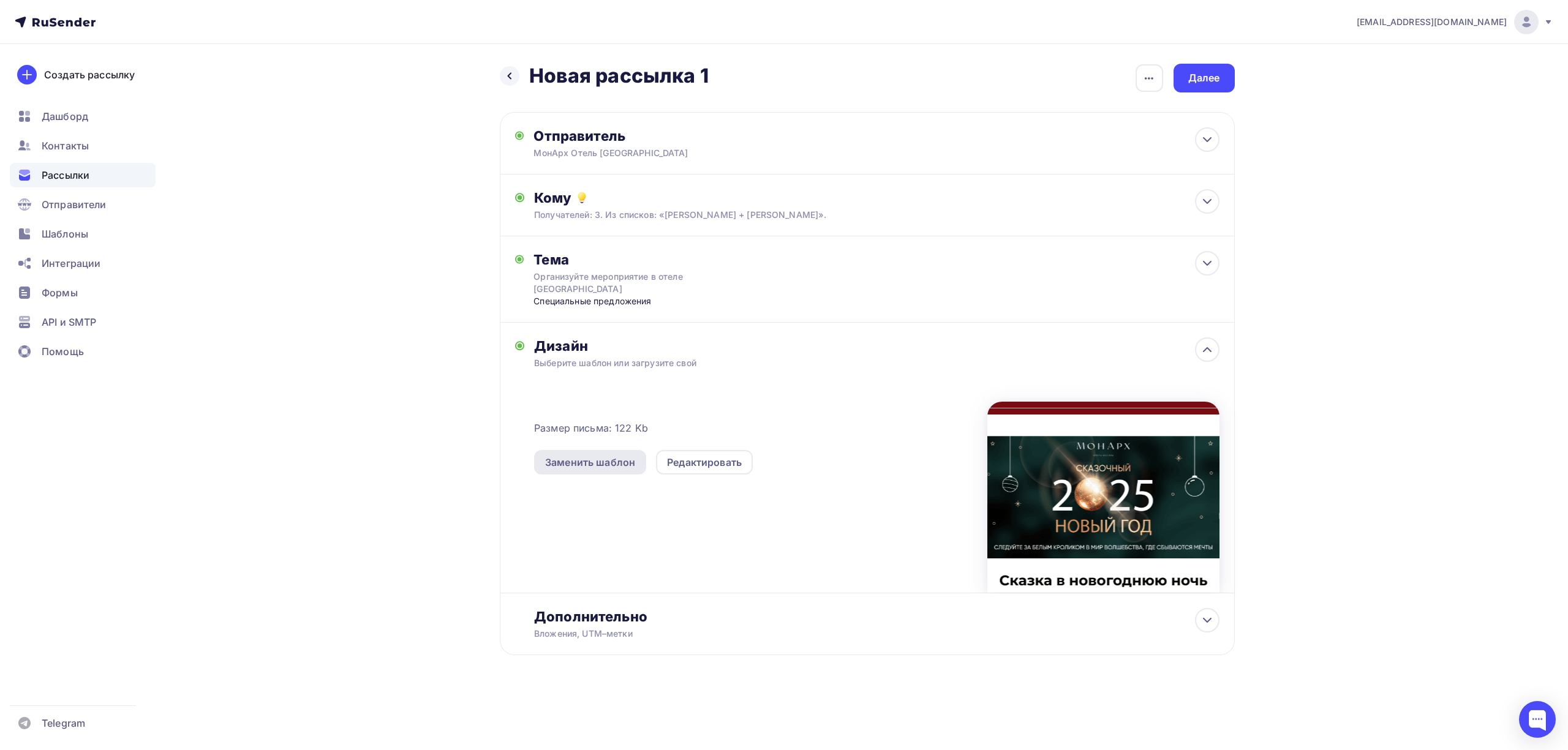
click at [626, 456] on div "Заменить шаблон" at bounding box center [590, 462] width 90 height 15
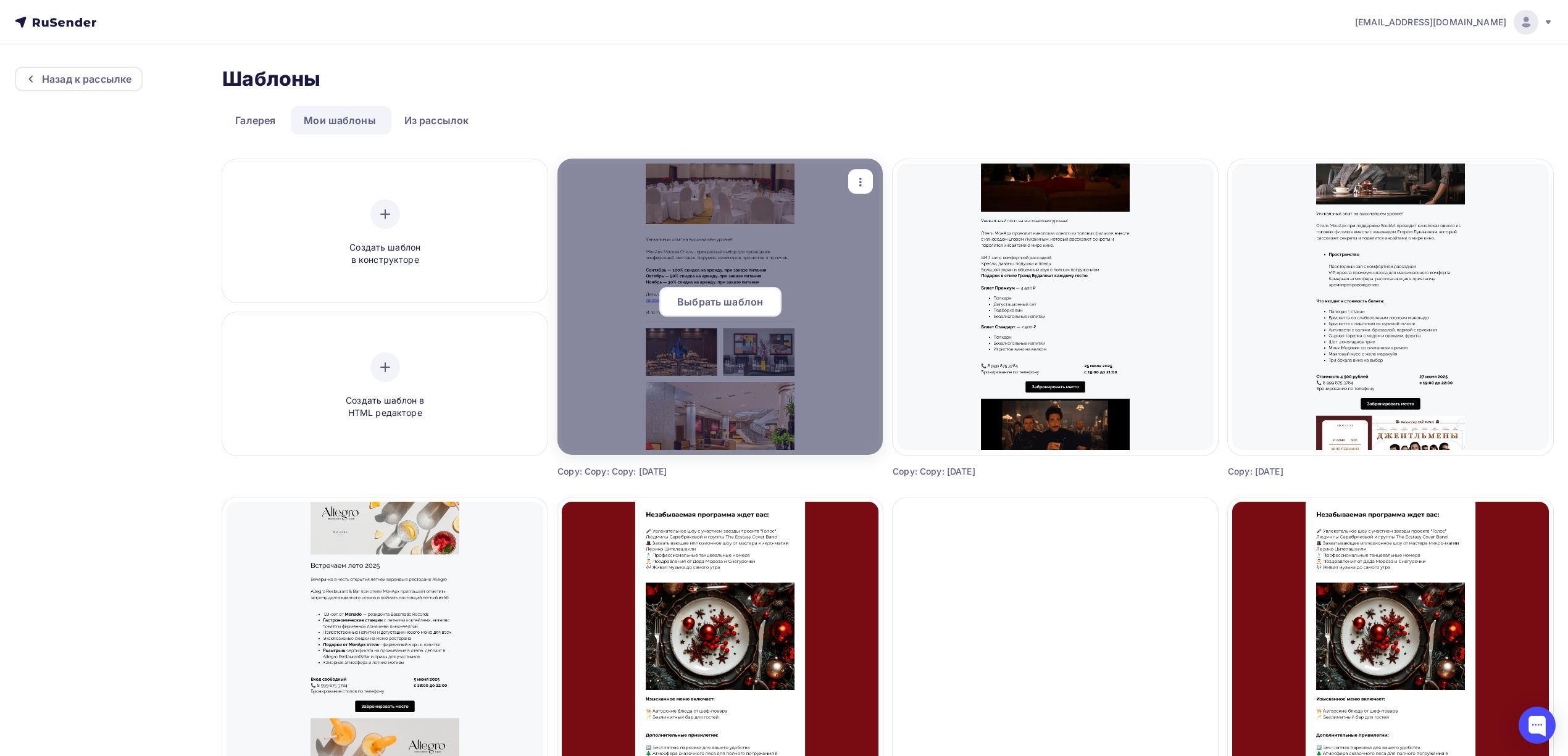
click at [712, 302] on span "Выбрать шаблон" at bounding box center [720, 302] width 86 height 15
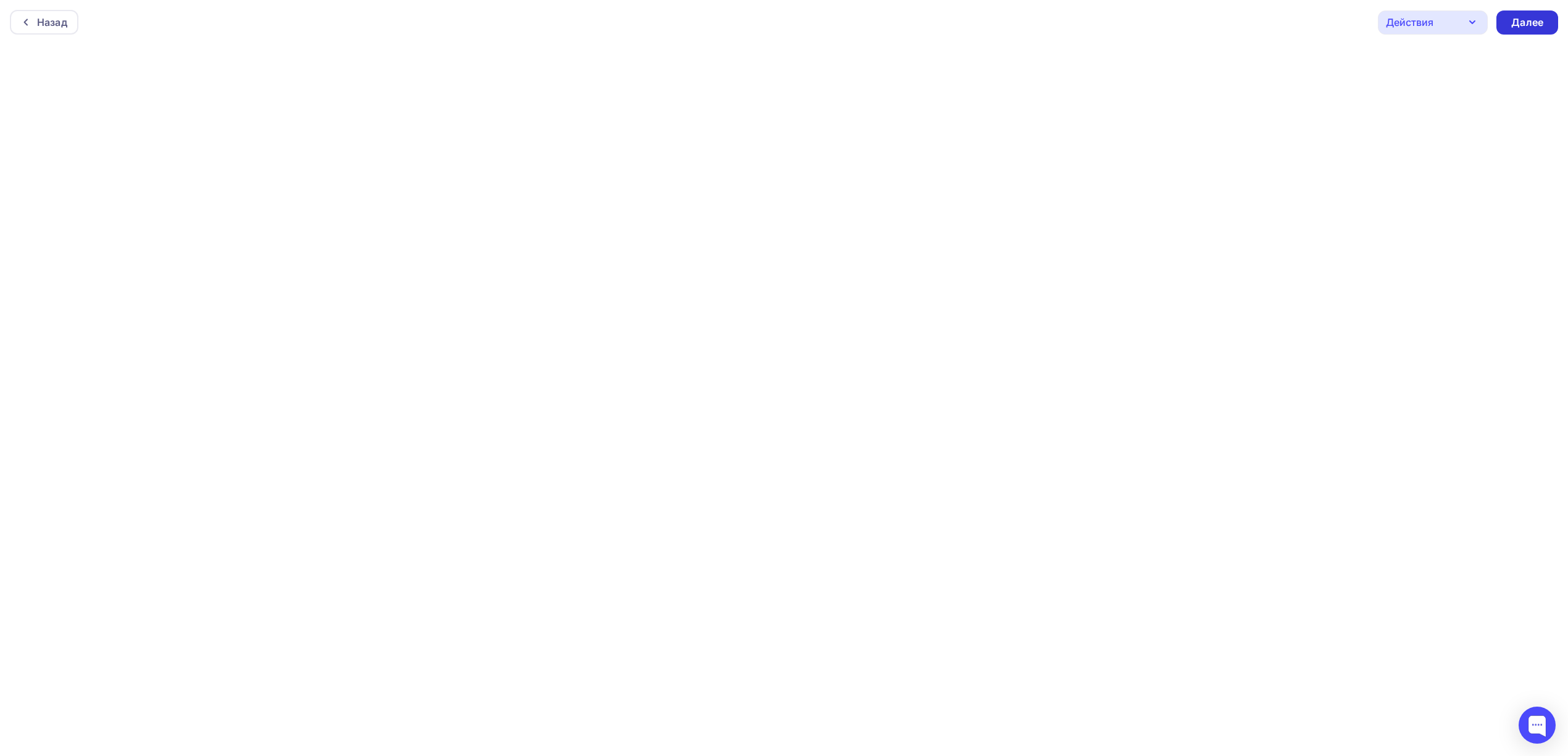
click at [1529, 25] on div "Далее" at bounding box center [1526, 23] width 32 height 14
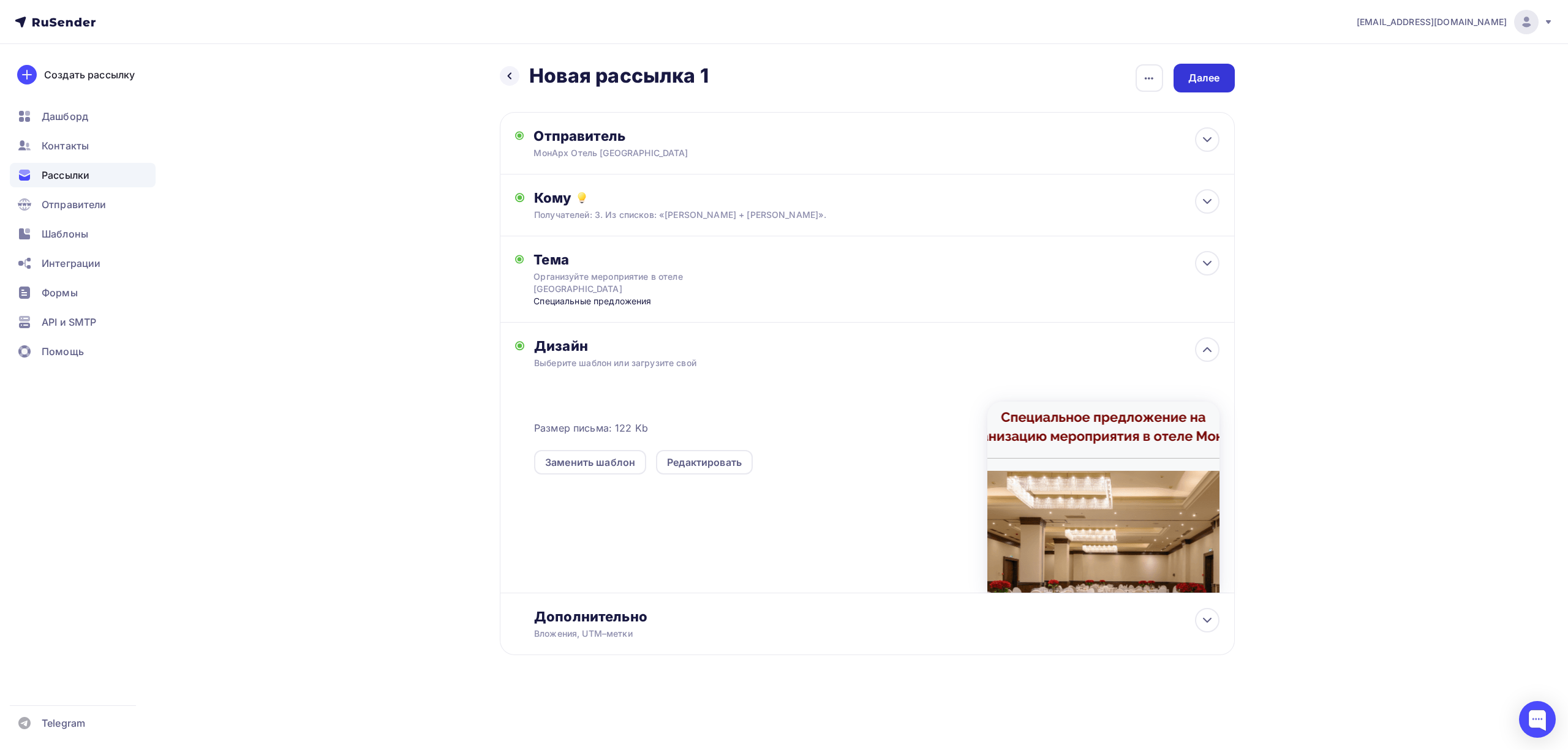
click at [1210, 80] on div "Далее" at bounding box center [1204, 78] width 32 height 14
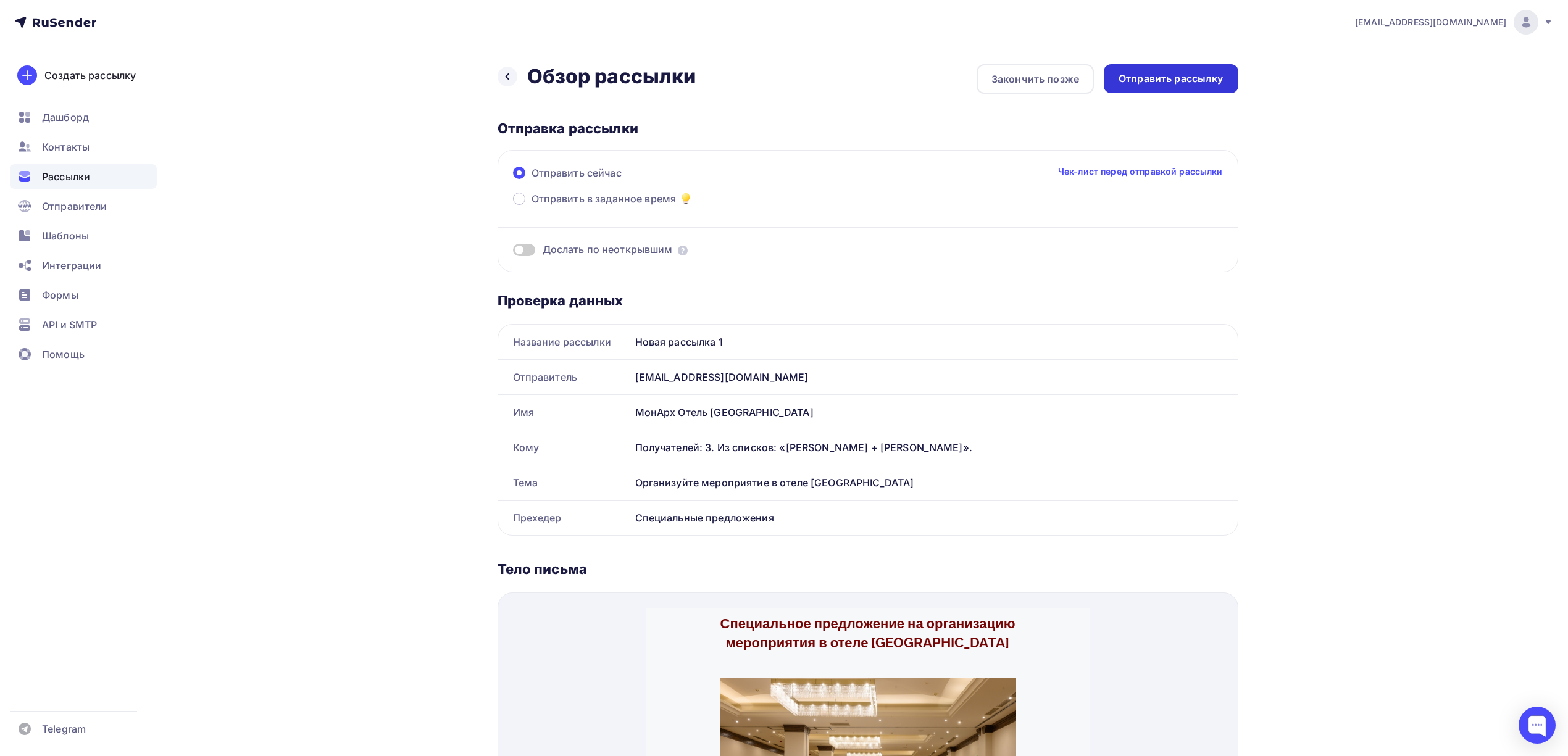
click at [1163, 80] on div "Отправить рассылку" at bounding box center [1171, 78] width 105 height 14
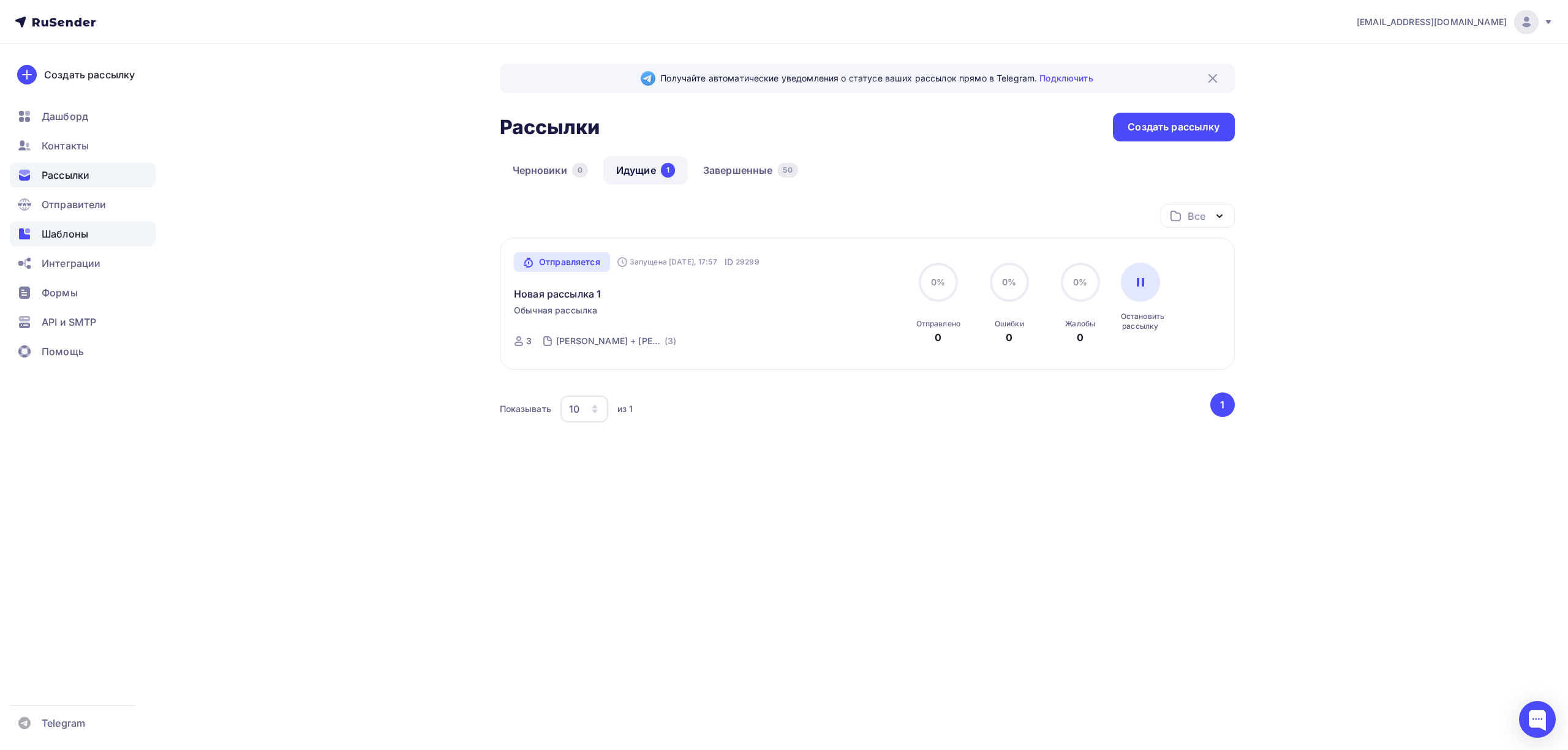
click at [81, 230] on span "Шаблоны" at bounding box center [65, 234] width 47 height 15
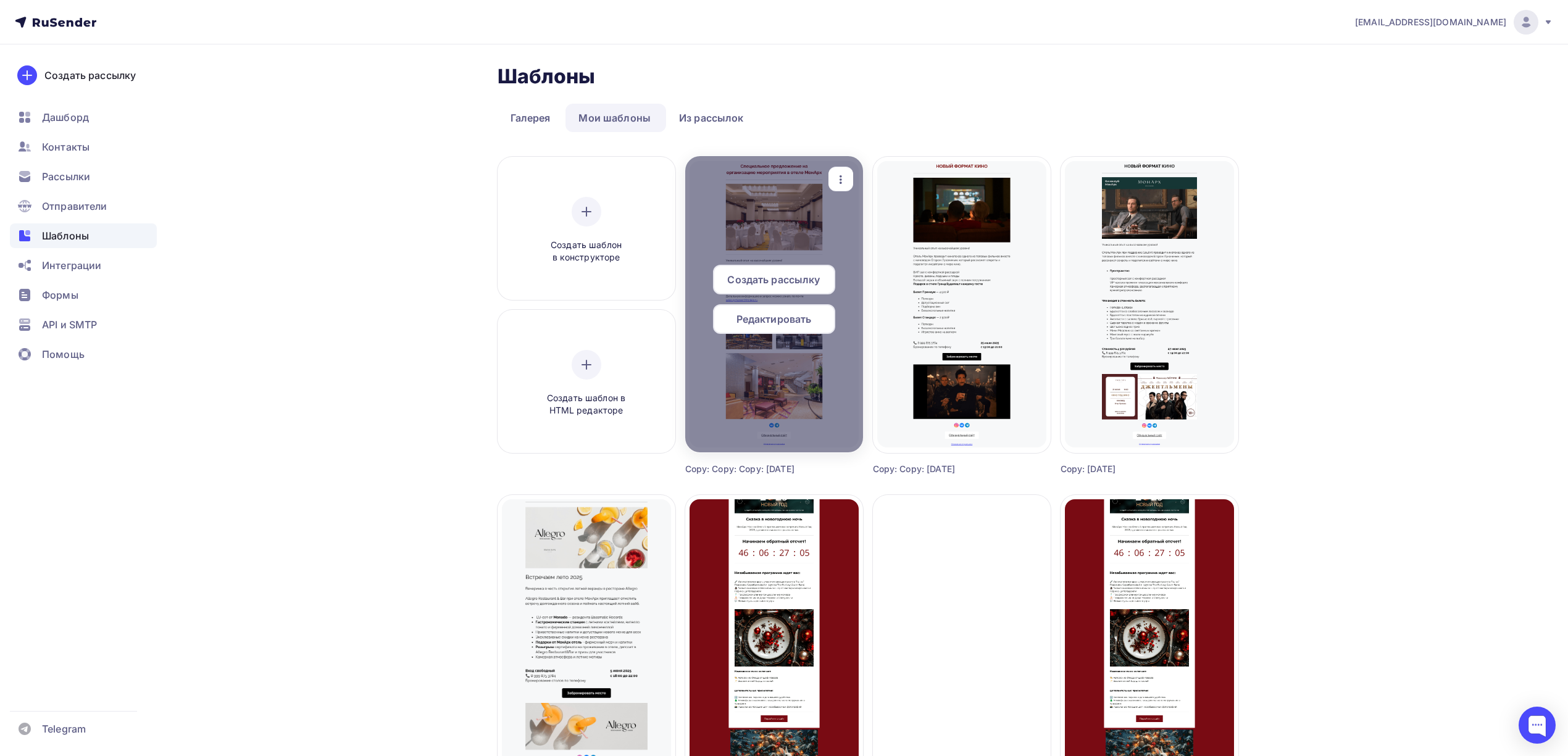
click at [742, 312] on span "Редактировать" at bounding box center [774, 319] width 75 height 15
